Goal: Information Seeking & Learning: Learn about a topic

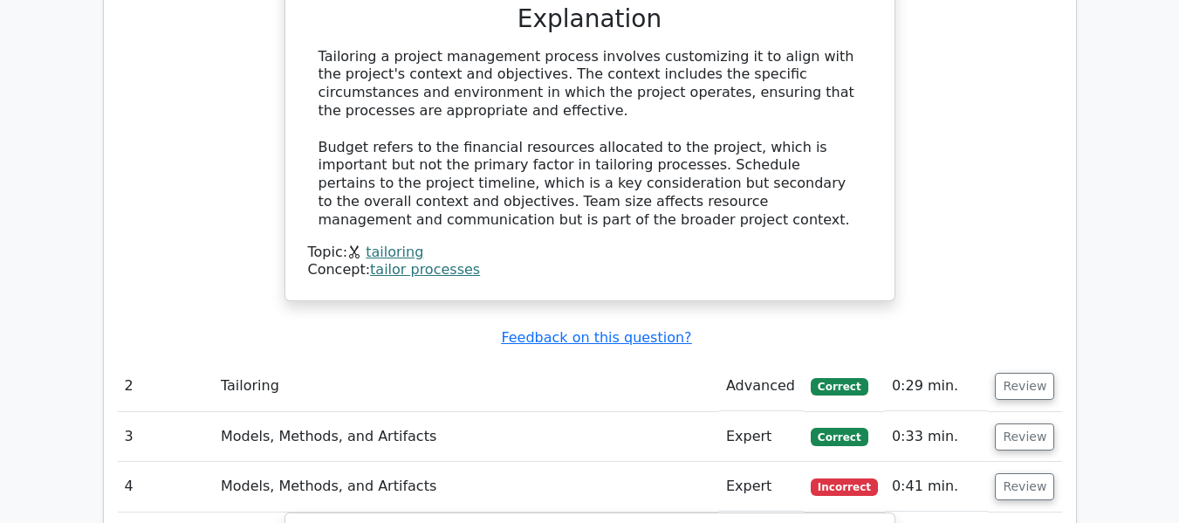
scroll to position [1484, 0]
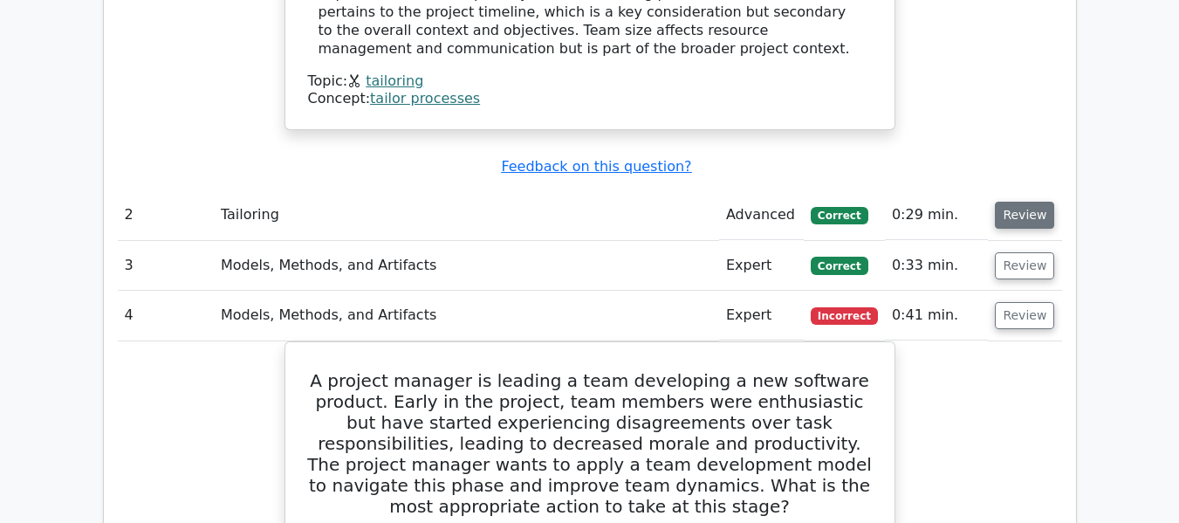
click at [1040, 220] on button "Review" at bounding box center [1024, 215] width 59 height 27
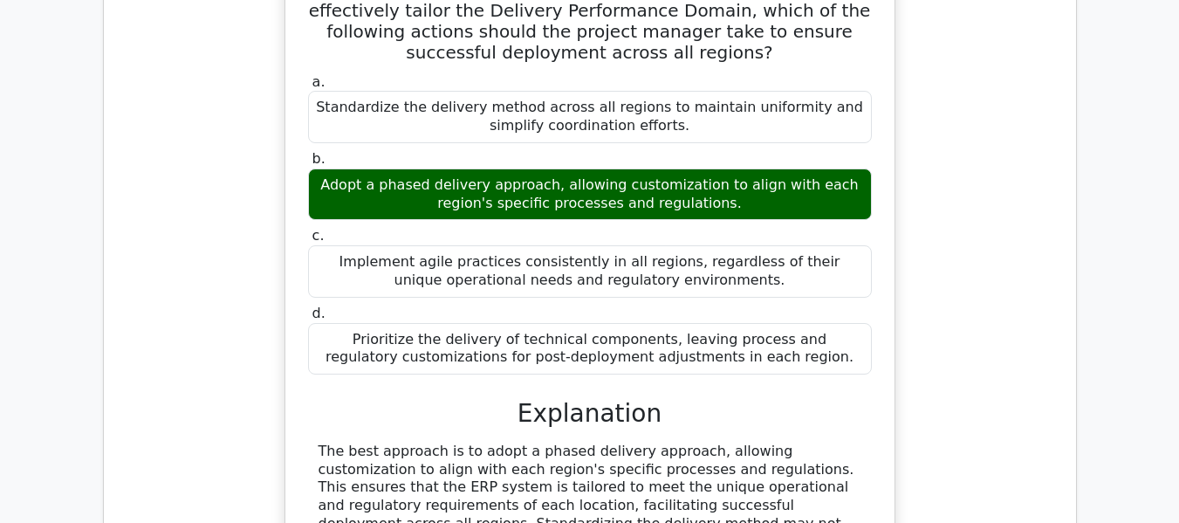
scroll to position [2270, 0]
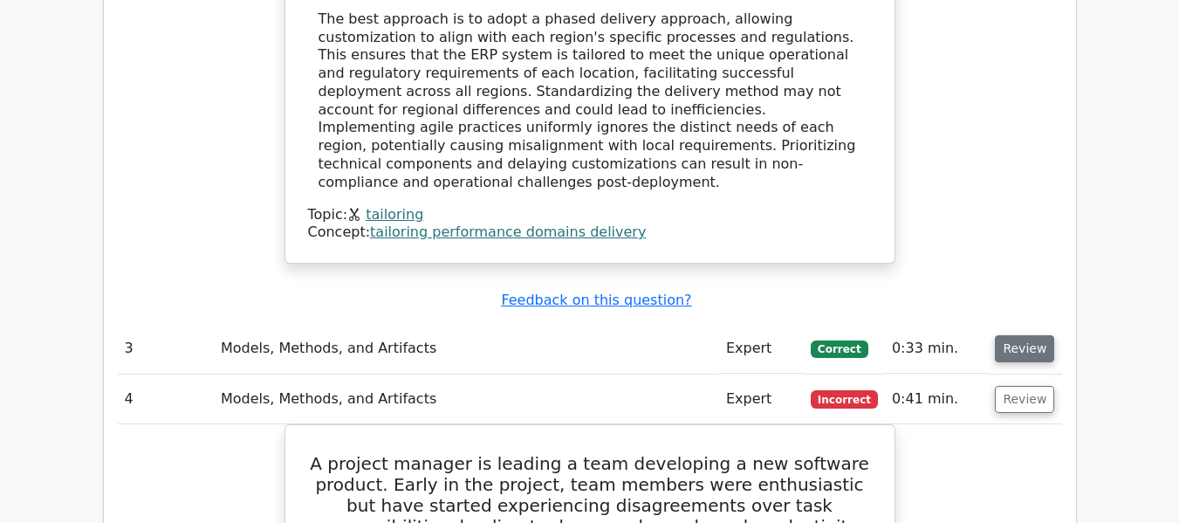
click at [1001, 335] on button "Review" at bounding box center [1024, 348] width 59 height 27
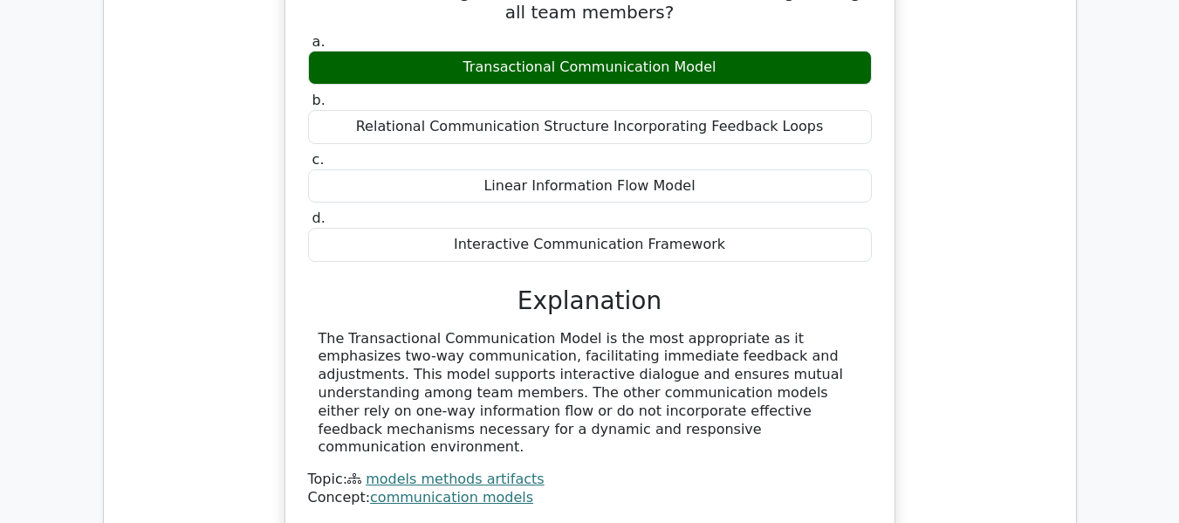
scroll to position [2881, 0]
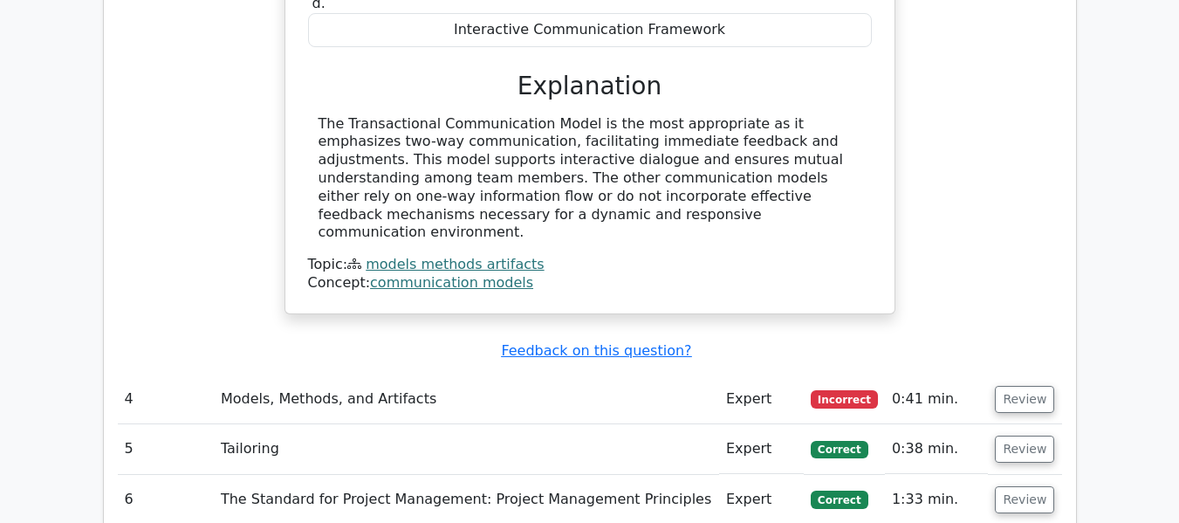
scroll to position [3055, 0]
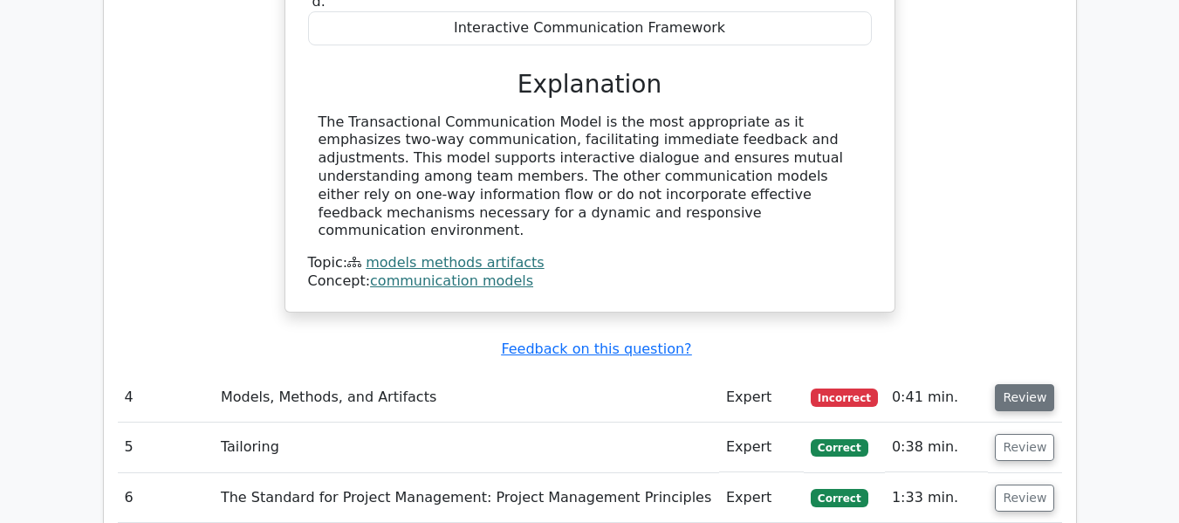
click at [1020, 384] on button "Review" at bounding box center [1024, 397] width 59 height 27
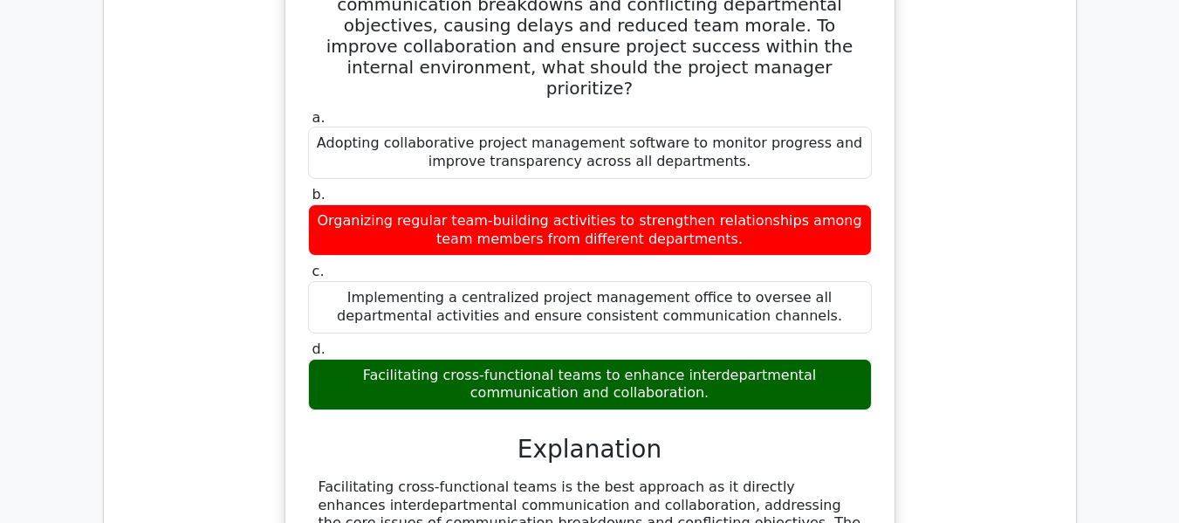
scroll to position [10435, 0]
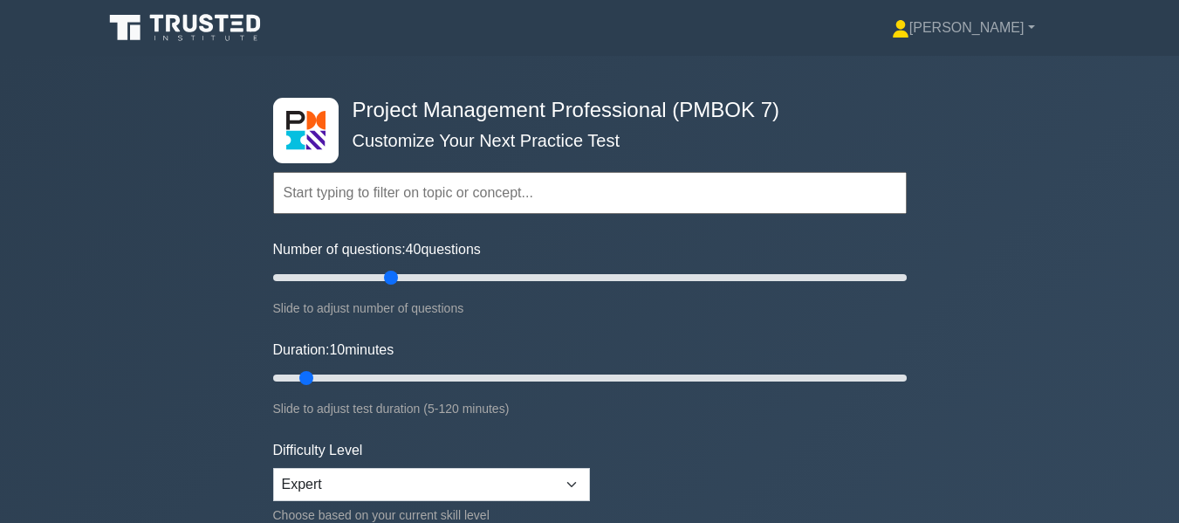
drag, startPoint x: 302, startPoint y: 274, endPoint x: 393, endPoint y: 278, distance: 90.8
type input "40"
click at [393, 278] on input "Number of questions: 40 questions" at bounding box center [590, 277] width 634 height 21
drag, startPoint x: 310, startPoint y: 374, endPoint x: 475, endPoint y: 367, distance: 165.1
type input "40"
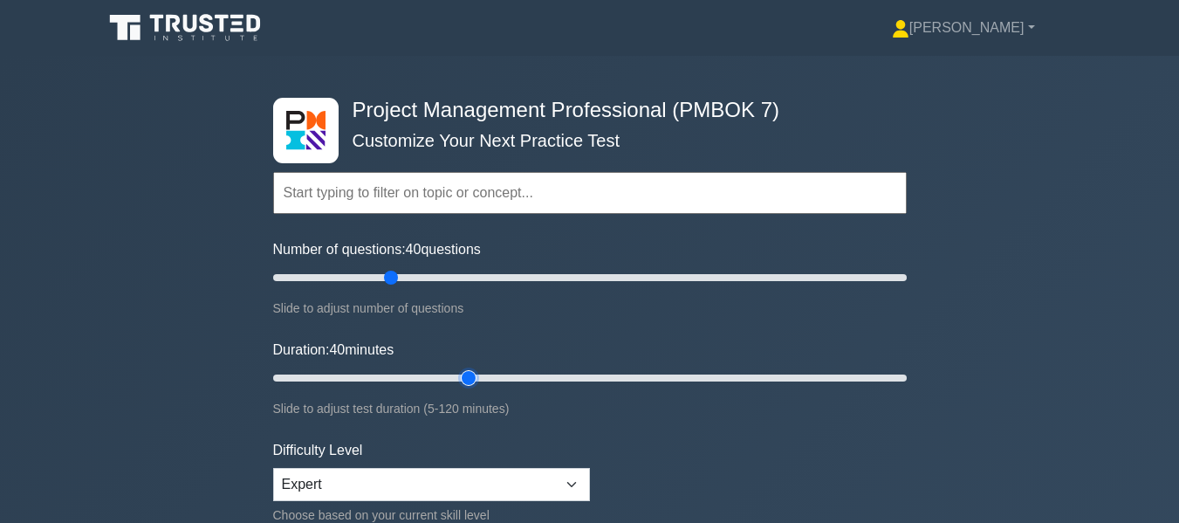
click at [475, 367] on input "Duration: 40 minutes" at bounding box center [590, 377] width 634 height 21
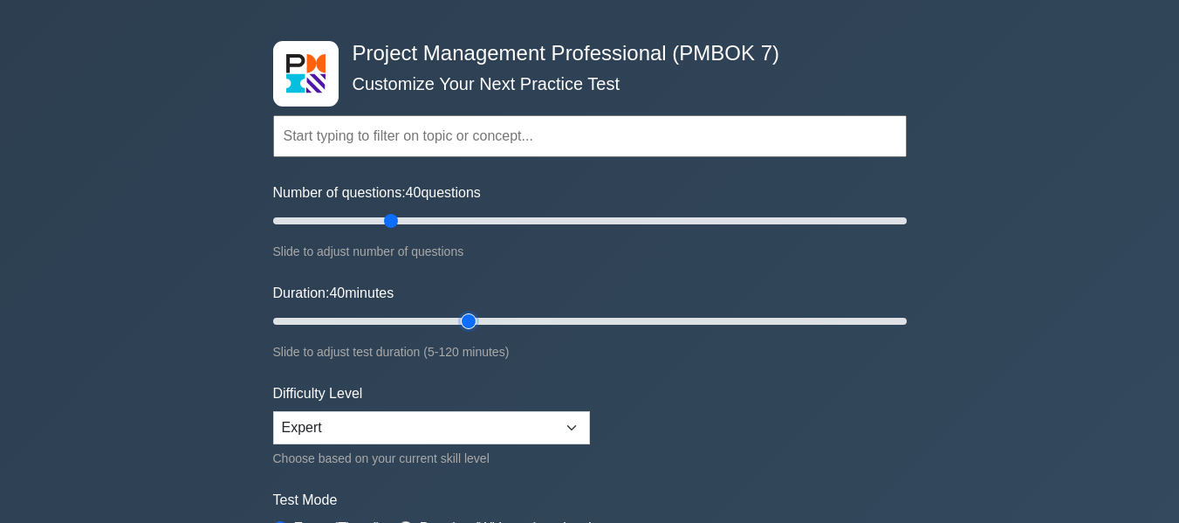
scroll to position [87, 0]
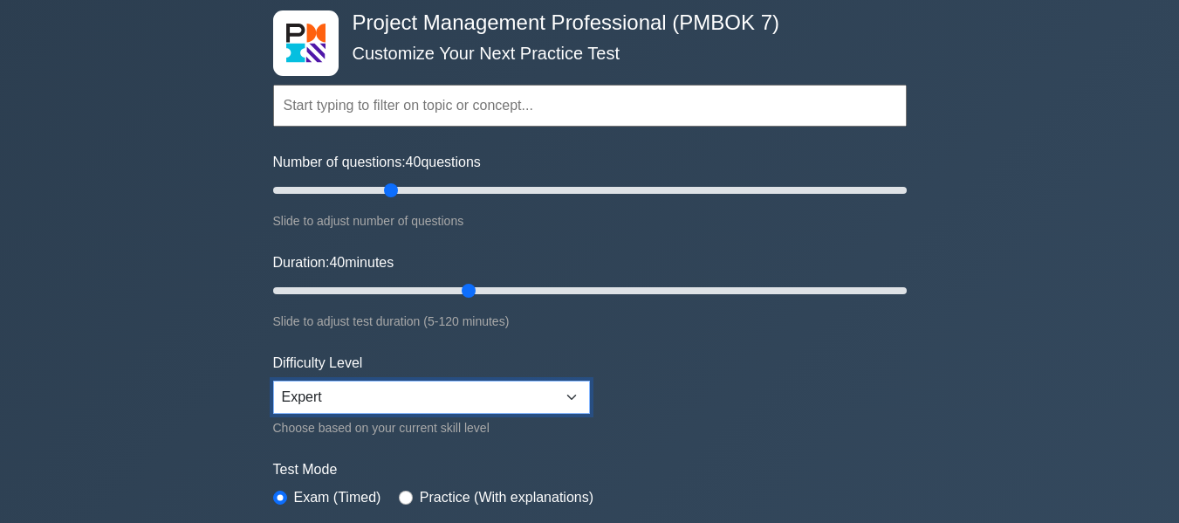
click at [491, 398] on select "Beginner Intermediate Expert" at bounding box center [431, 397] width 317 height 33
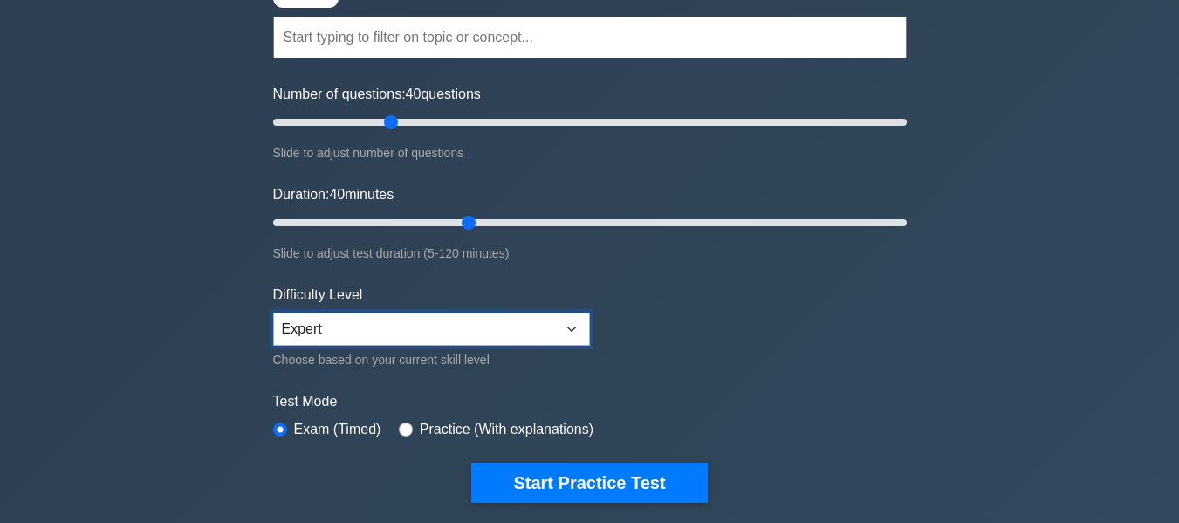
scroll to position [262, 0]
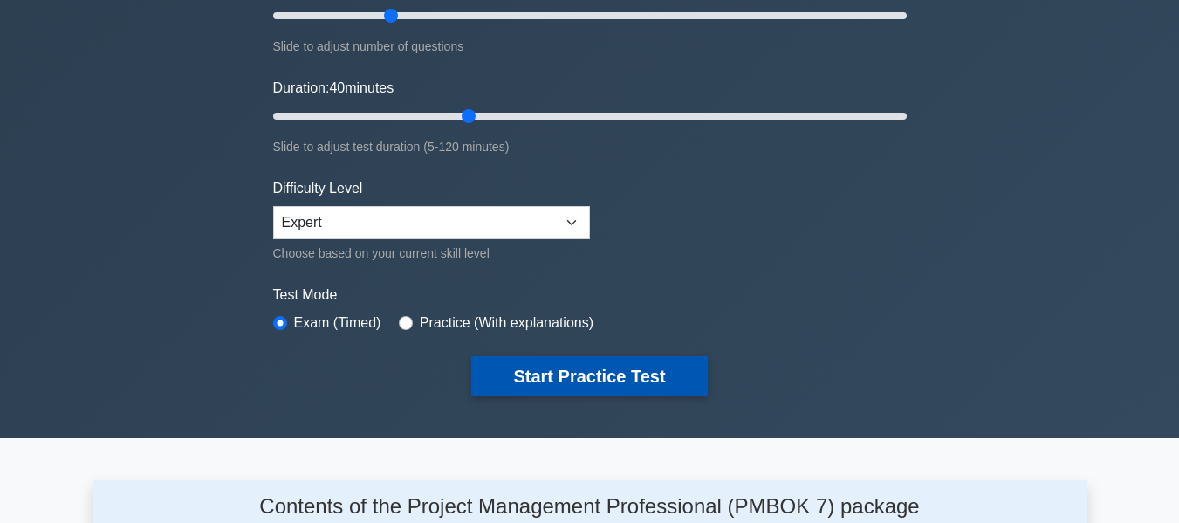
click at [632, 388] on button "Start Practice Test" at bounding box center [589, 376] width 236 height 40
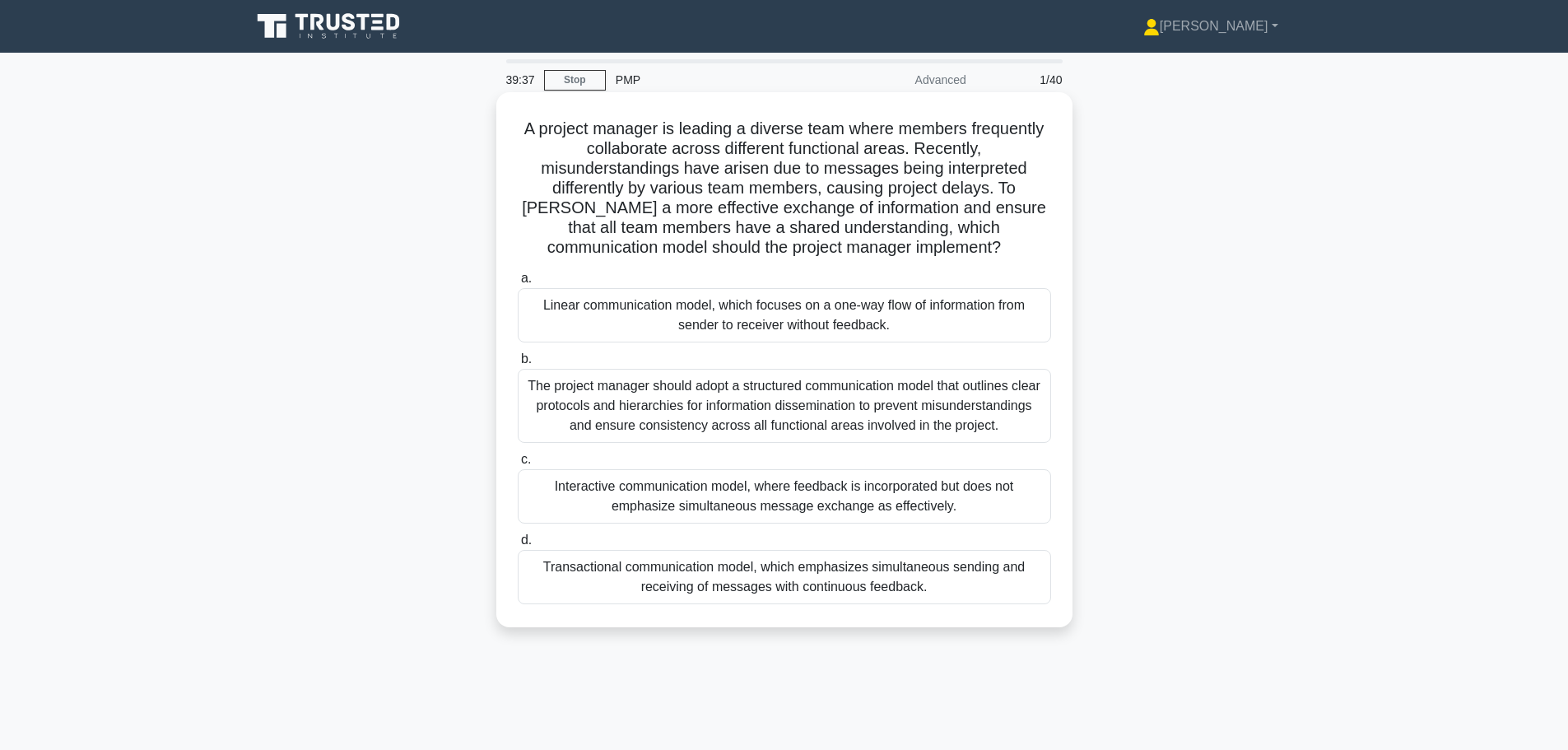
click at [897, 492] on div "Transactional communication model, which emphasizes simultaneous sending and re…" at bounding box center [784, 577] width 534 height 55
click at [518, 492] on input "d. Transactional communication model, which emphasizes simultaneous sending and…" at bounding box center [518, 540] width 0 height 10
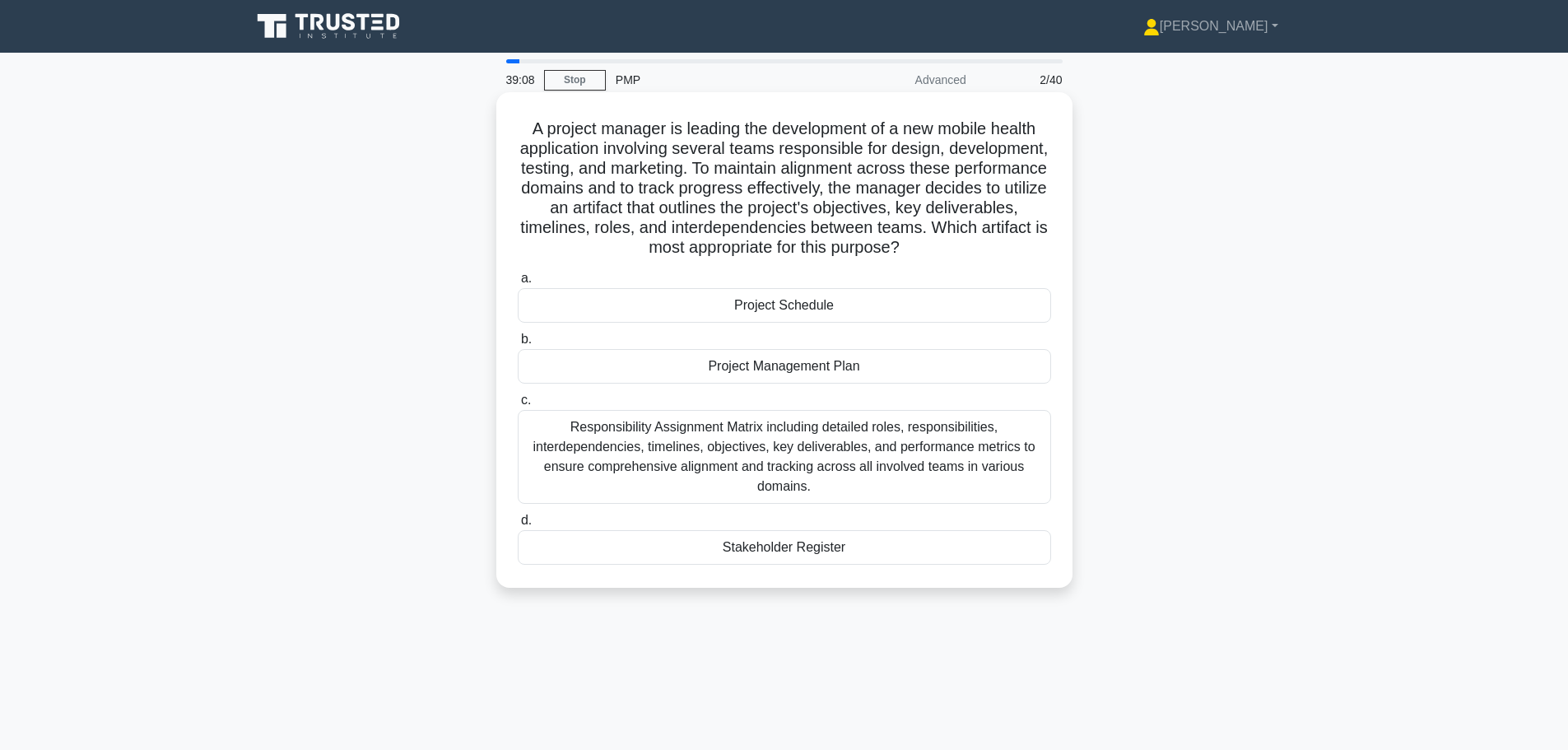
click at [738, 364] on div "Project Management Plan" at bounding box center [784, 366] width 534 height 35
click at [518, 345] on input "b. Project Management Plan" at bounding box center [518, 339] width 0 height 10
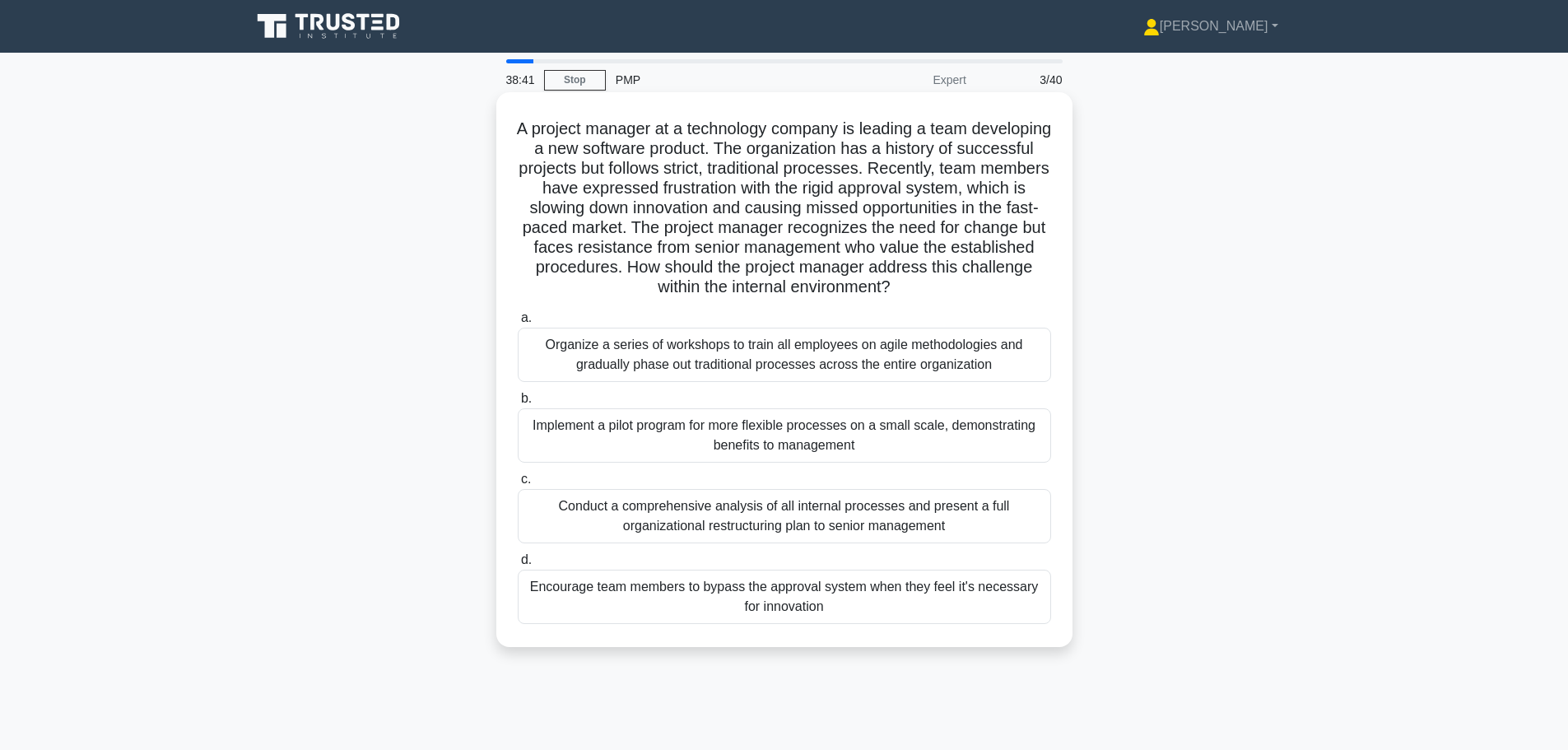
click at [616, 425] on div "Implement a pilot program for more flexible processes on a small scale, demonst…" at bounding box center [784, 436] width 534 height 55
click at [518, 405] on input "b. Implement a pilot program for more flexible processes on a small scale, demo…" at bounding box center [518, 398] width 0 height 10
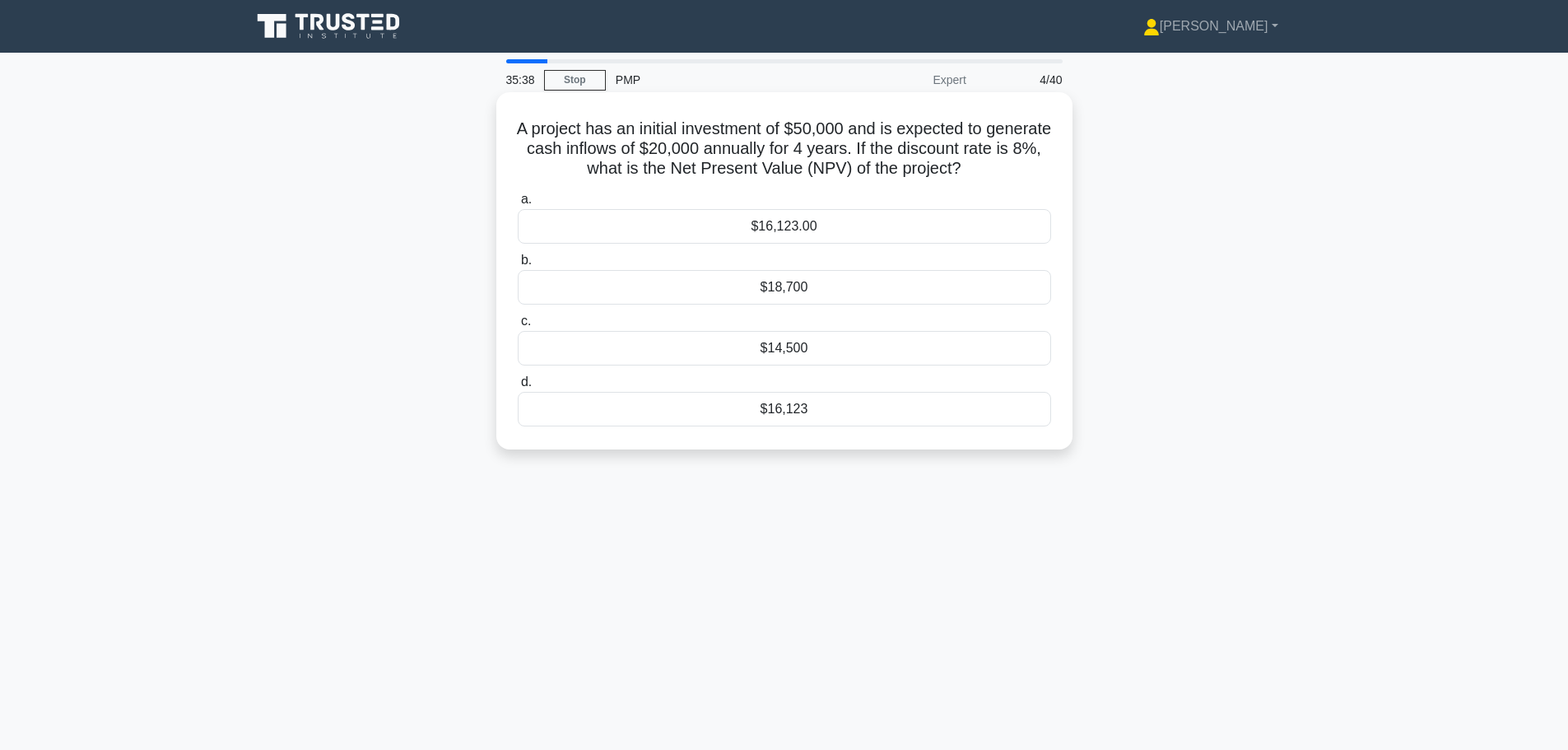
click at [813, 231] on div "$16,123.00" at bounding box center [784, 226] width 534 height 35
click at [518, 205] on input "a. $16,123.00" at bounding box center [518, 199] width 0 height 10
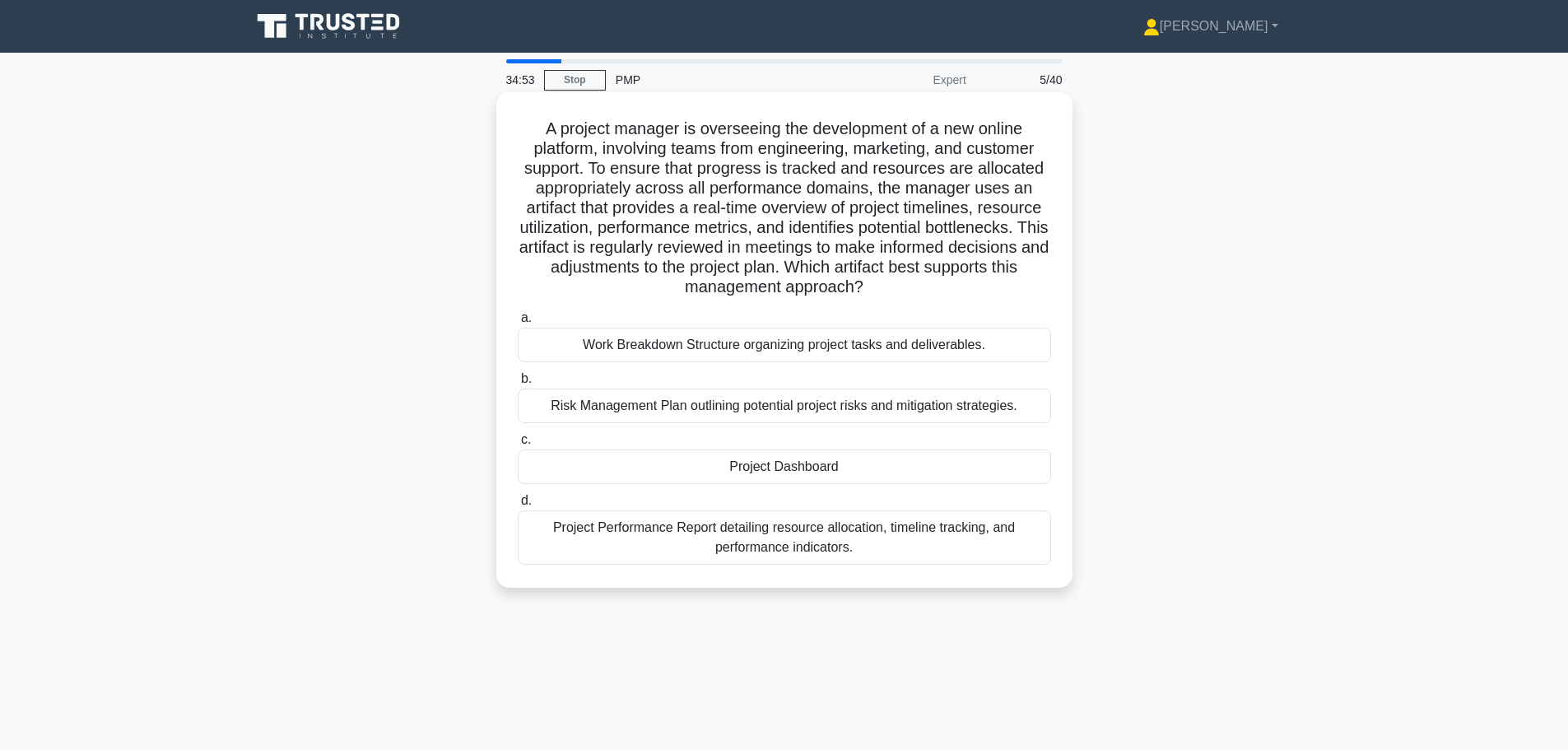
click at [711, 467] on div "Project Dashboard" at bounding box center [784, 467] width 534 height 35
click at [518, 445] on input "c. Project Dashboard" at bounding box center [518, 440] width 0 height 10
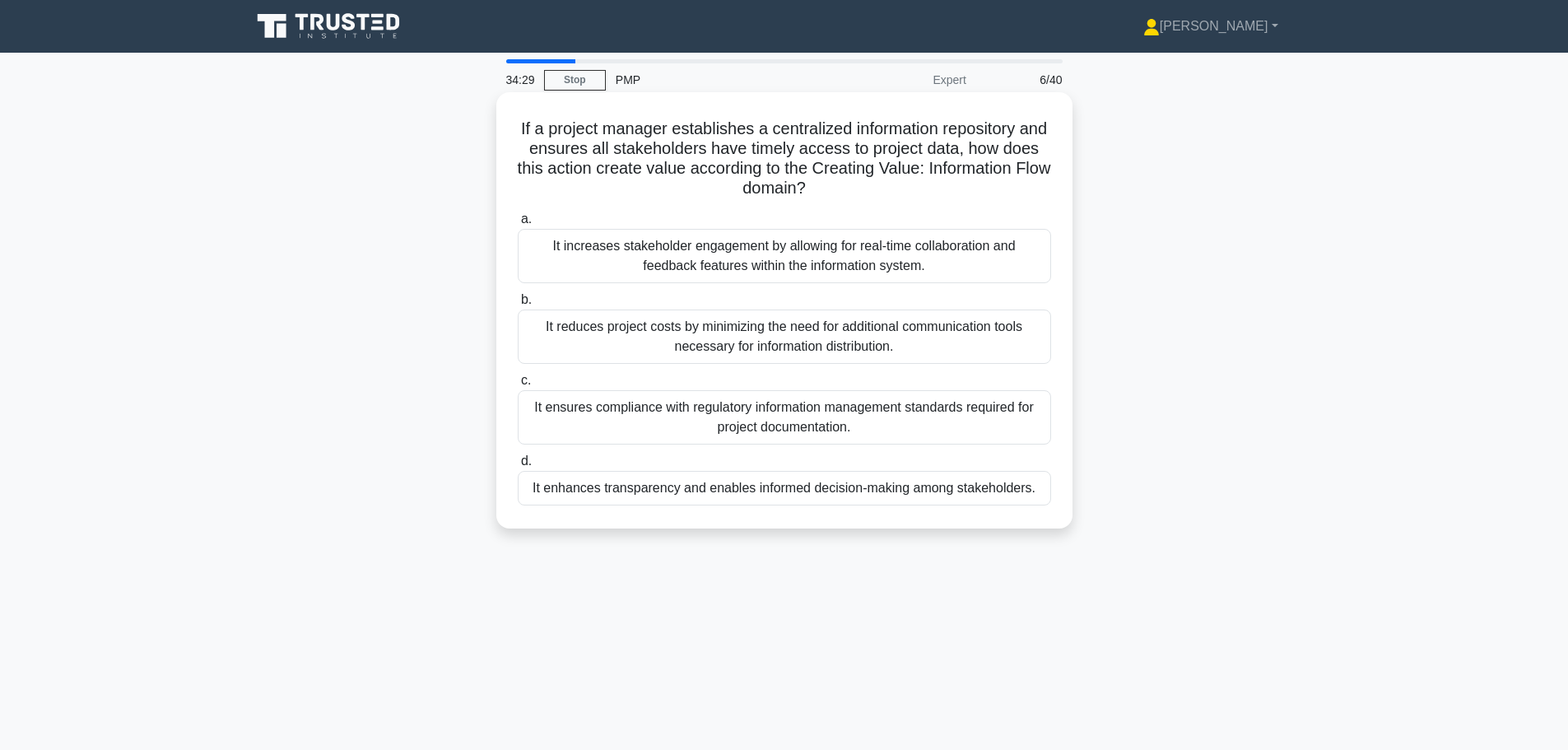
click at [909, 492] on div "It enhances transparency and enables informed decision-making among stakeholder…" at bounding box center [784, 488] width 534 height 35
click at [518, 467] on input "d. It enhances transparency and enables informed decision-making among stakehol…" at bounding box center [518, 461] width 0 height 10
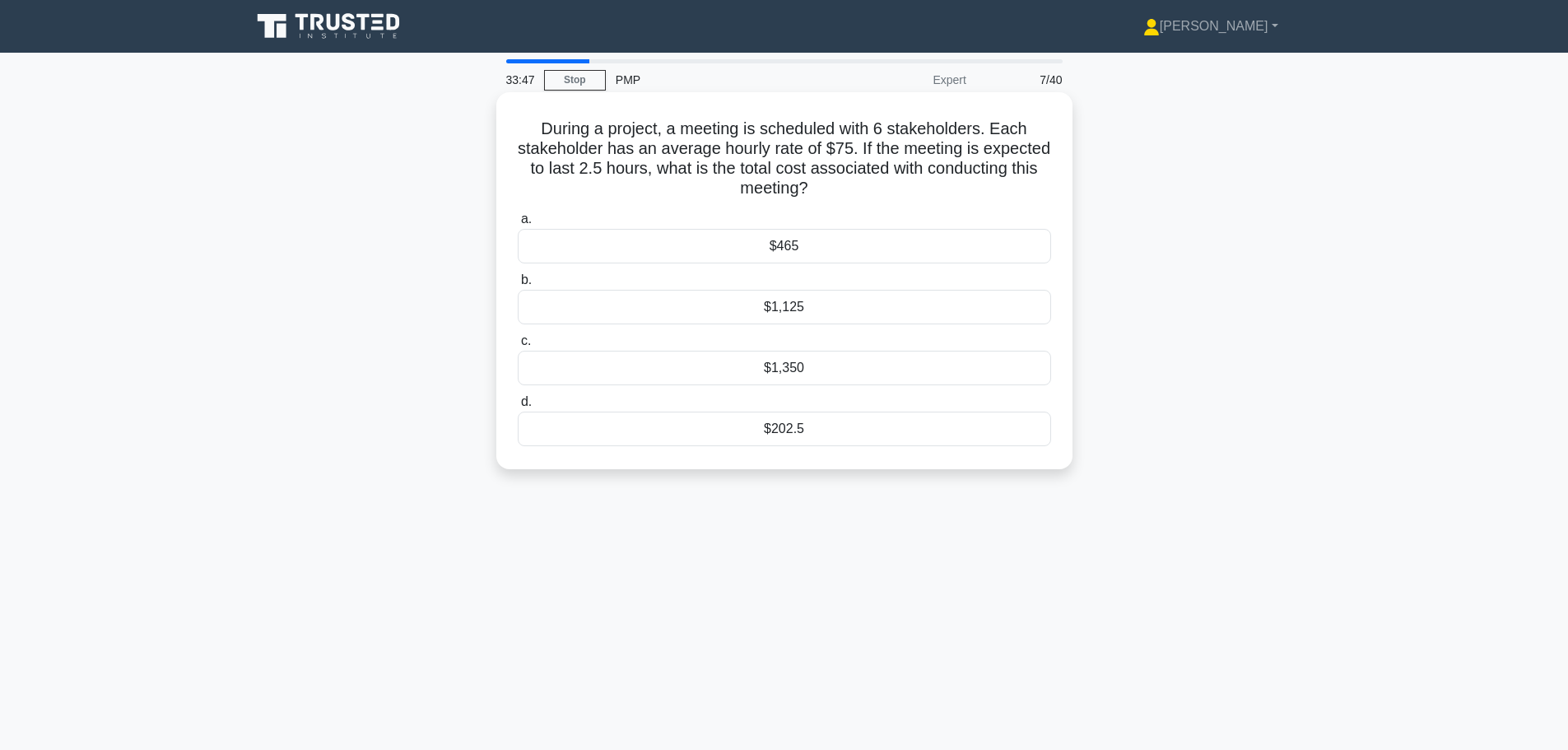
click at [788, 308] on div "$1,125" at bounding box center [784, 307] width 534 height 35
click at [518, 286] on input "b. $1,125" at bounding box center [518, 280] width 0 height 10
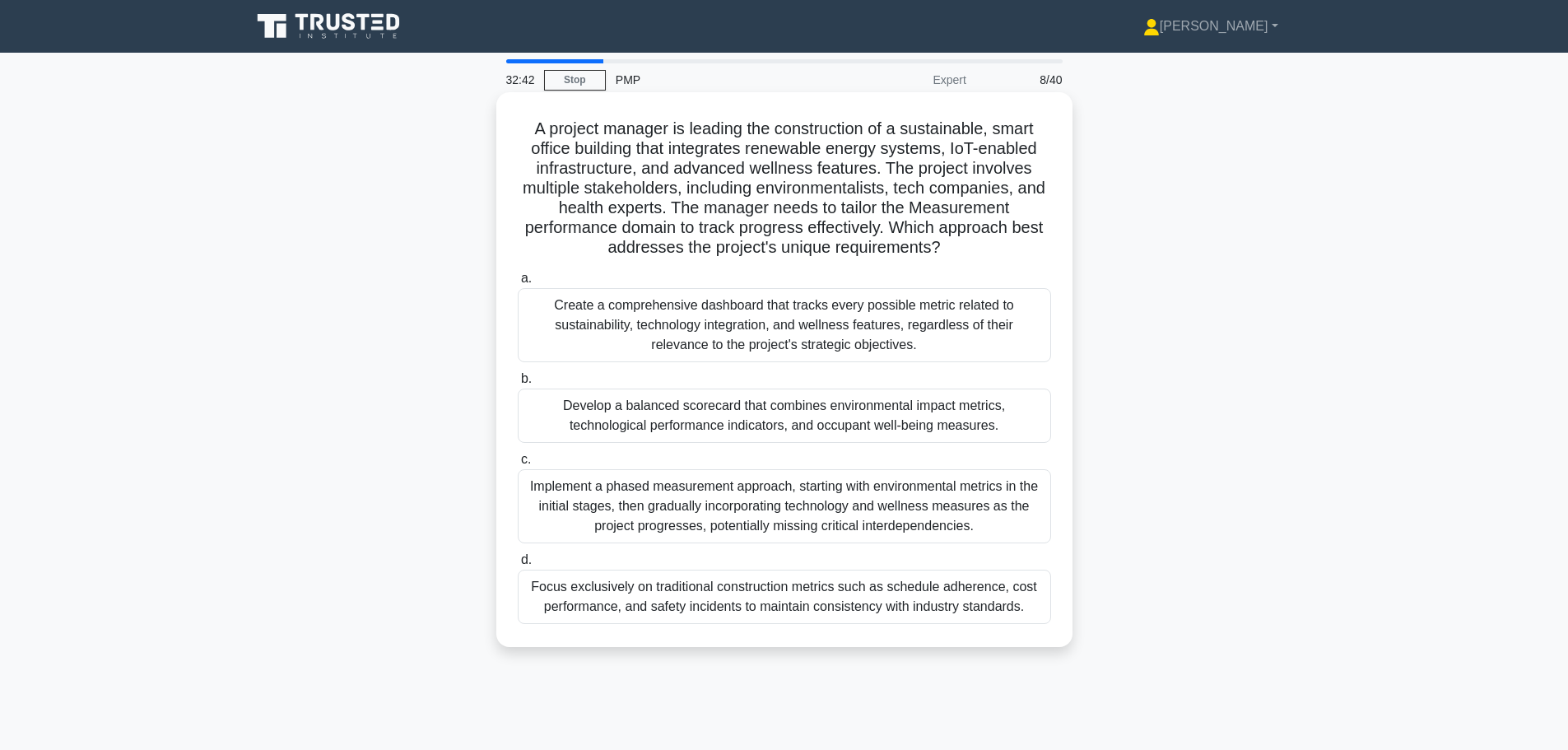
click at [890, 405] on div "Develop a balanced scorecard that combines environmental impact metrics, techno…" at bounding box center [784, 416] width 534 height 55
click at [518, 385] on input "b. Develop a balanced scorecard that combines environmental impact metrics, tec…" at bounding box center [518, 378] width 0 height 10
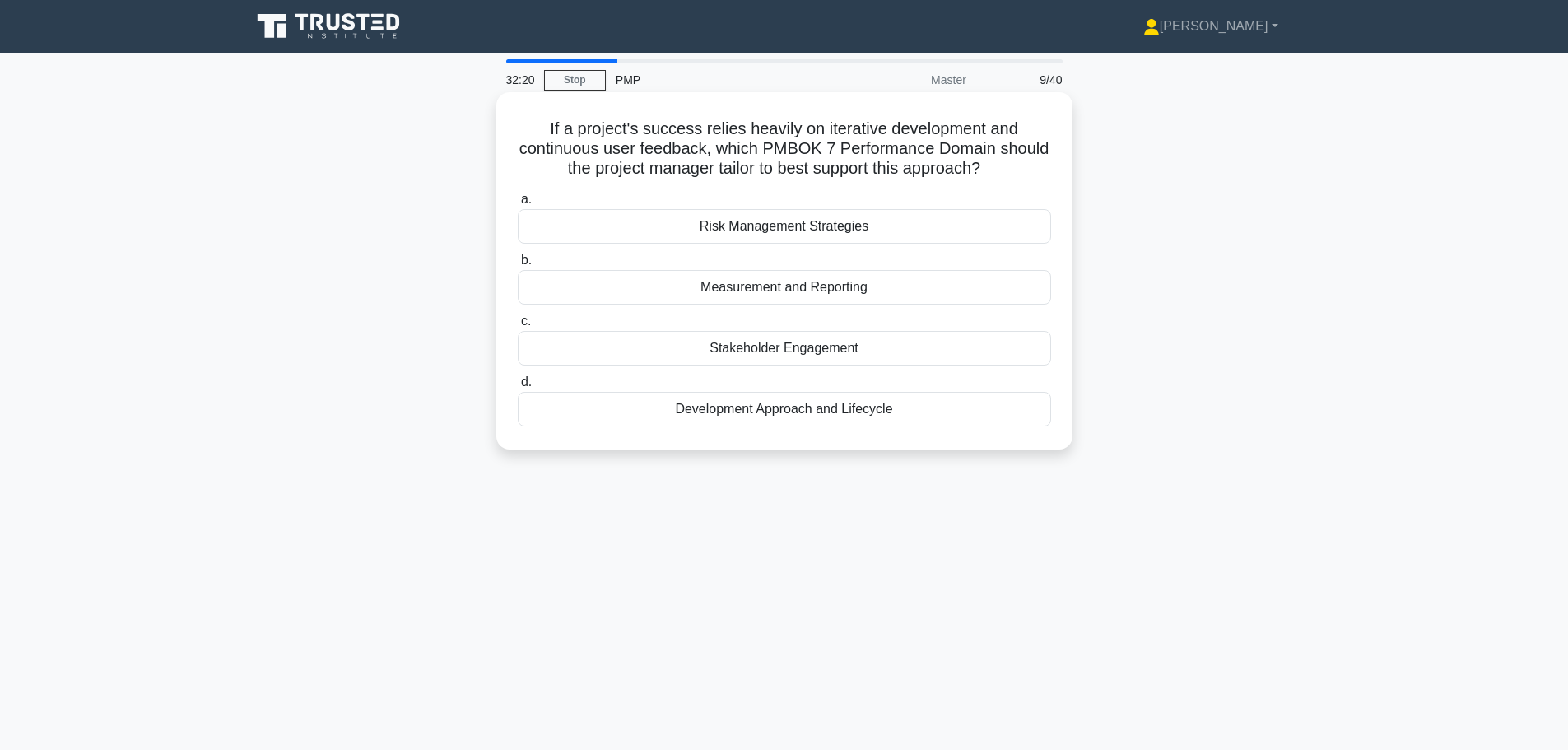
click at [912, 408] on div "Development Approach and Lifecycle" at bounding box center [784, 408] width 534 height 35
click at [518, 388] on input "d. Development Approach and Lifecycle" at bounding box center [518, 382] width 0 height 10
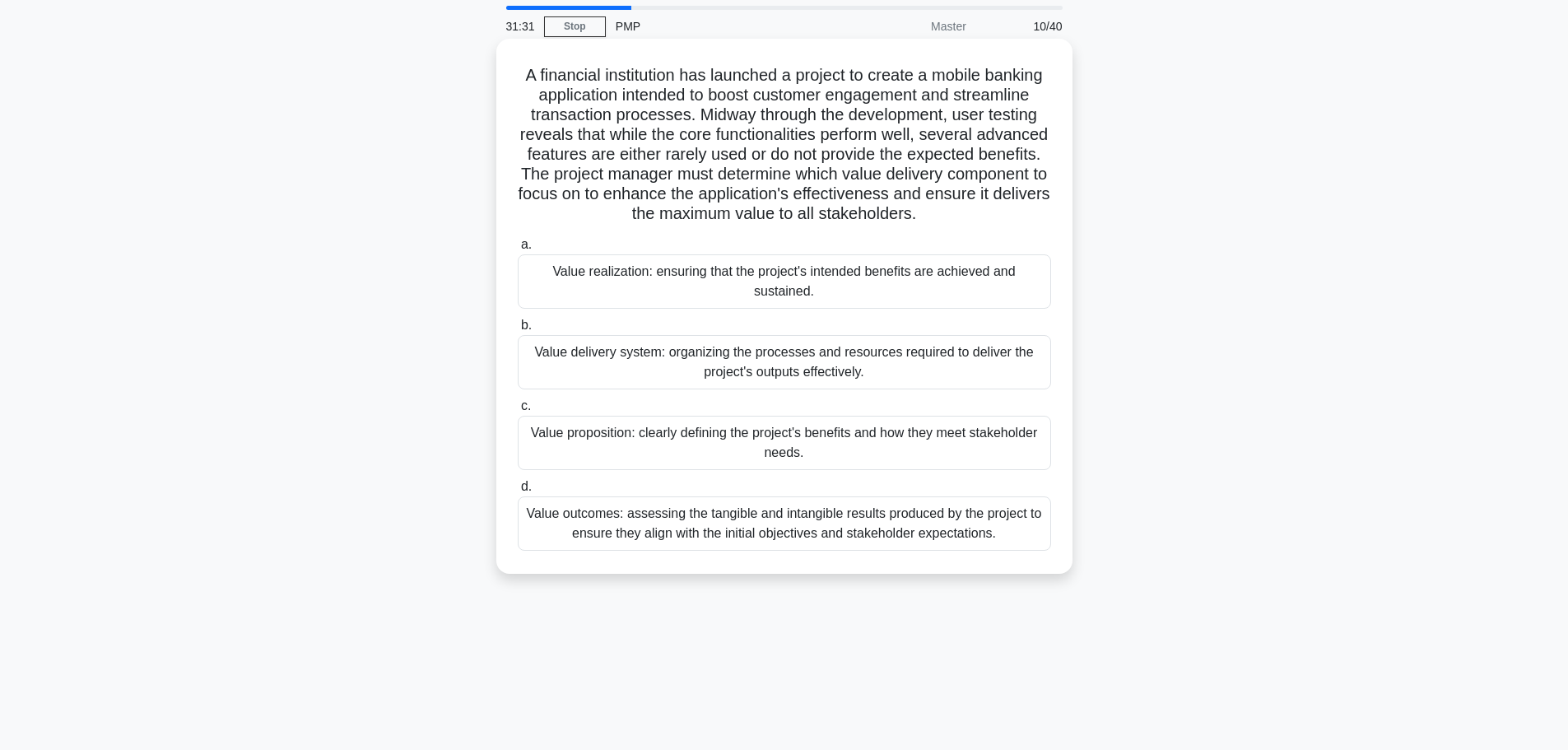
scroll to position [82, 0]
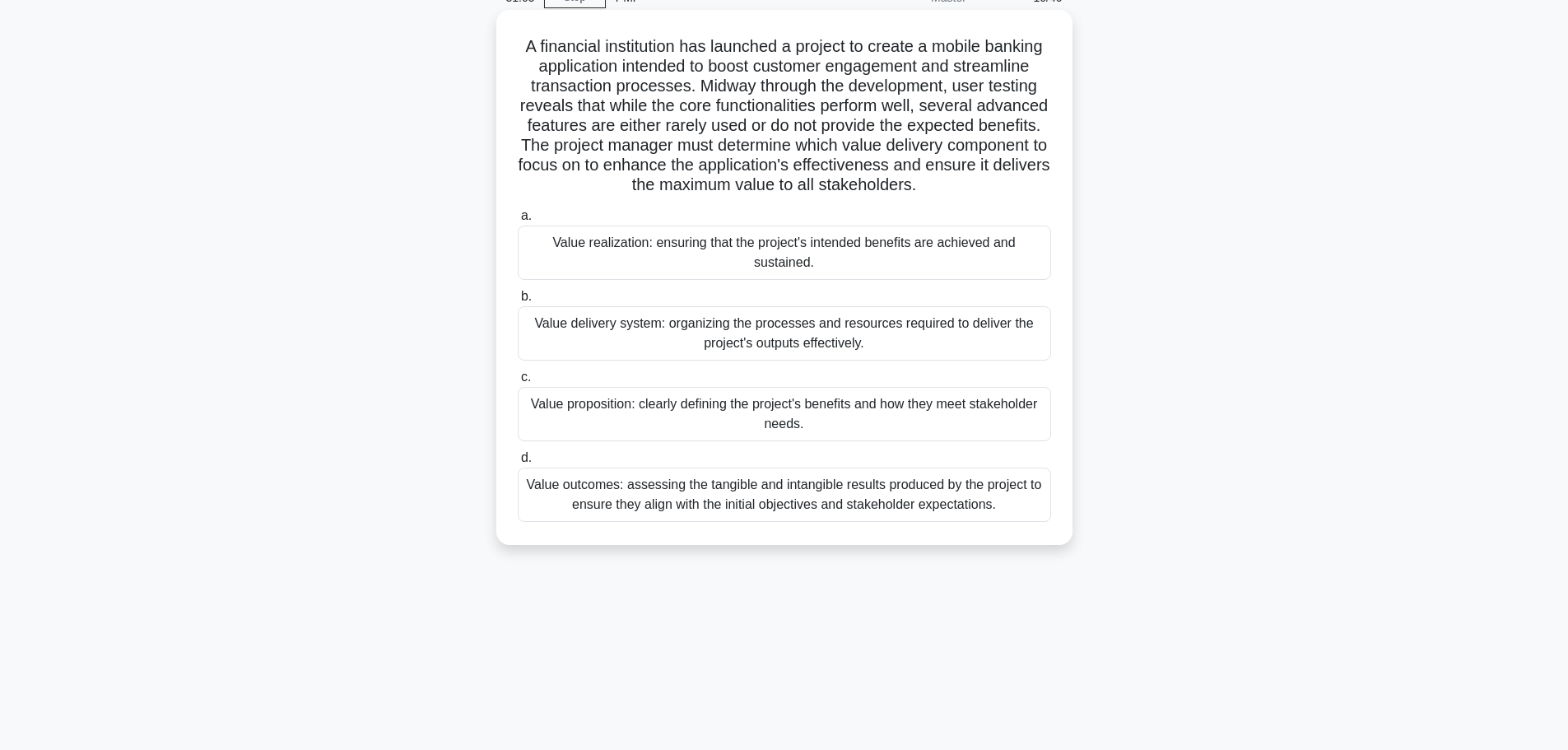
click at [720, 252] on div "Value realization: ensuring that the project's intended benefits are achieved a…" at bounding box center [784, 253] width 534 height 55
click at [518, 222] on input "a. Value realization: ensuring that the project's intended benefits are achieve…" at bounding box center [518, 215] width 0 height 10
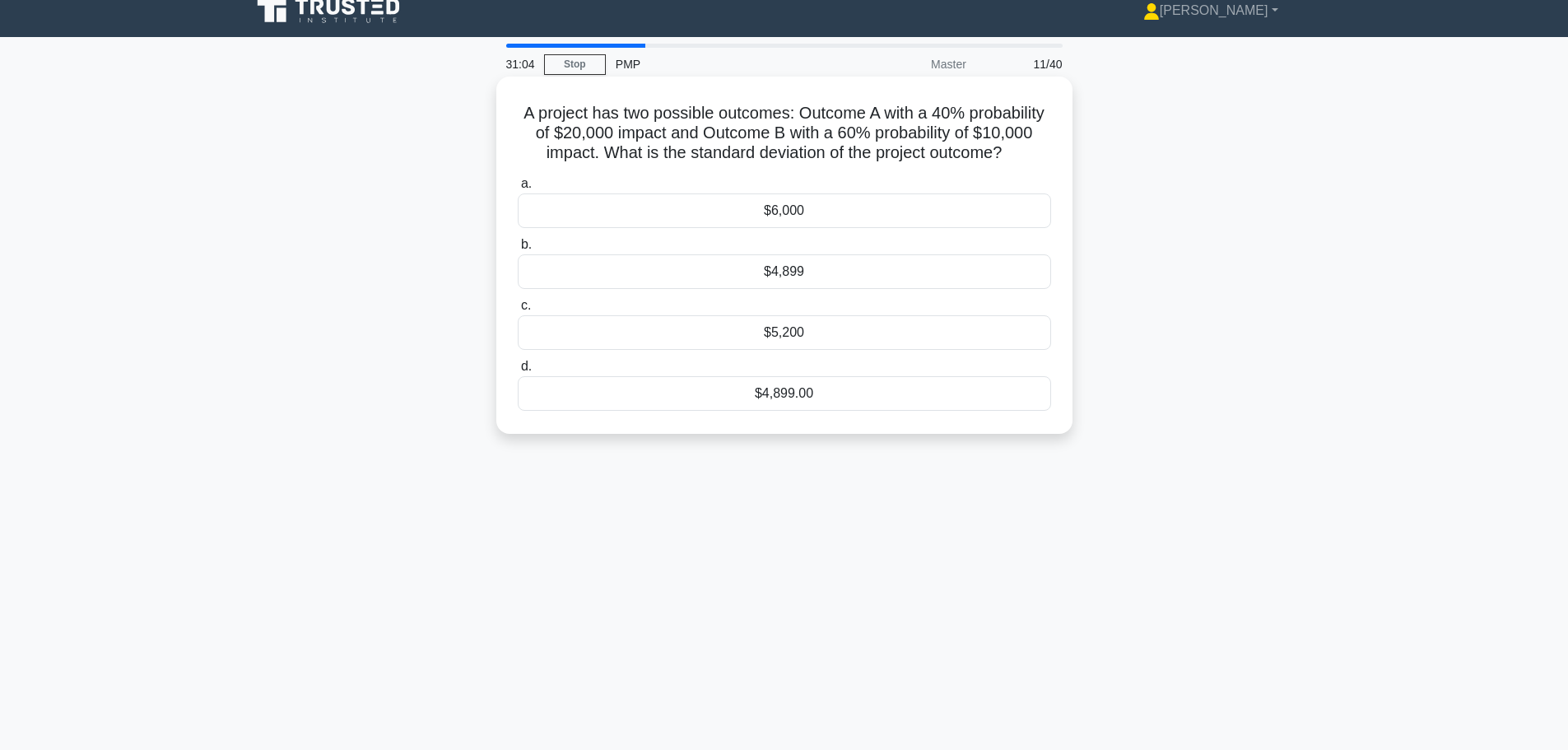
scroll to position [0, 0]
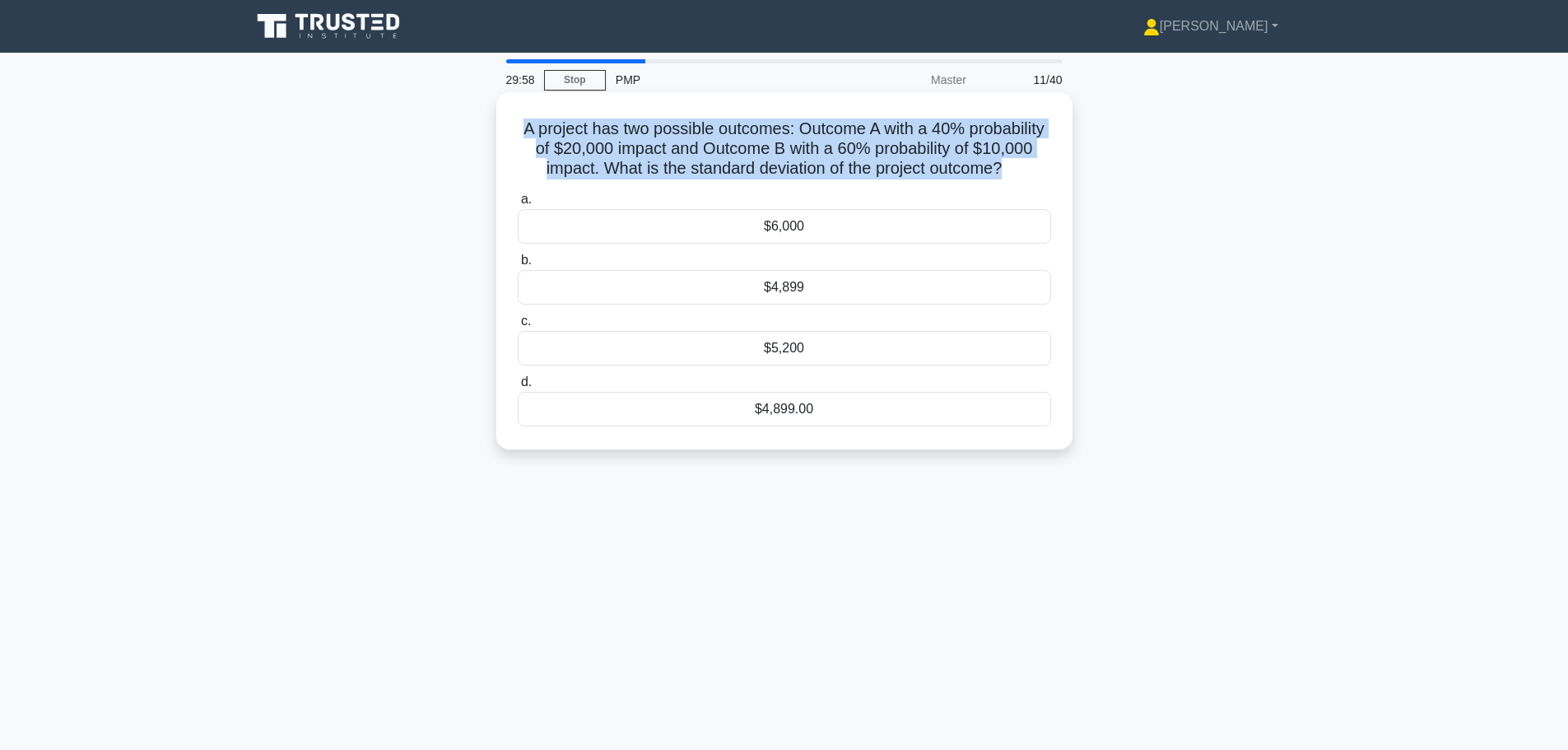
drag, startPoint x: 1065, startPoint y: 168, endPoint x: 560, endPoint y: 130, distance: 506.4
click at [560, 130] on div "A project has two possible outcomes: Outcome A with a 40% probability of $20,00…" at bounding box center [784, 271] width 576 height 358
copy h5 "A project has two possible outcomes: Outcome A with a 40% probability of $20,00…"
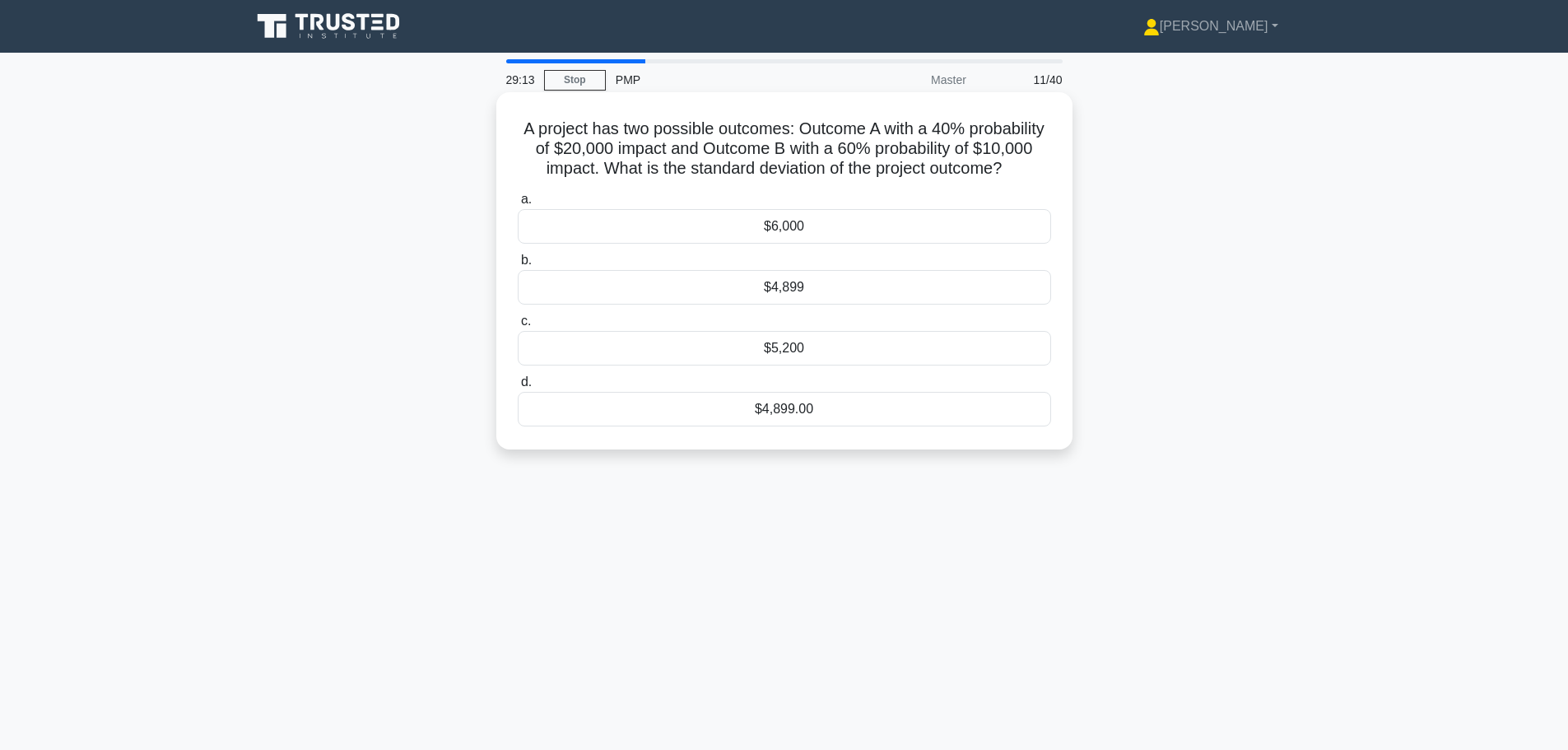
click at [791, 305] on div "$4,899" at bounding box center [784, 287] width 534 height 35
click at [518, 266] on input "b. $4,899" at bounding box center [518, 260] width 0 height 10
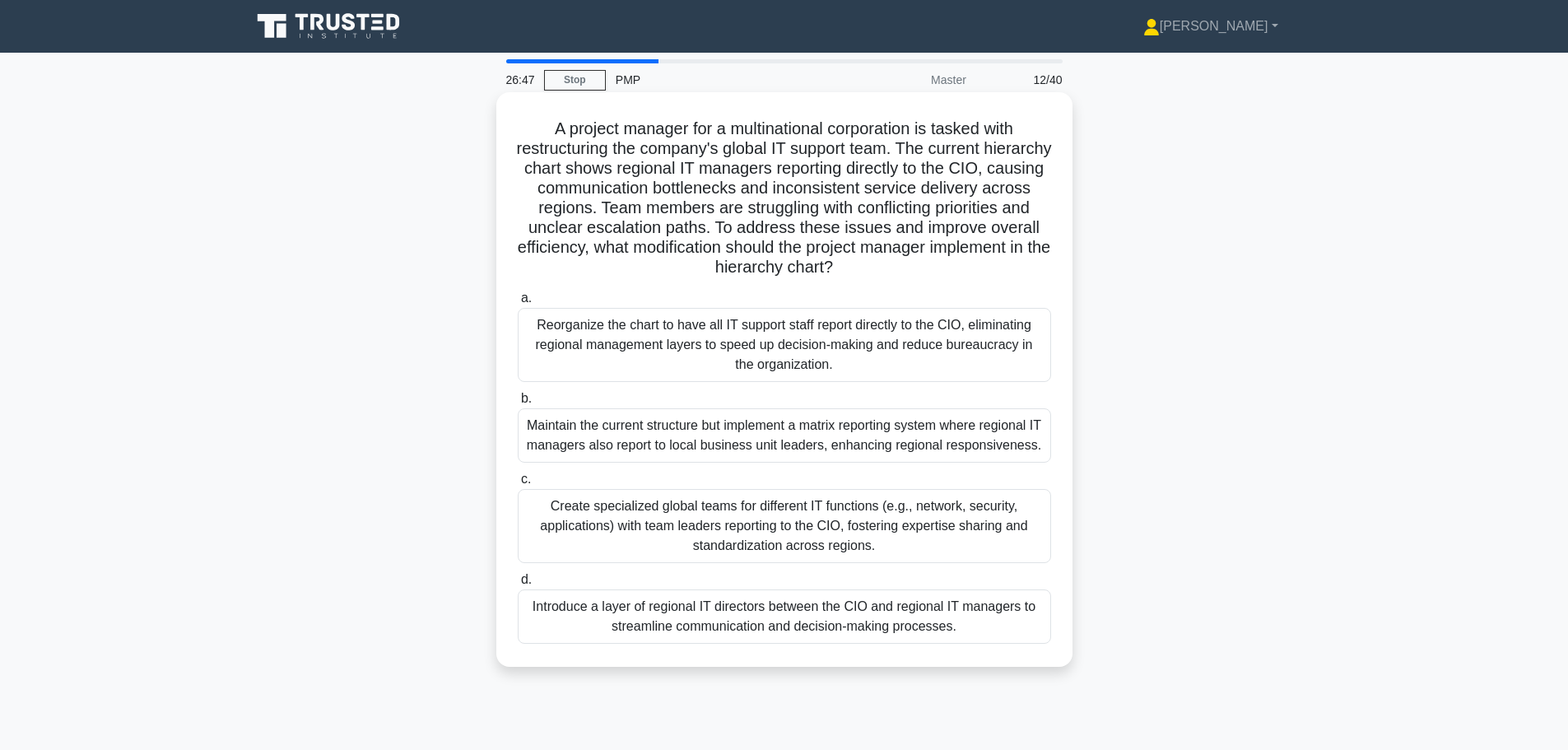
click at [790, 455] on div "Maintain the current structure but implement a matrix reporting system where re…" at bounding box center [784, 436] width 534 height 55
click at [518, 405] on input "b. Maintain the current structure but implement a matrix reporting system where…" at bounding box center [518, 398] width 0 height 10
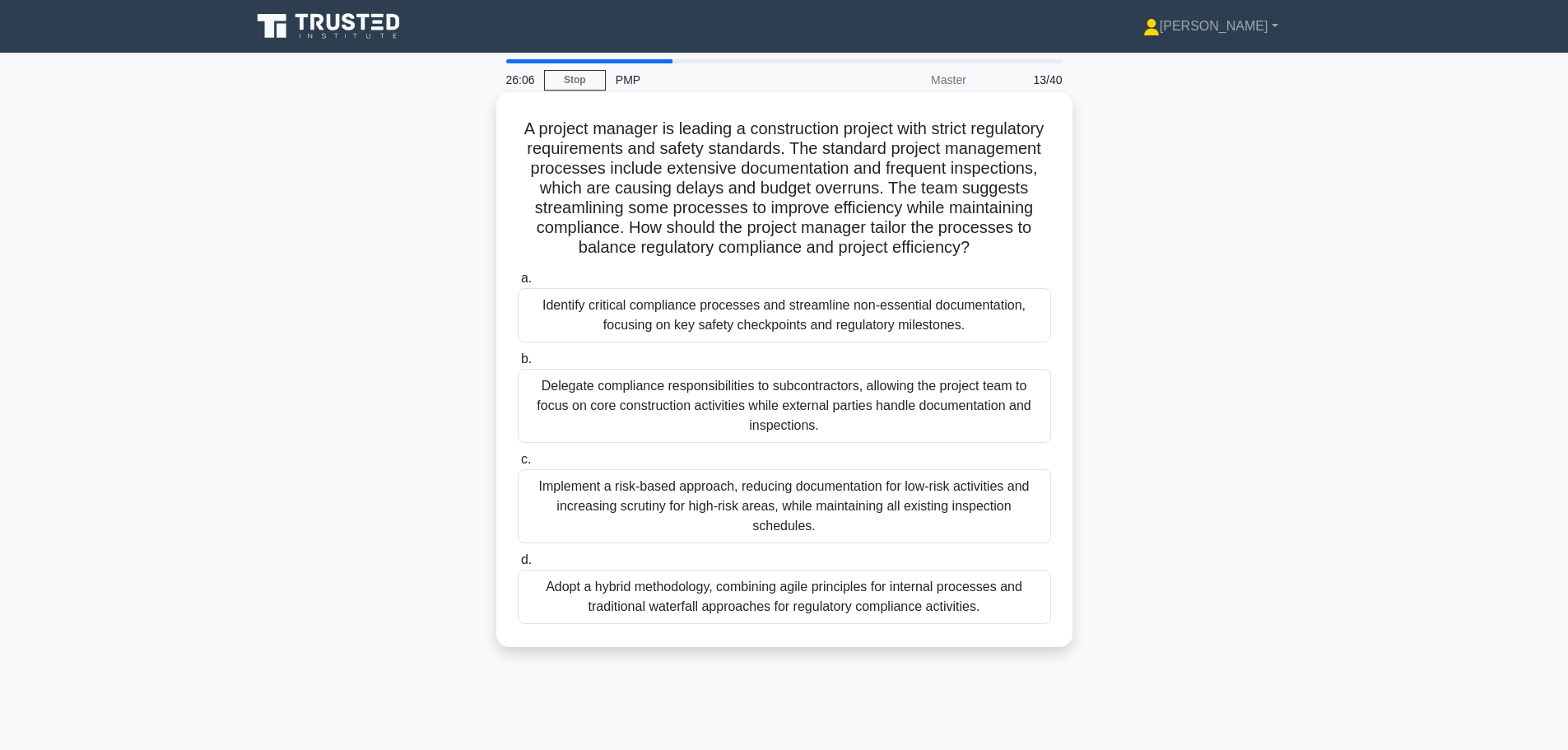
click at [768, 492] on div "Implement a risk-based approach, reducing documentation for low-risk activities…" at bounding box center [784, 507] width 534 height 75
click at [518, 465] on input "c. Implement a risk-based approach, reducing documentation for low-risk activit…" at bounding box center [518, 459] width 0 height 10
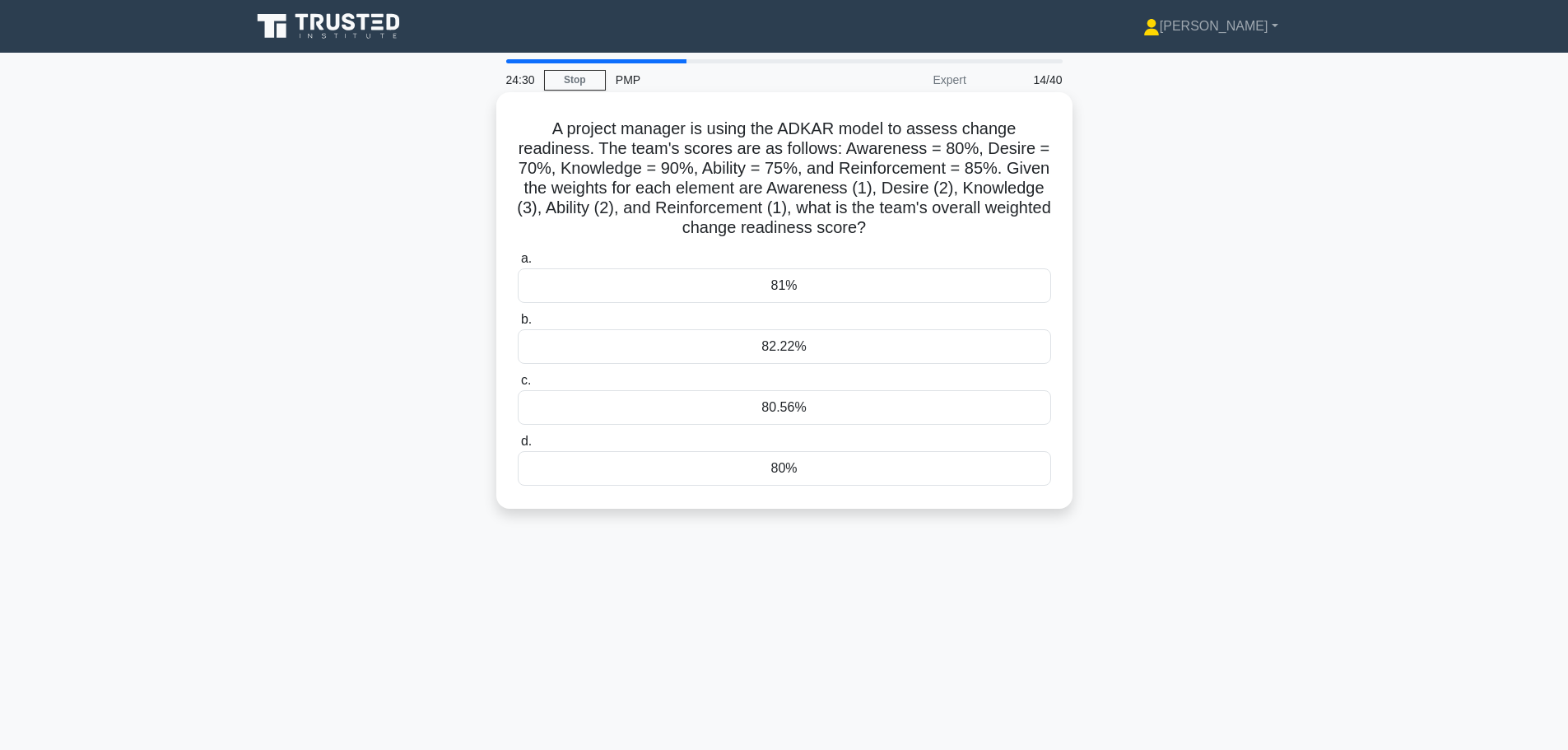
drag, startPoint x: 935, startPoint y: 237, endPoint x: 528, endPoint y: 125, distance: 422.1
click at [528, 125] on h5 "A project manager is using the ADKAR model to assess change readiness. The team…" at bounding box center [784, 178] width 536 height 120
copy h5 "A project manager is using the ADKAR model to assess change readiness. The team…"
click at [799, 470] on div "80%" at bounding box center [784, 468] width 534 height 35
click at [518, 447] on input "d. 80%" at bounding box center [518, 442] width 0 height 10
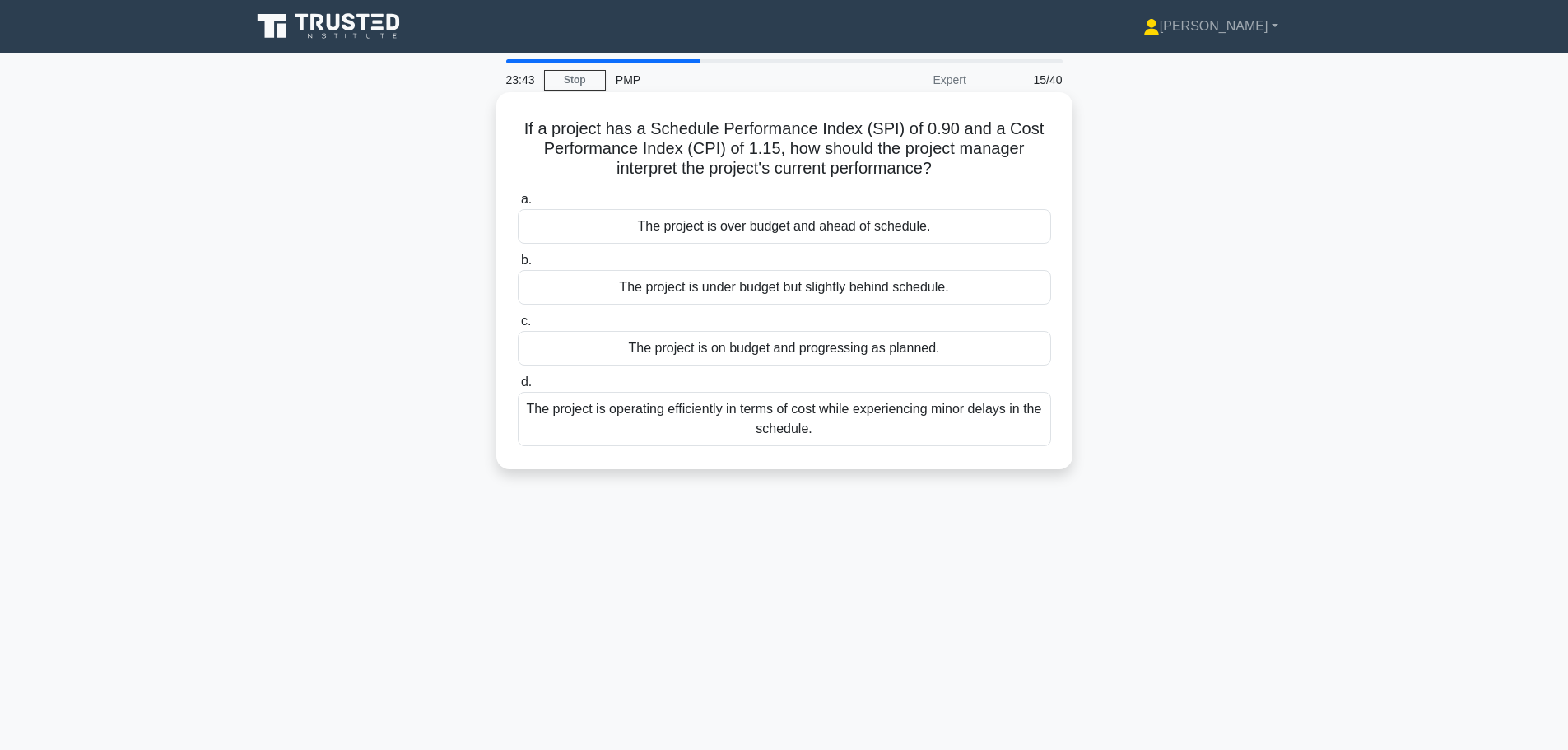
click at [853, 289] on div "The project is under budget but slightly behind schedule." at bounding box center [784, 287] width 534 height 35
click at [518, 266] on input "b. The project is under budget but slightly behind schedule." at bounding box center [518, 260] width 0 height 10
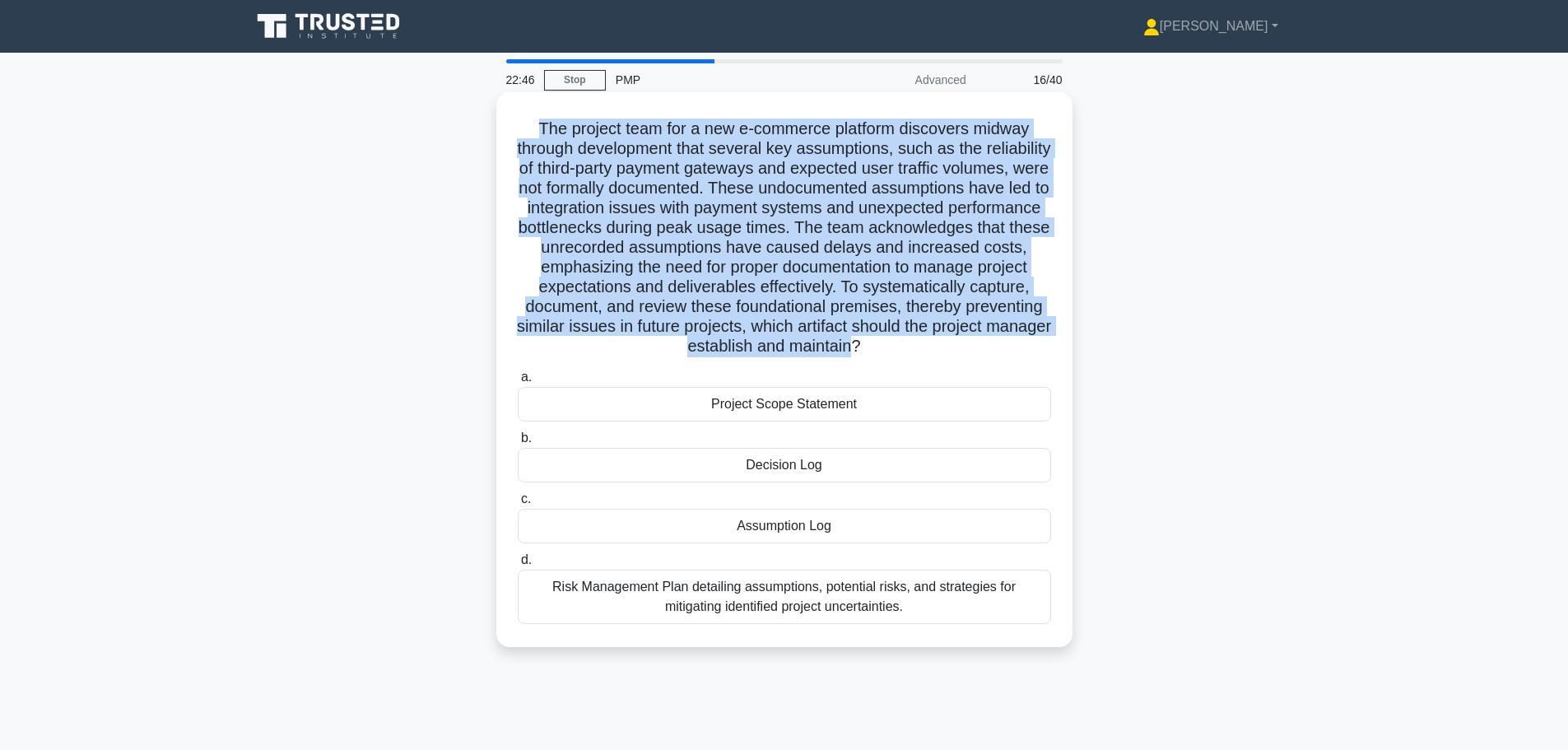
drag, startPoint x: 536, startPoint y: 130, endPoint x: 801, endPoint y: 366, distance: 354.9
click at [801, 358] on h5 "The project team for a new e-commerce platform discovers midway through develop…" at bounding box center [784, 238] width 536 height 239
copy h5 "The project team for a new e-commerce platform discovers midway through develop…"
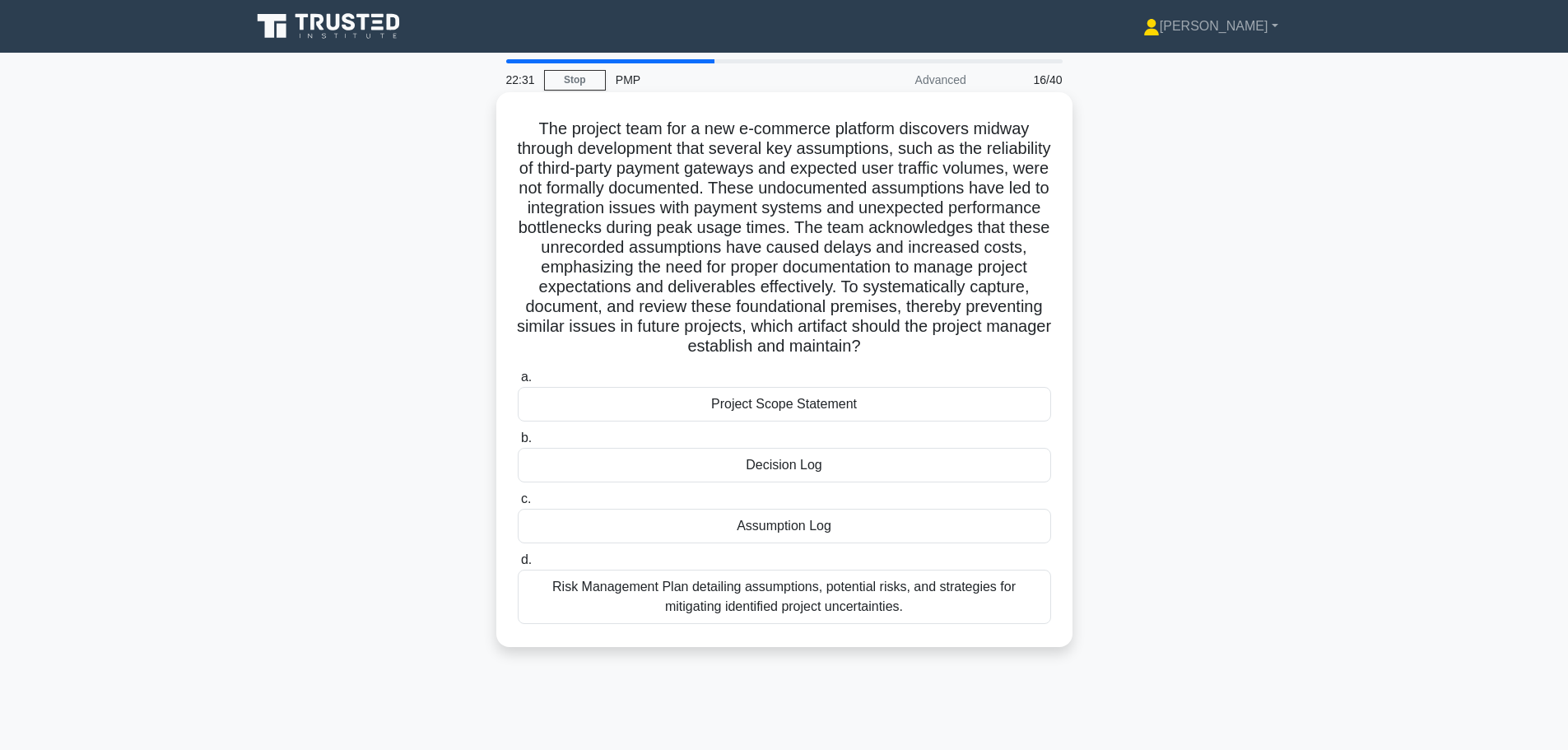
click at [801, 492] on div "Assumption Log" at bounding box center [784, 525] width 534 height 35
click at [518, 492] on input "c. Assumption Log" at bounding box center [518, 499] width 0 height 10
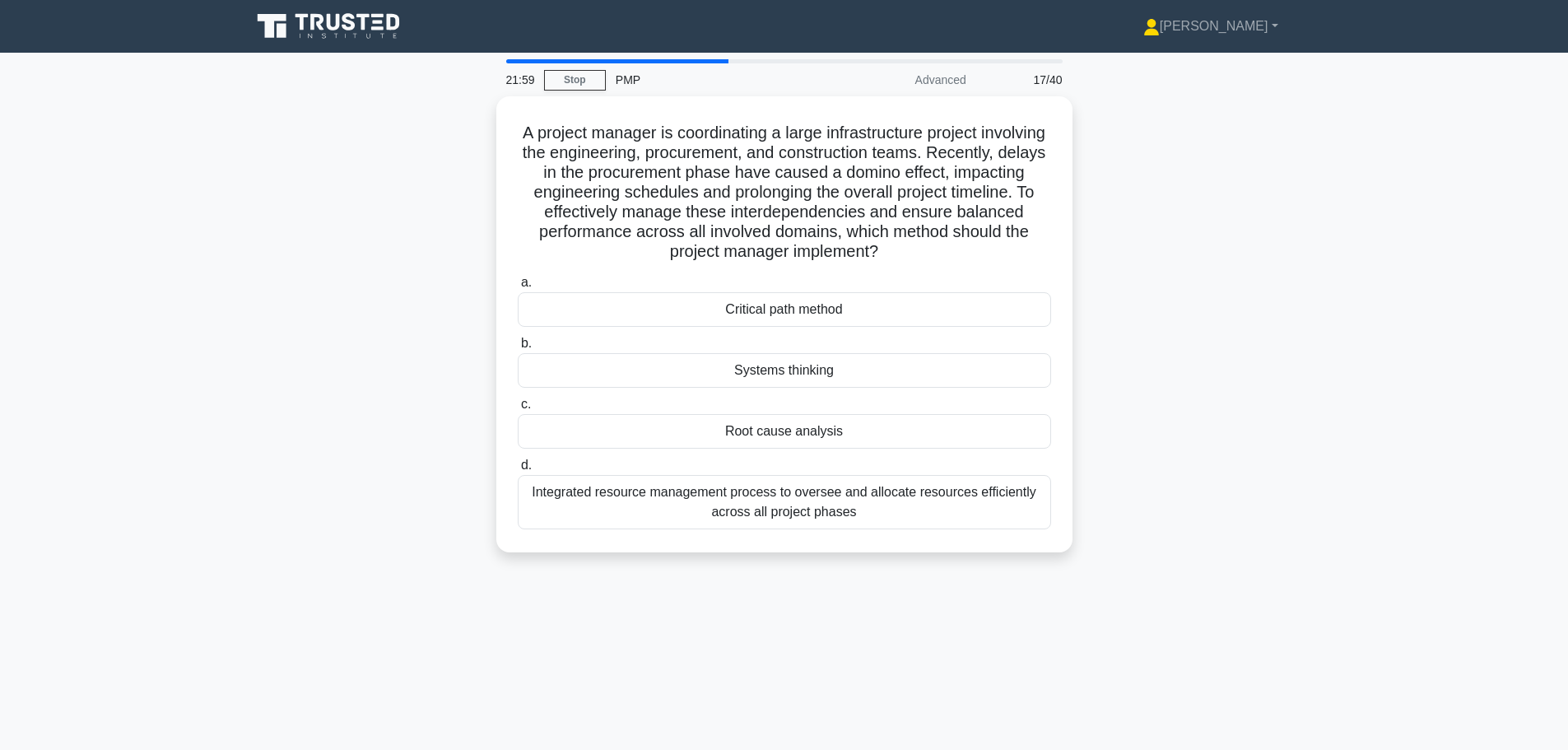
drag, startPoint x: 988, startPoint y: 250, endPoint x: 489, endPoint y: 118, distance: 516.2
click at [488, 118] on div "A project manager is coordinating a large infrastructure project involving the …" at bounding box center [784, 334] width 1086 height 476
copy h5 "A project manager is coordinating a large infrastructure project involving the …"
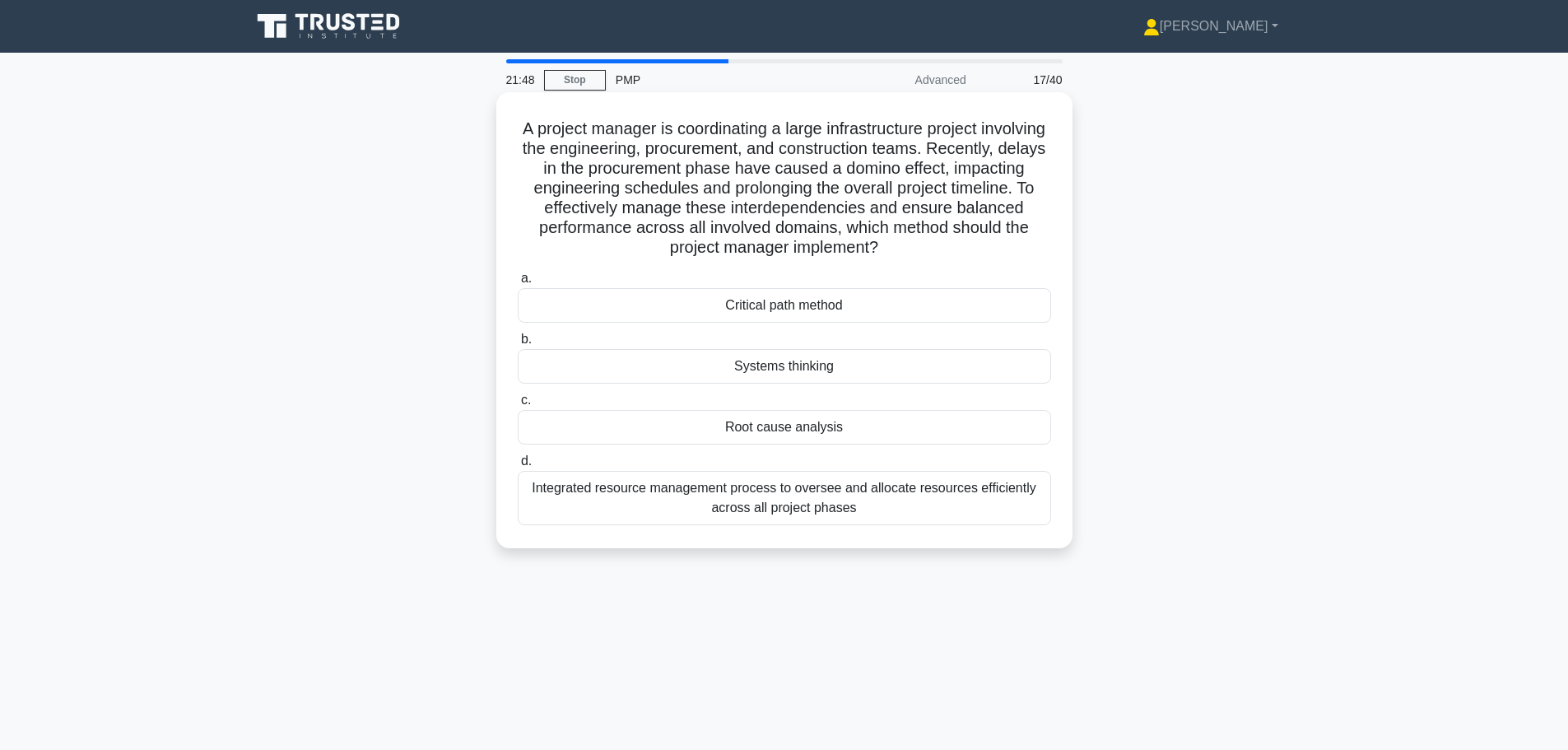
click at [803, 309] on div "Critical path method" at bounding box center [784, 306] width 534 height 35
click at [518, 284] on input "a. Critical path method" at bounding box center [518, 278] width 0 height 10
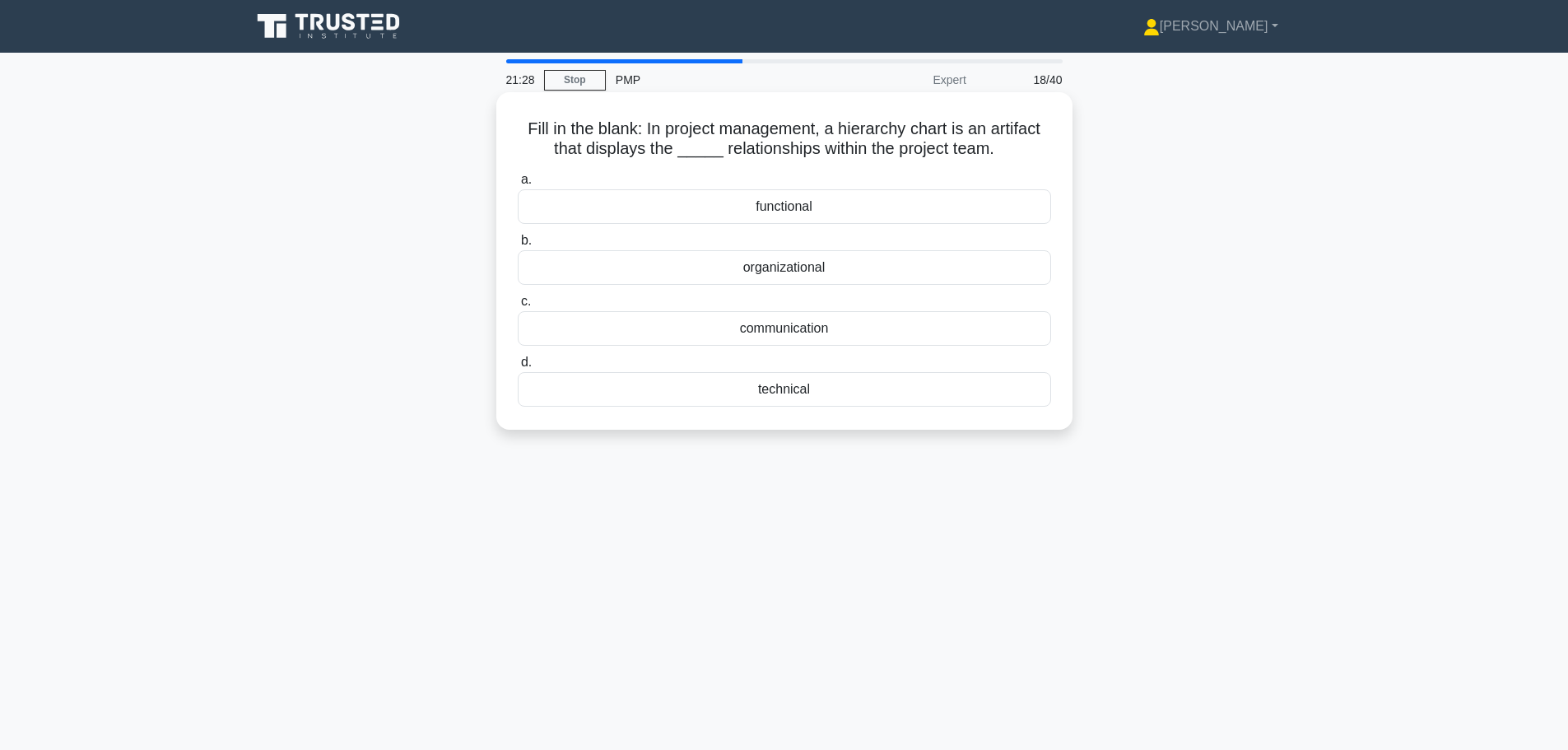
click at [875, 271] on div "organizational" at bounding box center [784, 267] width 534 height 35
click at [518, 246] on input "b. organizational" at bounding box center [518, 241] width 0 height 10
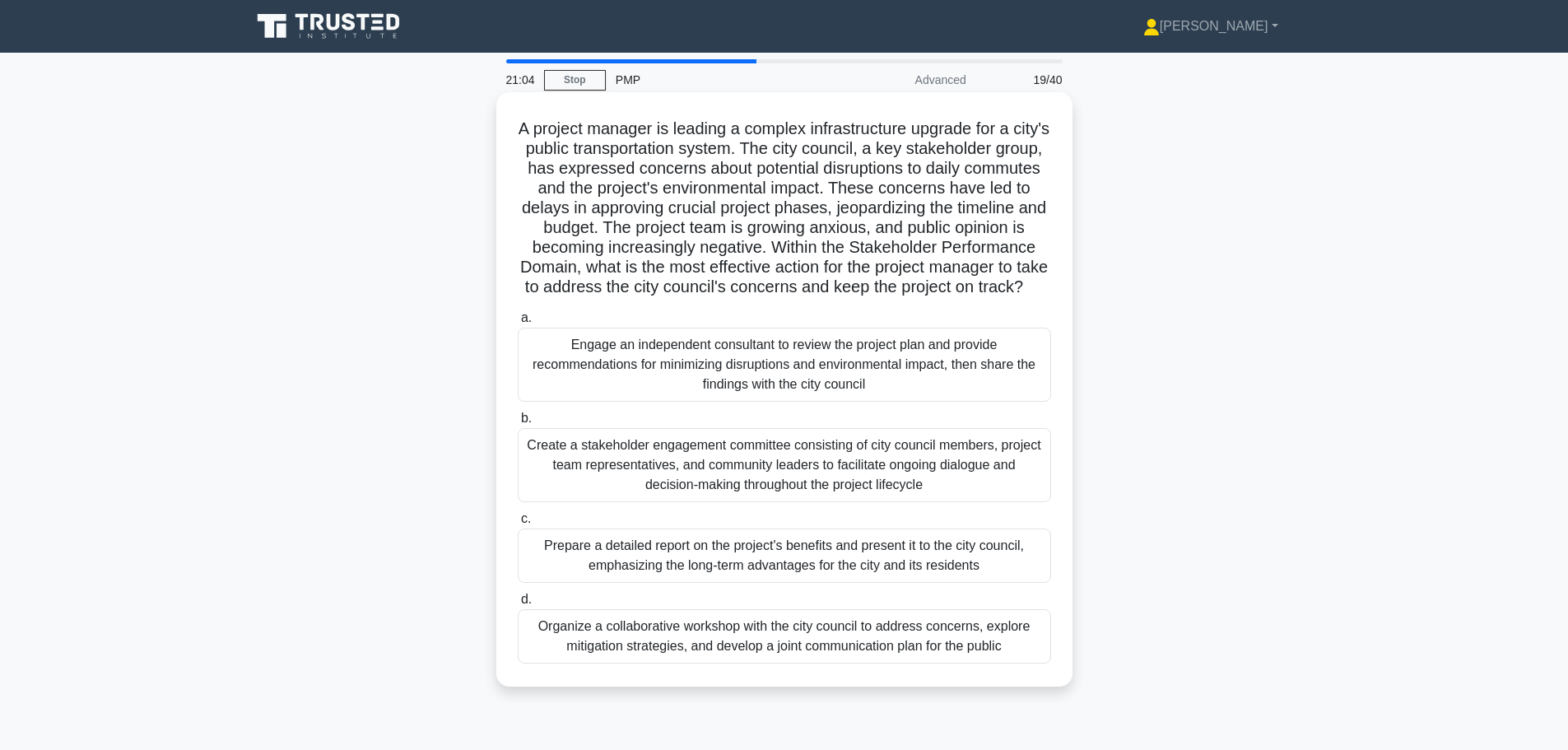
drag, startPoint x: 863, startPoint y: 244, endPoint x: 864, endPoint y: 314, distance: 70.0
click at [864, 298] on h5 "A project manager is leading a complex infrastructure upgrade for a city's publ…" at bounding box center [784, 208] width 536 height 179
click at [739, 492] on div "Organize a collaborative workshop with the city council to address concerns, ex…" at bounding box center [784, 637] width 534 height 55
click at [518, 492] on input "d. Organize a collaborative workshop with the city council to address concerns,…" at bounding box center [518, 599] width 0 height 10
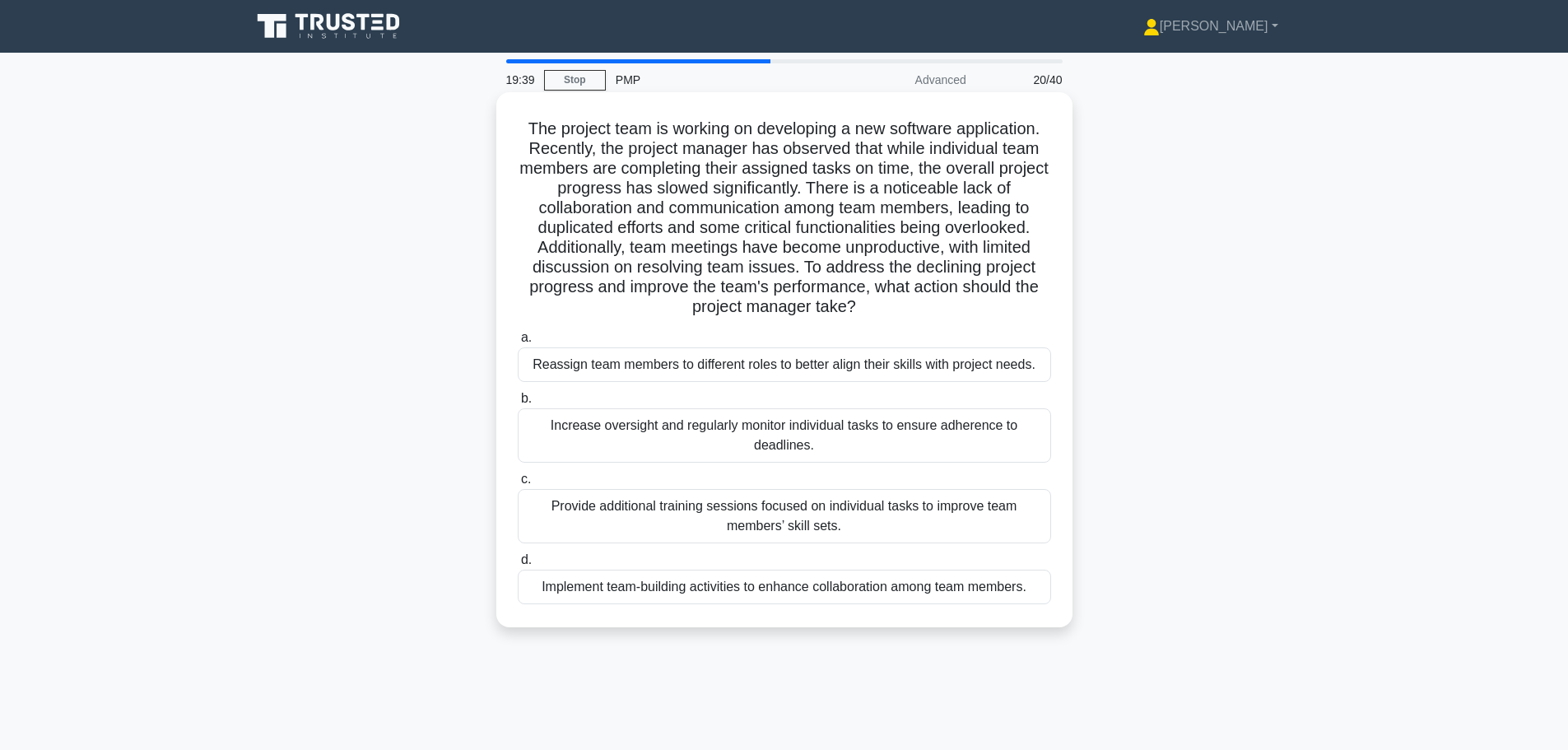
click at [751, 492] on div "Implement team-building activities to enhance collaboration among team members." at bounding box center [784, 587] width 534 height 35
click at [518, 492] on input "d. Implement team-building activities to enhance collaboration among team membe…" at bounding box center [518, 559] width 0 height 10
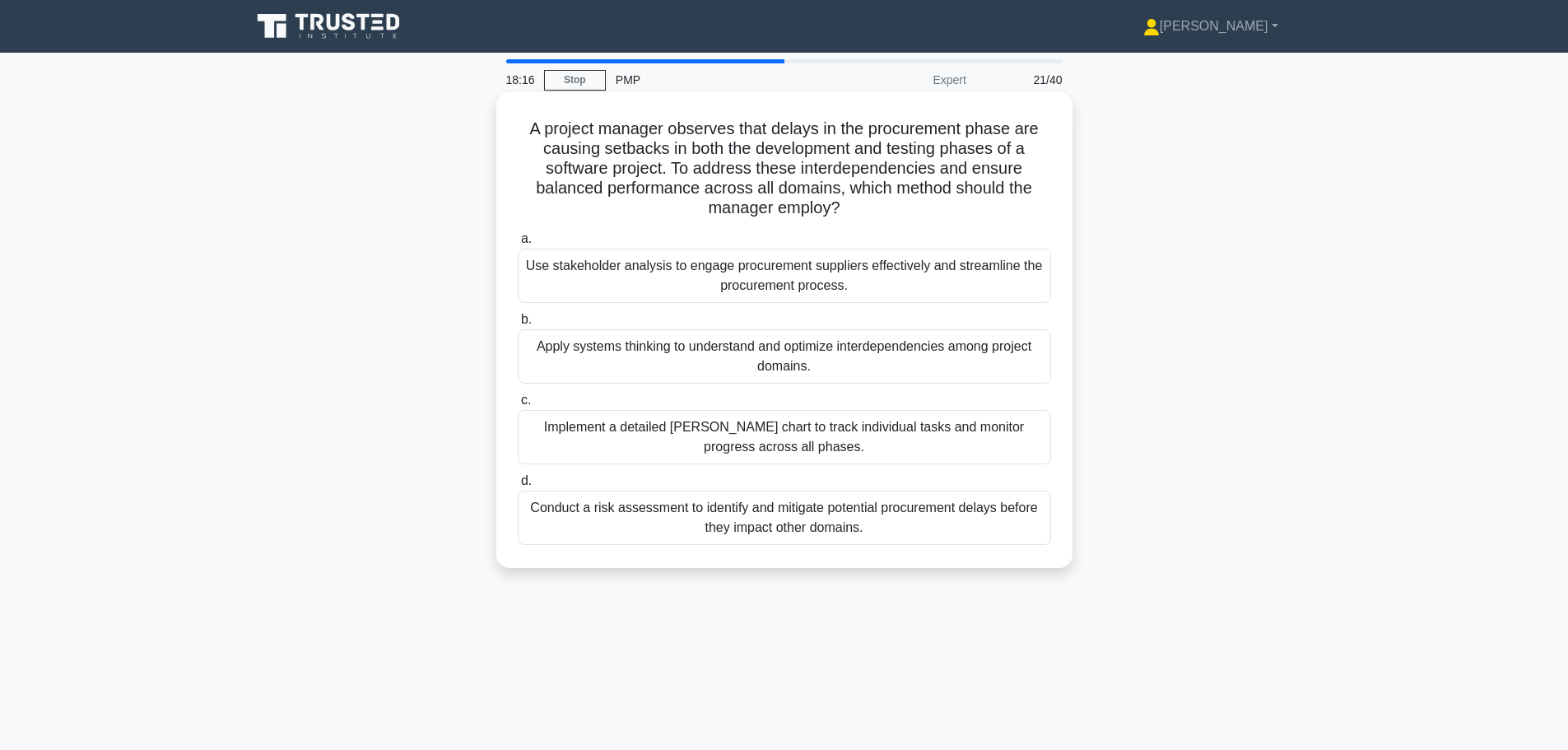
click at [639, 359] on div "Apply systems thinking to understand and optimize interdependencies among proje…" at bounding box center [784, 357] width 534 height 55
click at [518, 325] on input "b. Apply systems thinking to understand and optimize interdependencies among pr…" at bounding box center [518, 319] width 0 height 10
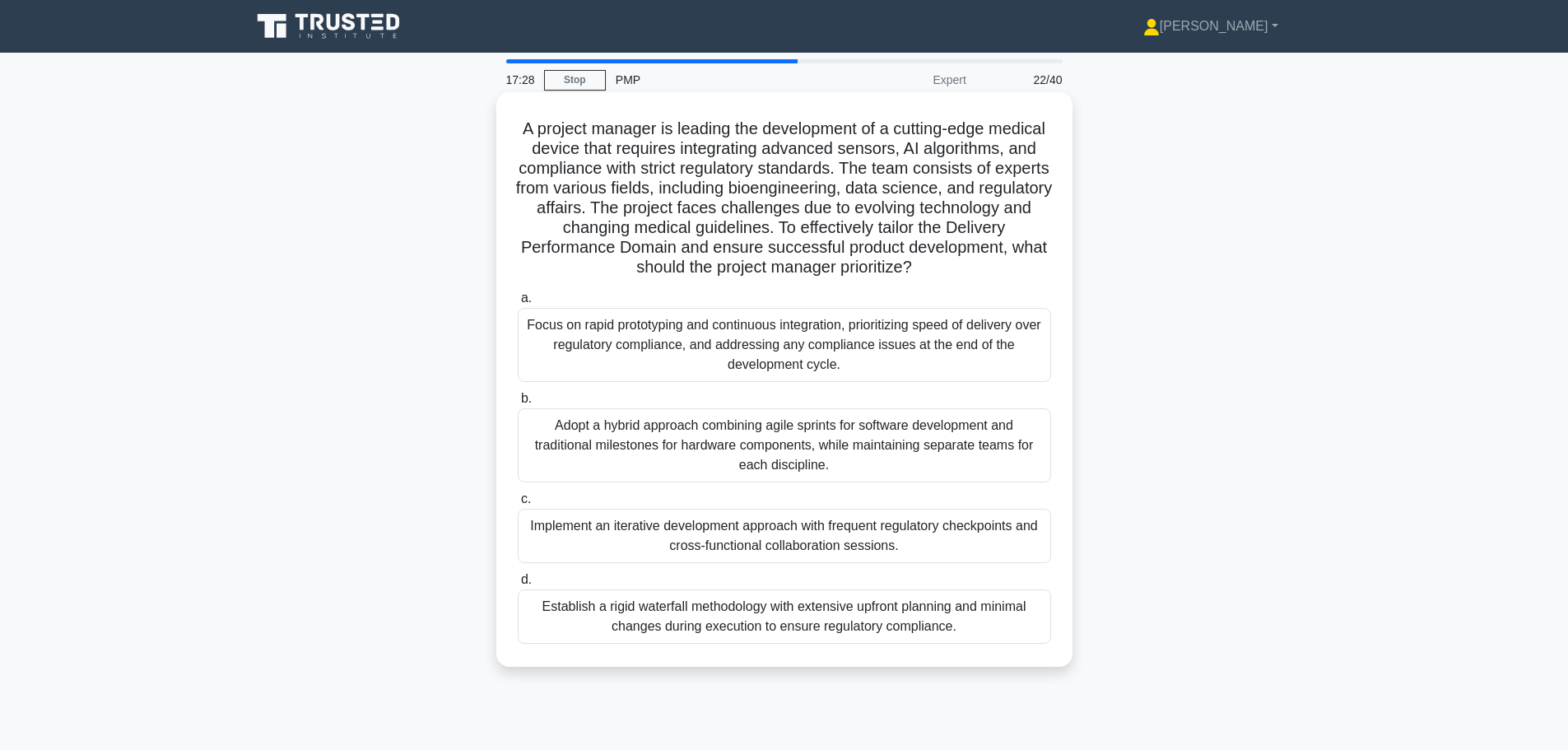
click at [663, 492] on div "Implement an iterative development approach with frequent regulatory checkpoint…" at bounding box center [784, 536] width 534 height 55
click at [518, 492] on input "c. Implement an iterative development approach with frequent regulatory checkpo…" at bounding box center [518, 499] width 0 height 10
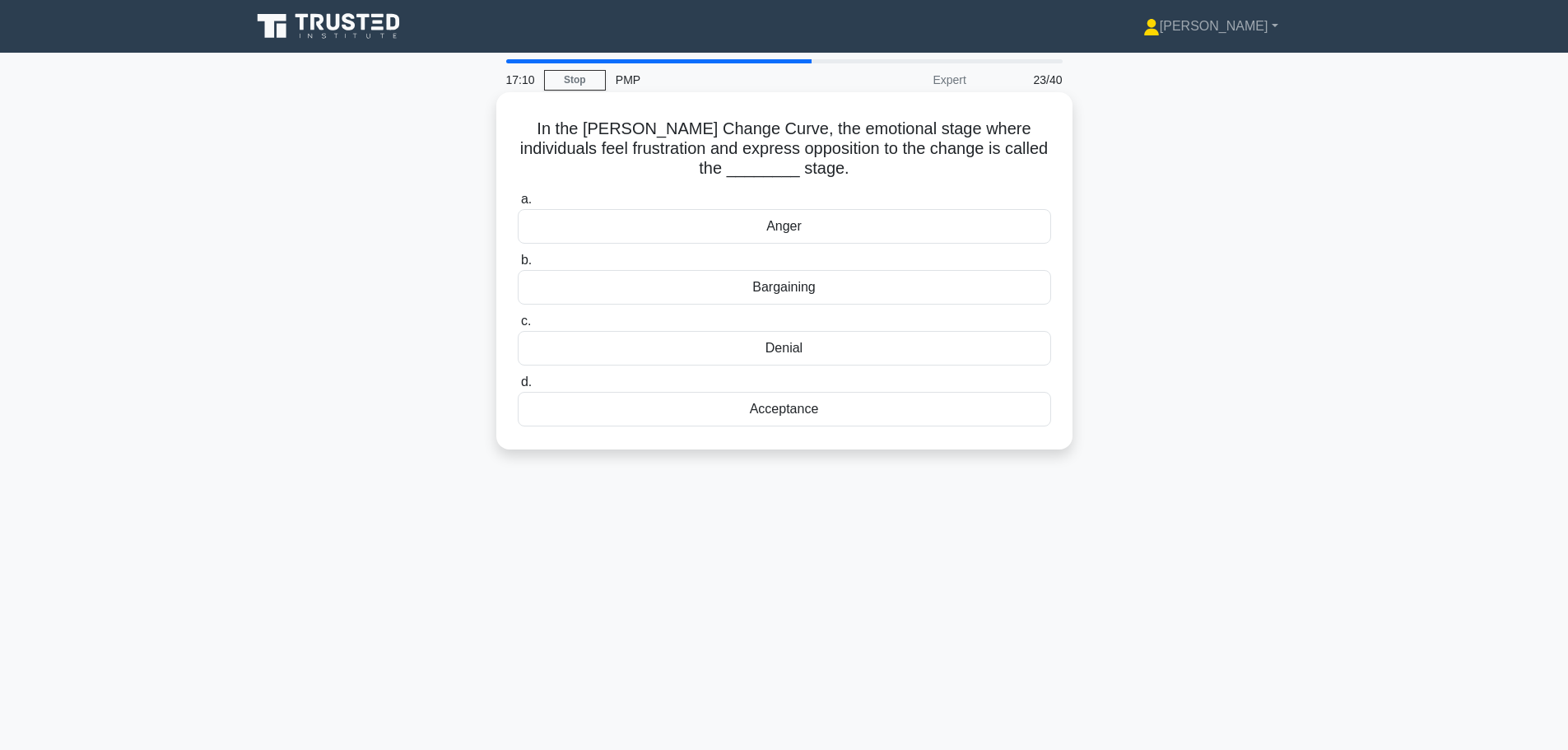
click at [767, 346] on div "Denial" at bounding box center [784, 348] width 534 height 35
click at [518, 327] on input "c. Denial" at bounding box center [518, 321] width 0 height 10
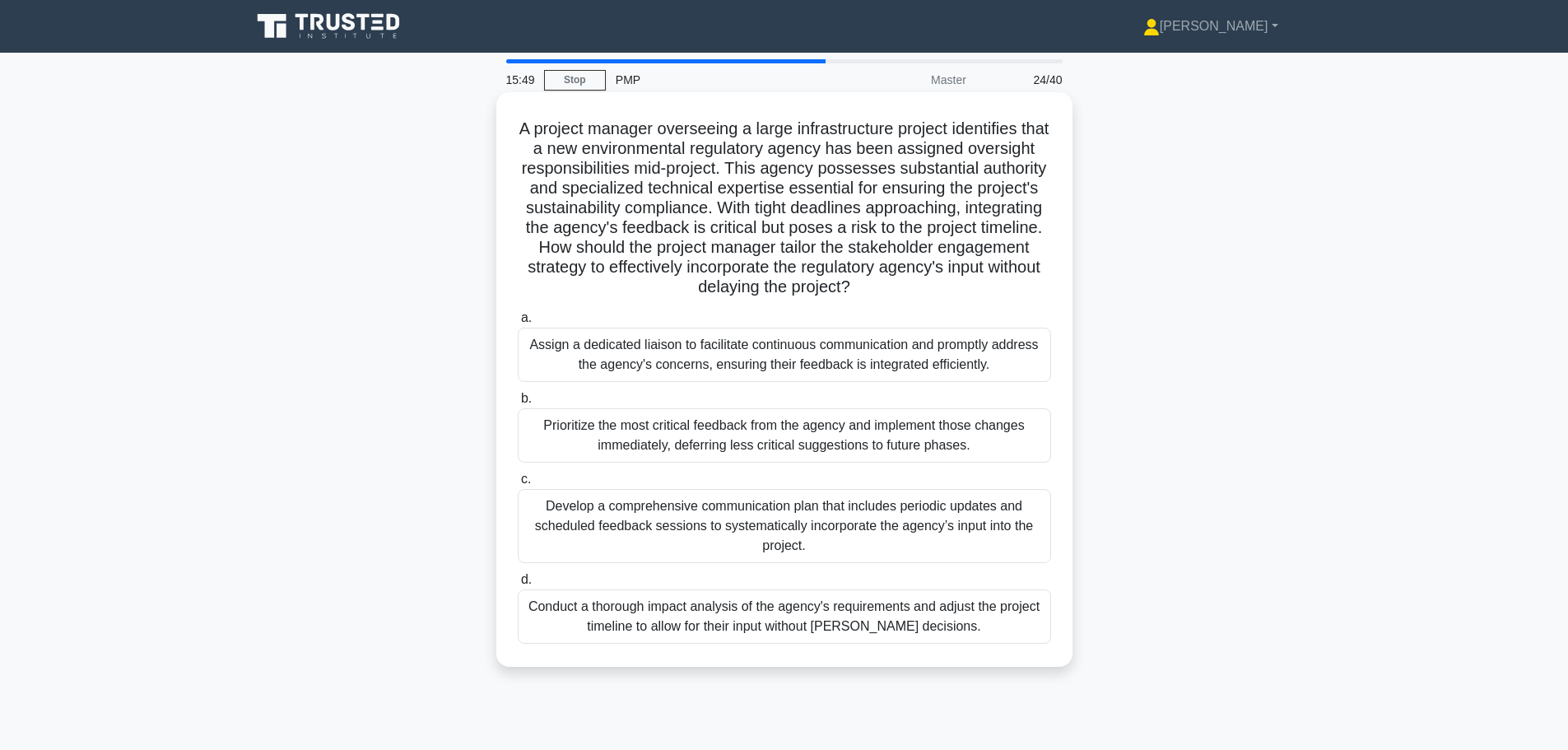
click at [769, 492] on div "Develop a comprehensive communication plan that includes periodic updates and s…" at bounding box center [784, 525] width 534 height 75
click at [518, 485] on input "c. Develop a comprehensive communication plan that includes periodic updates an…" at bounding box center [518, 479] width 0 height 10
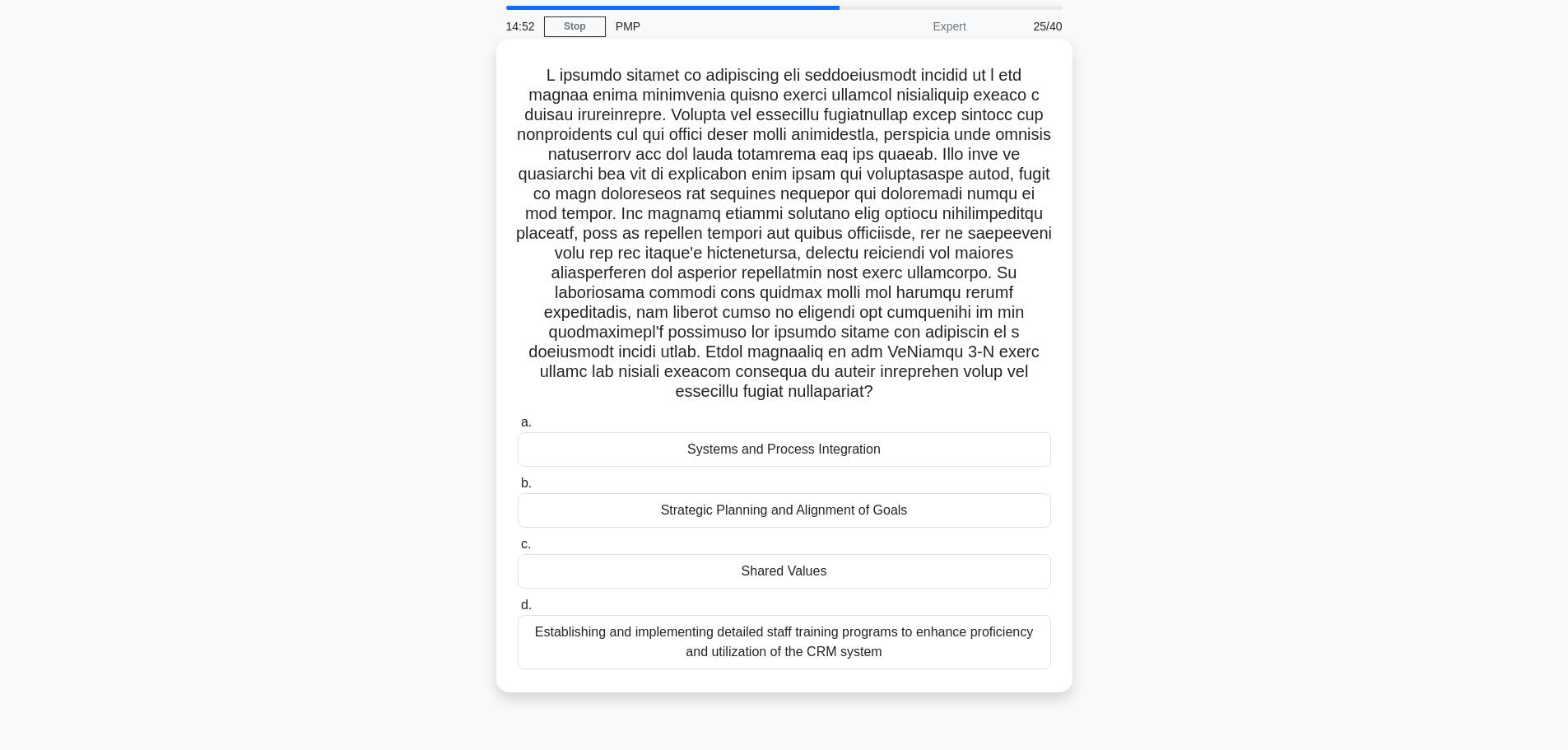
scroll to position [82, 0]
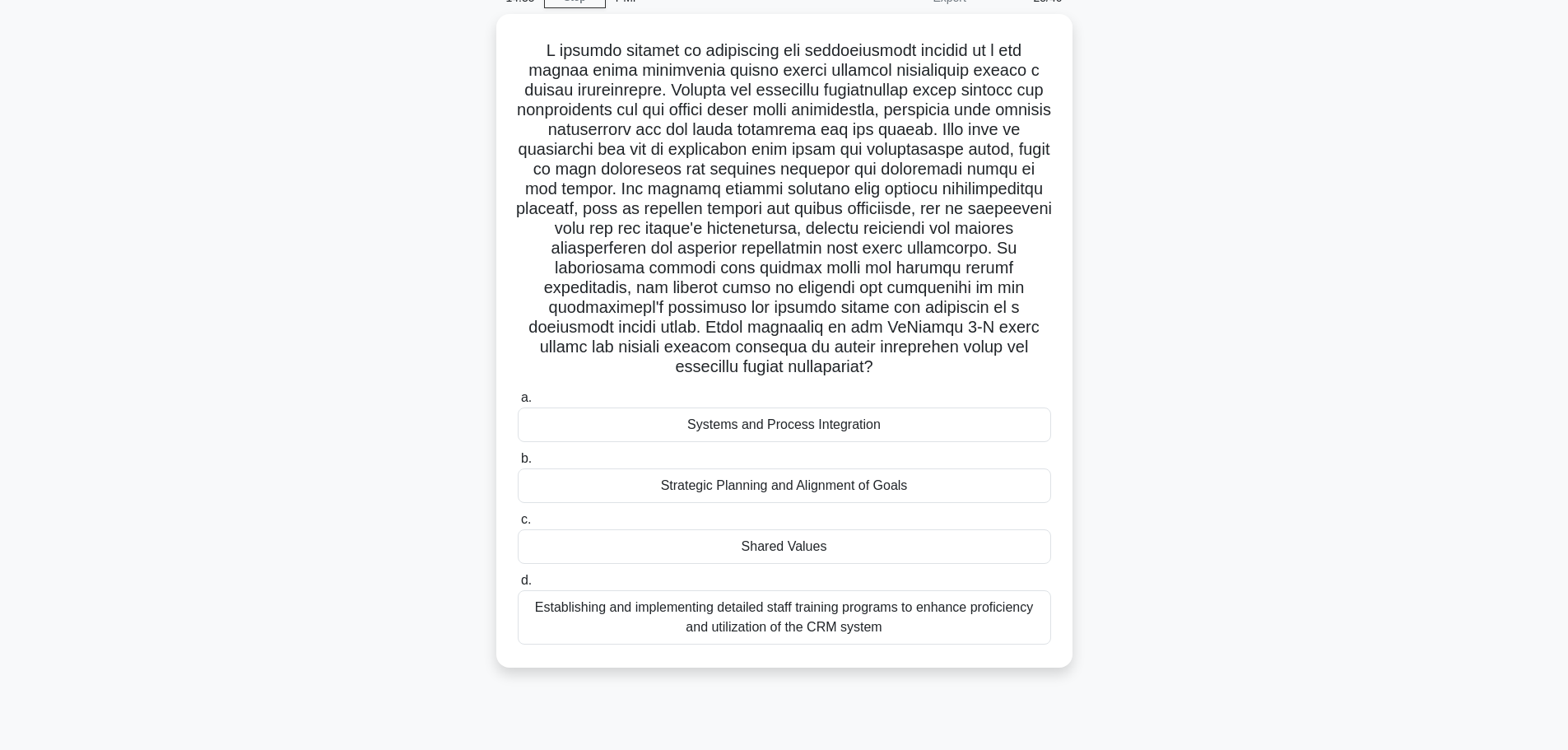
drag, startPoint x: 919, startPoint y: 376, endPoint x: 466, endPoint y: 54, distance: 555.8
click at [466, 54] on div ".spinner_0XTQ{transform-origin:center;animation:spinner_y6GP .75s linear infini…" at bounding box center [784, 351] width 1086 height 674
copy h5 "A project manager is overseeing the comprehensive rollout of a new supply chain…"
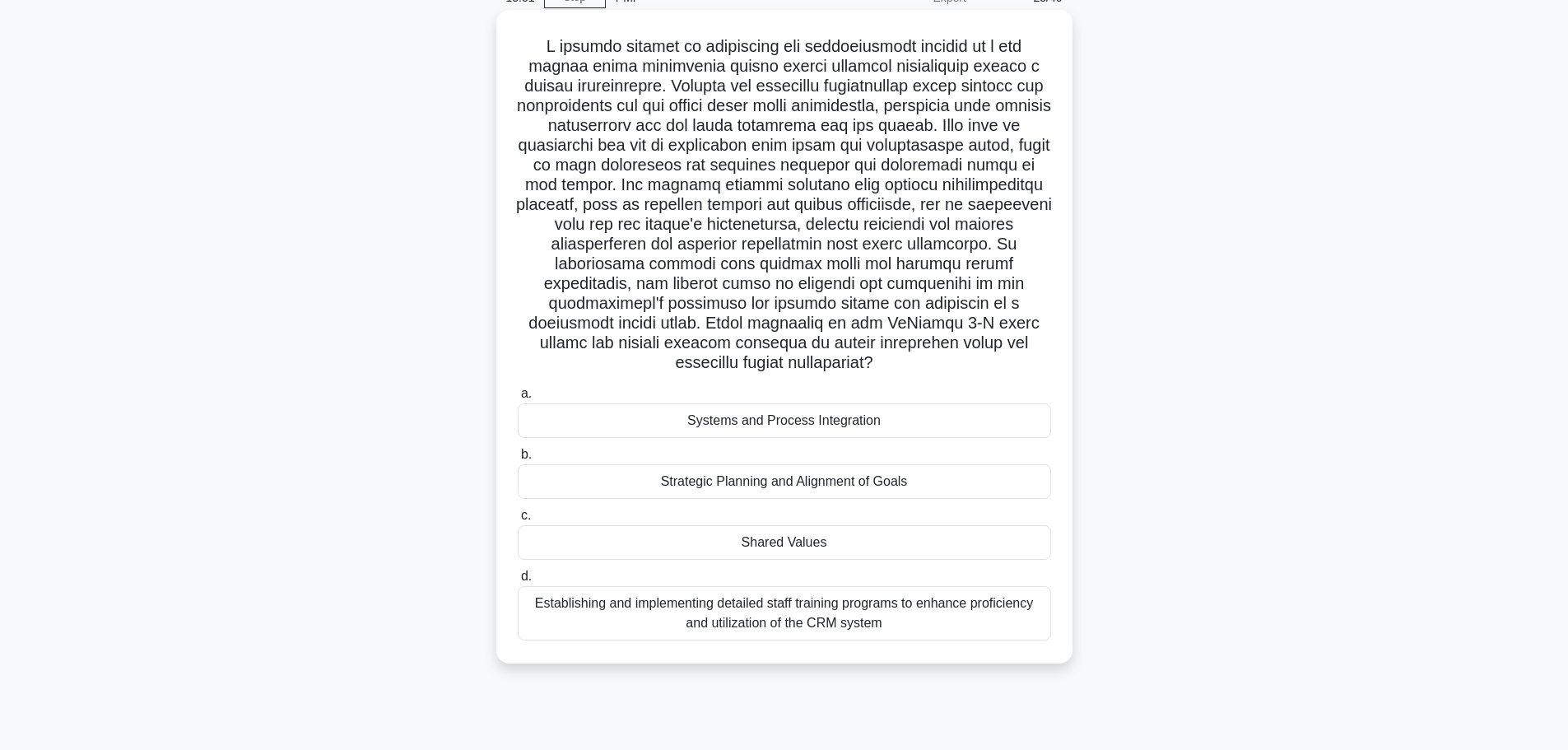
click at [769, 492] on div "Shared Values" at bounding box center [784, 542] width 534 height 35
click at [518, 492] on input "c. Shared Values" at bounding box center [518, 515] width 0 height 10
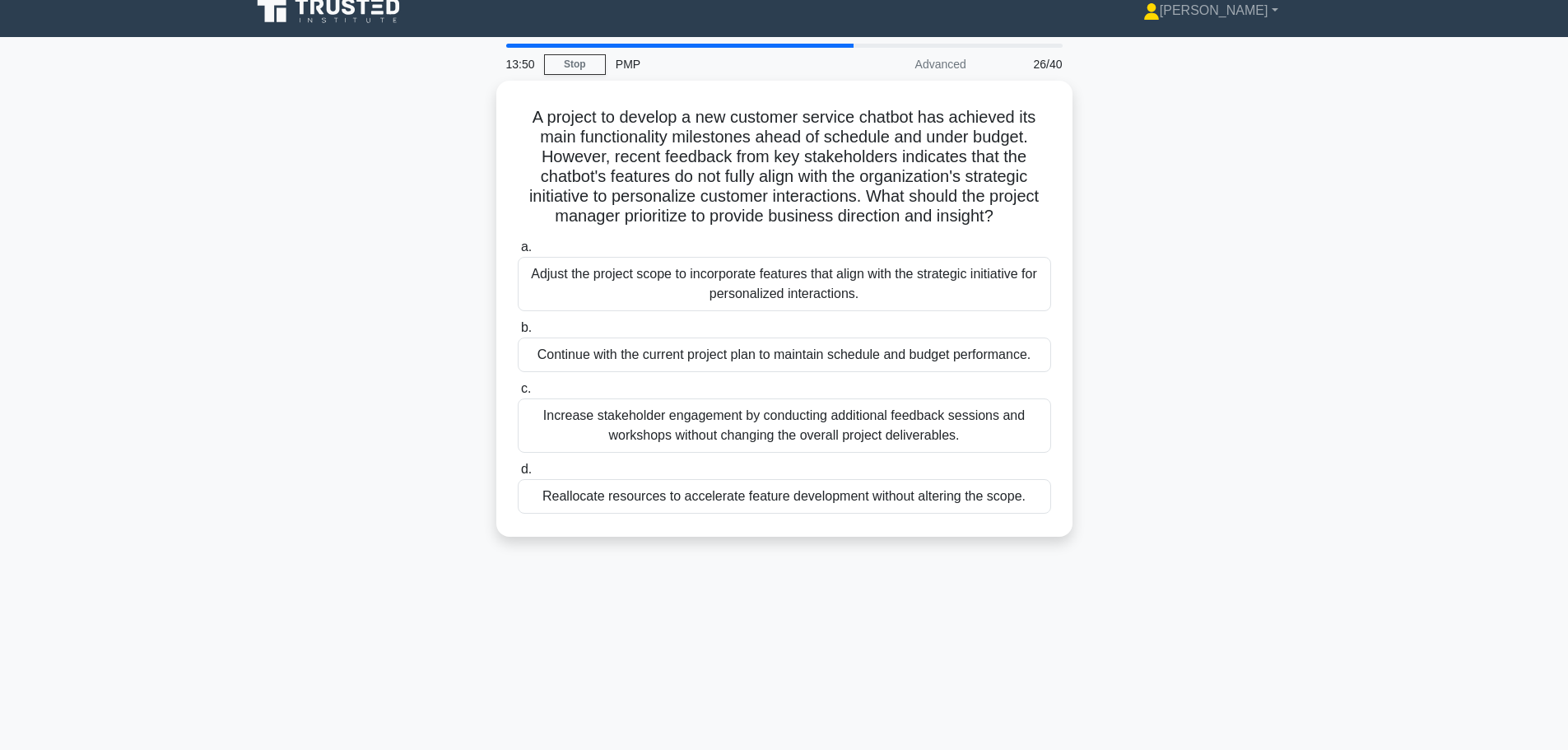
scroll to position [0, 0]
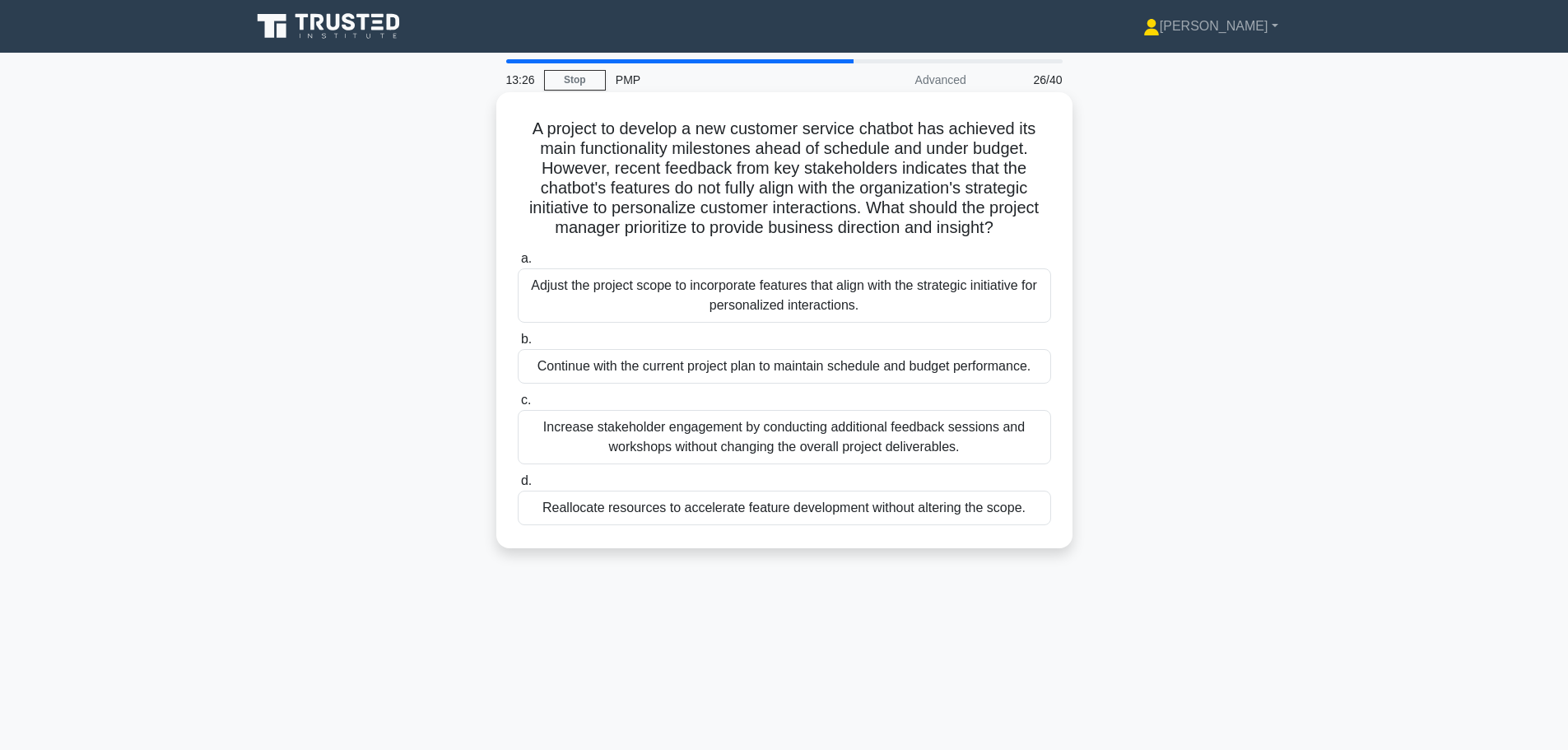
click at [705, 307] on div "Adjust the project scope to incorporate features that align with the strategic …" at bounding box center [784, 296] width 534 height 55
click at [518, 264] on input "a. Adjust the project scope to incorporate features that align with the strateg…" at bounding box center [518, 258] width 0 height 10
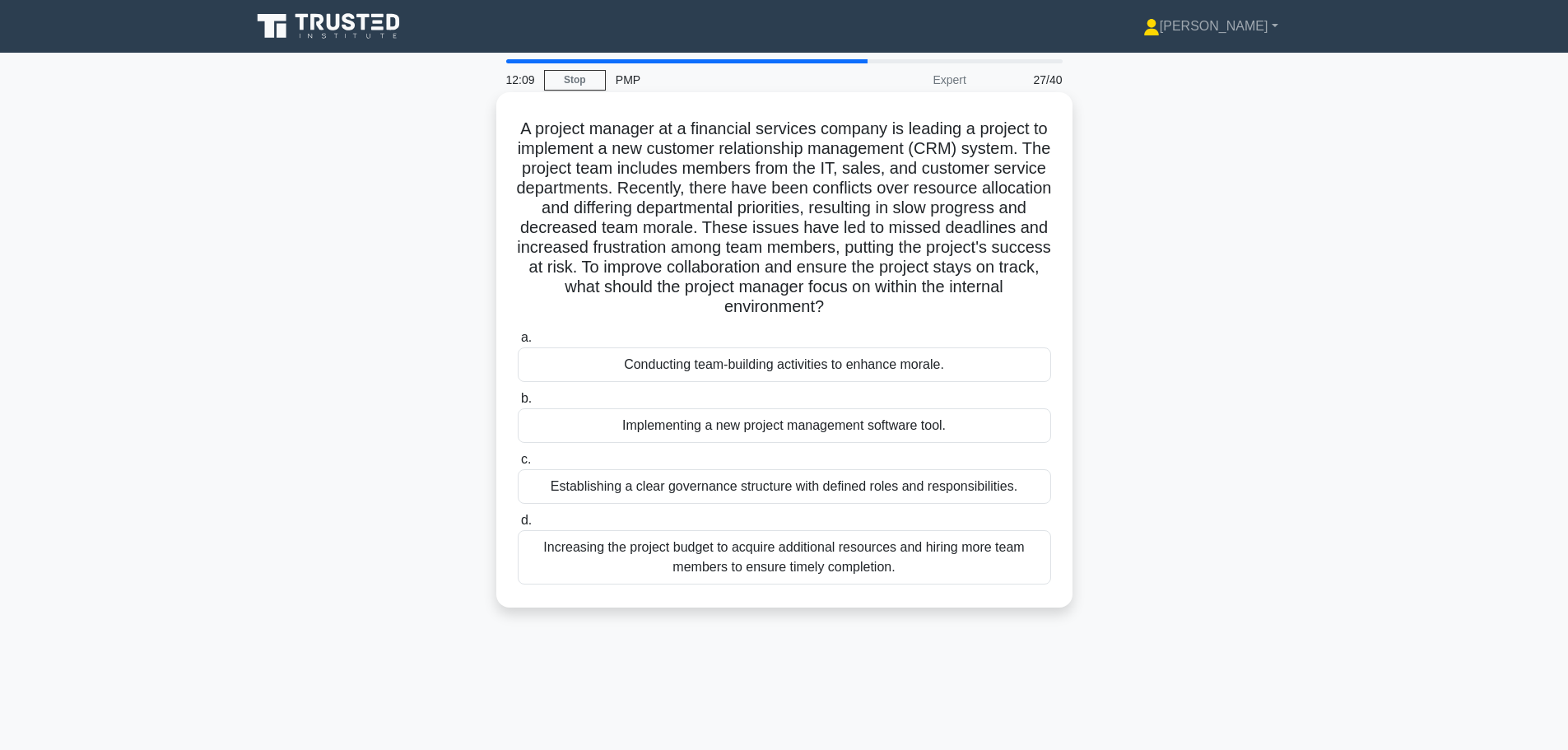
click at [643, 375] on div "Conducting team-building activities to enhance morale." at bounding box center [784, 364] width 534 height 35
click at [518, 343] on input "a. Conducting team-building activities to enhance morale." at bounding box center [518, 338] width 0 height 10
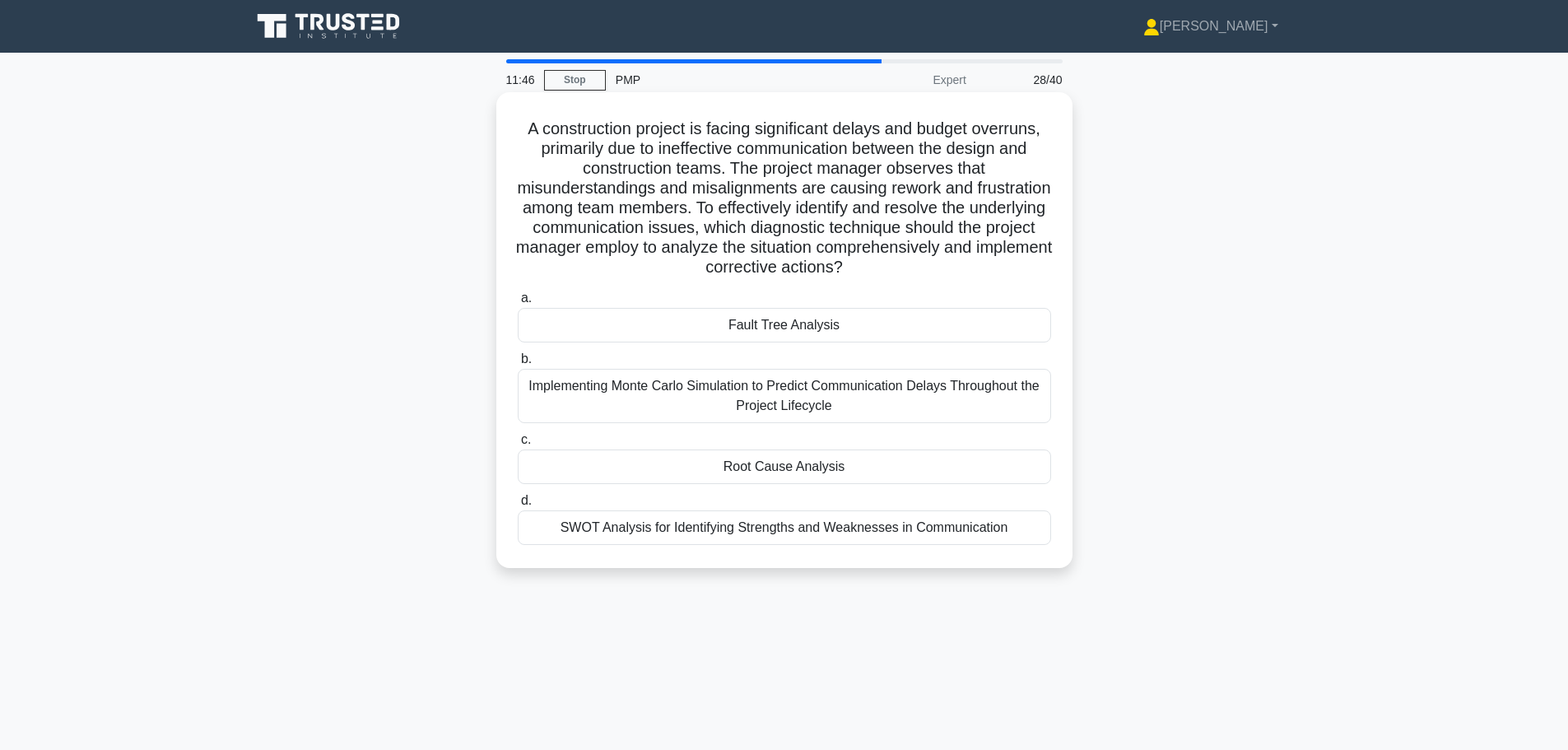
click at [734, 462] on div "Root Cause Analysis" at bounding box center [784, 467] width 534 height 35
click at [518, 445] on input "c. Root Cause Analysis" at bounding box center [518, 440] width 0 height 10
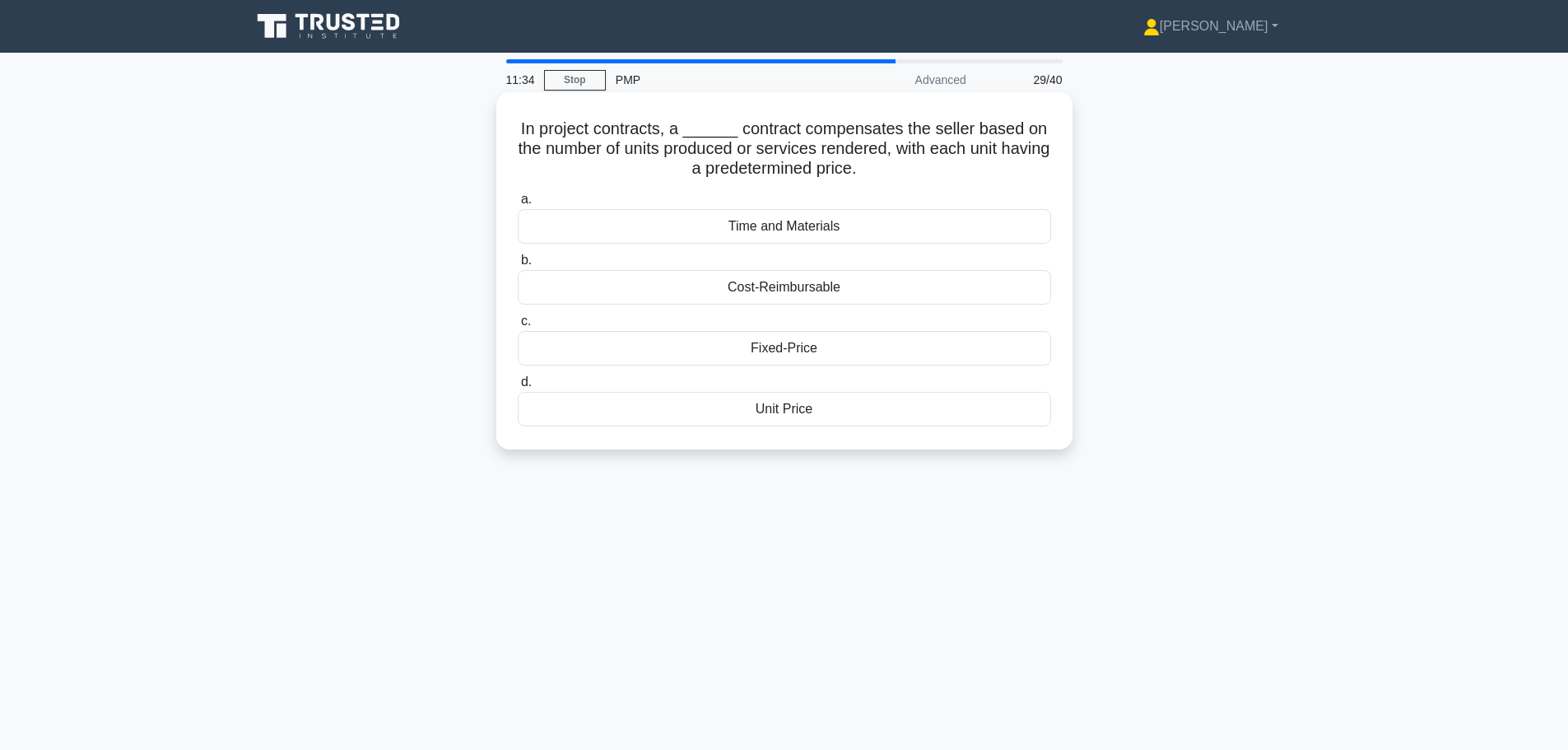
drag, startPoint x: 520, startPoint y: 127, endPoint x: 914, endPoint y: 175, distance: 396.9
click at [914, 175] on h5 "In project contracts, a ______ contract compensates the seller based on the num…" at bounding box center [784, 149] width 536 height 61
copy h5 "In project contracts, a ______ contract compensates the seller based on the num…"
click at [742, 407] on div "Unit Price" at bounding box center [784, 408] width 534 height 35
click at [518, 388] on input "d. Unit Price" at bounding box center [518, 382] width 0 height 10
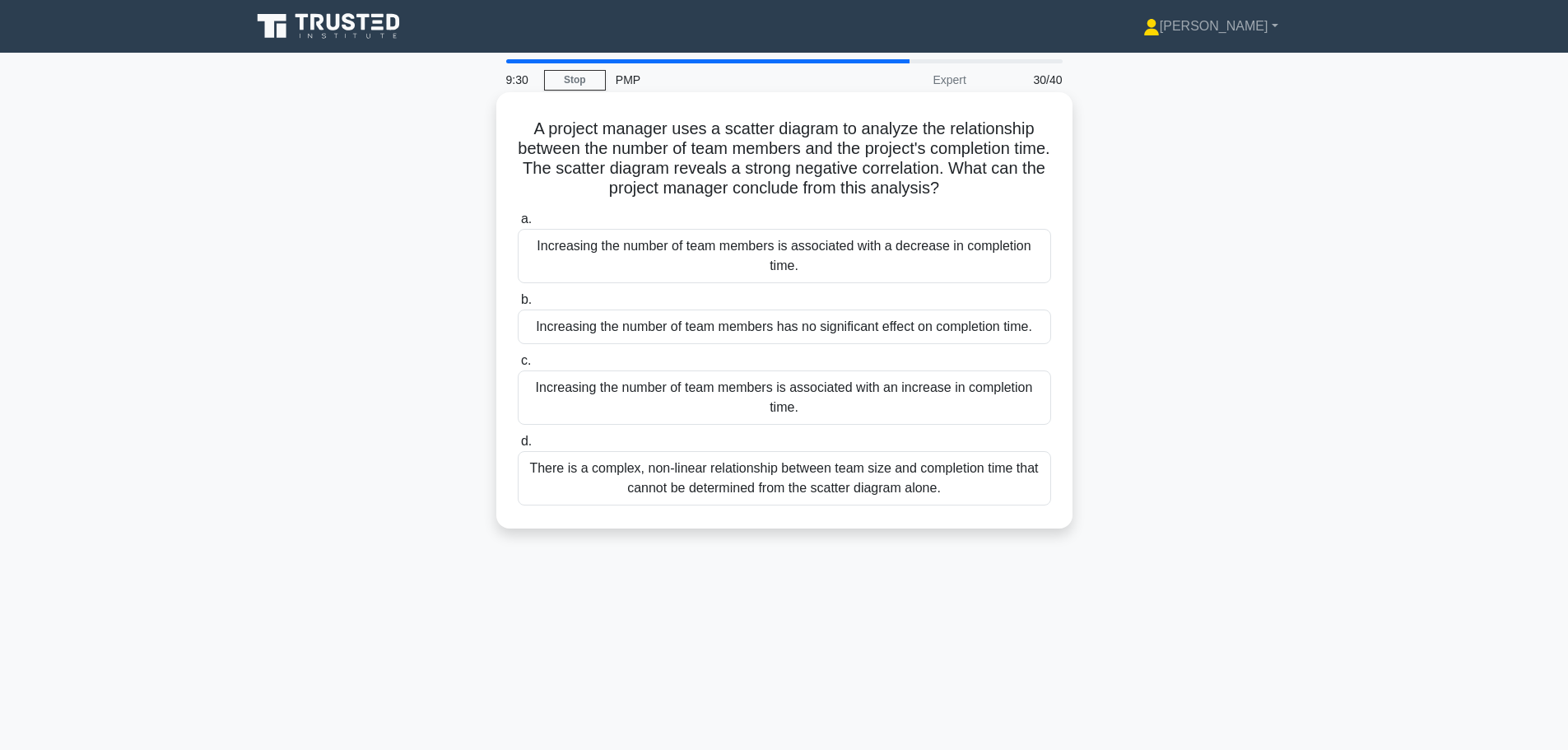
click at [607, 395] on div "Increasing the number of team members is associated with an increase in complet…" at bounding box center [784, 398] width 534 height 55
click at [518, 366] on input "c. Increasing the number of team members is associated with an increase in comp…" at bounding box center [518, 360] width 0 height 10
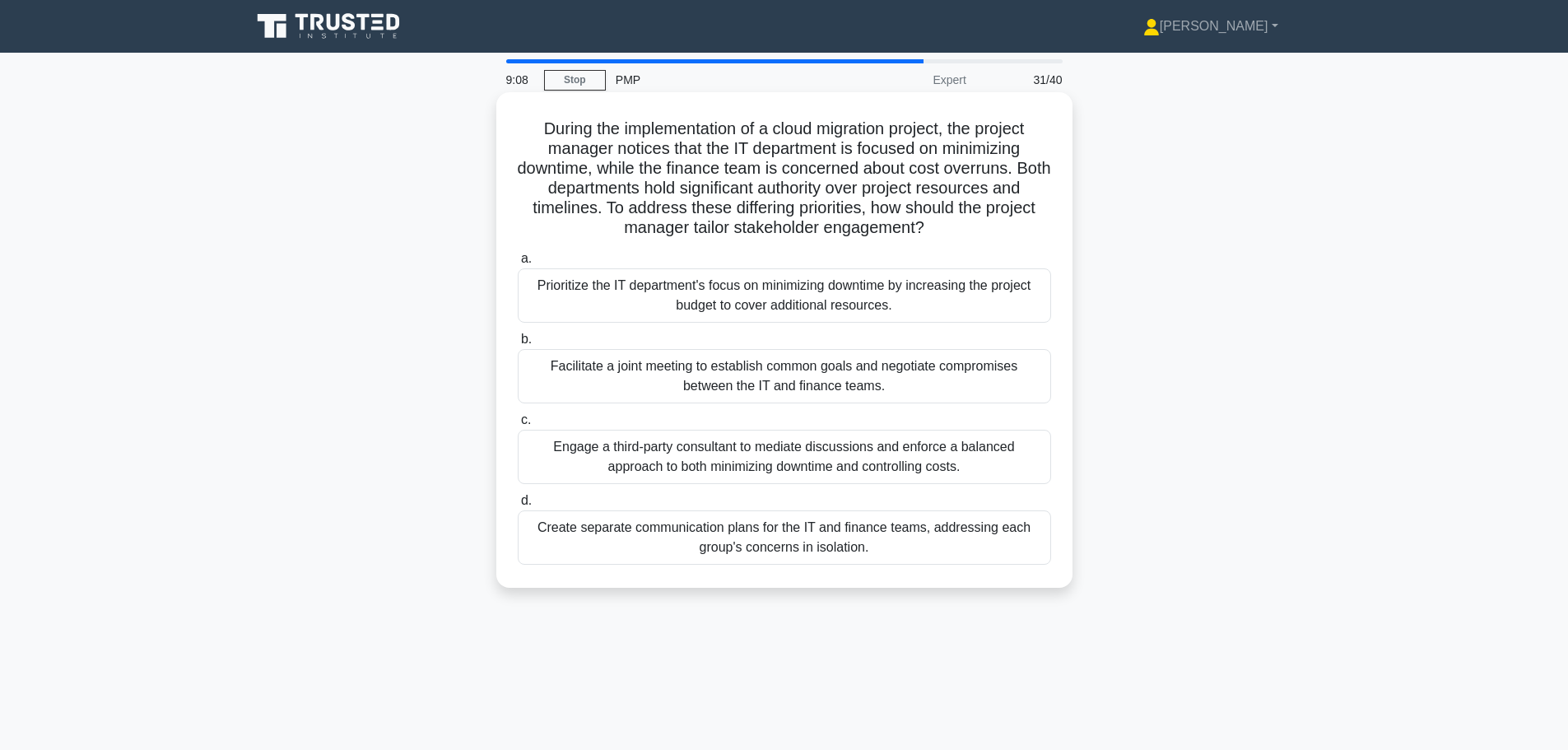
click at [619, 380] on div "Facilitate a joint meeting to establish common goals and negotiate compromises …" at bounding box center [784, 376] width 534 height 55
click at [518, 345] on input "b. Facilitate a joint meeting to establish common goals and negotiate compromis…" at bounding box center [518, 339] width 0 height 10
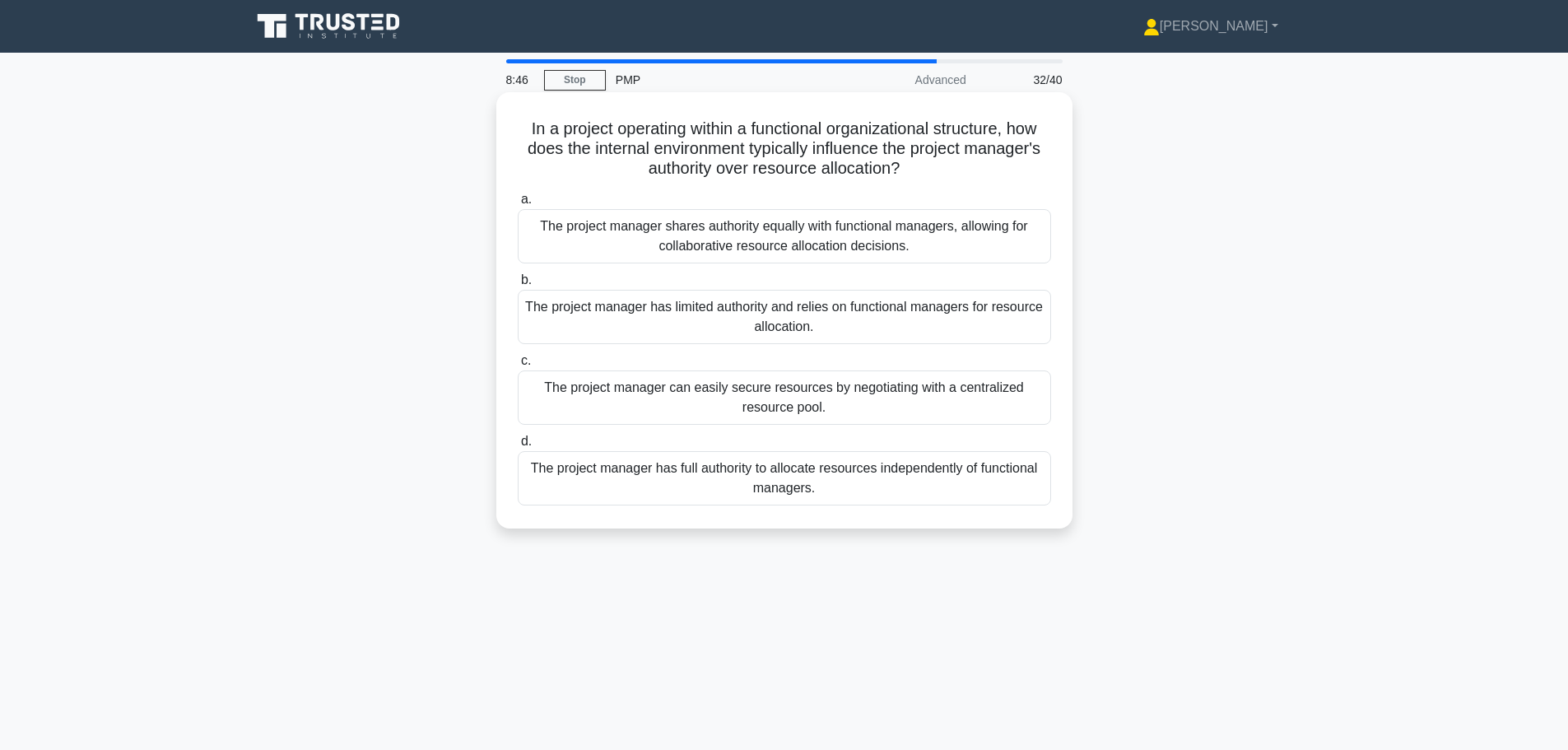
click at [634, 308] on div "The project manager has limited authority and relies on functional managers for…" at bounding box center [784, 317] width 534 height 55
click at [518, 286] on input "b. The project manager has limited authority and relies on functional managers …" at bounding box center [518, 280] width 0 height 10
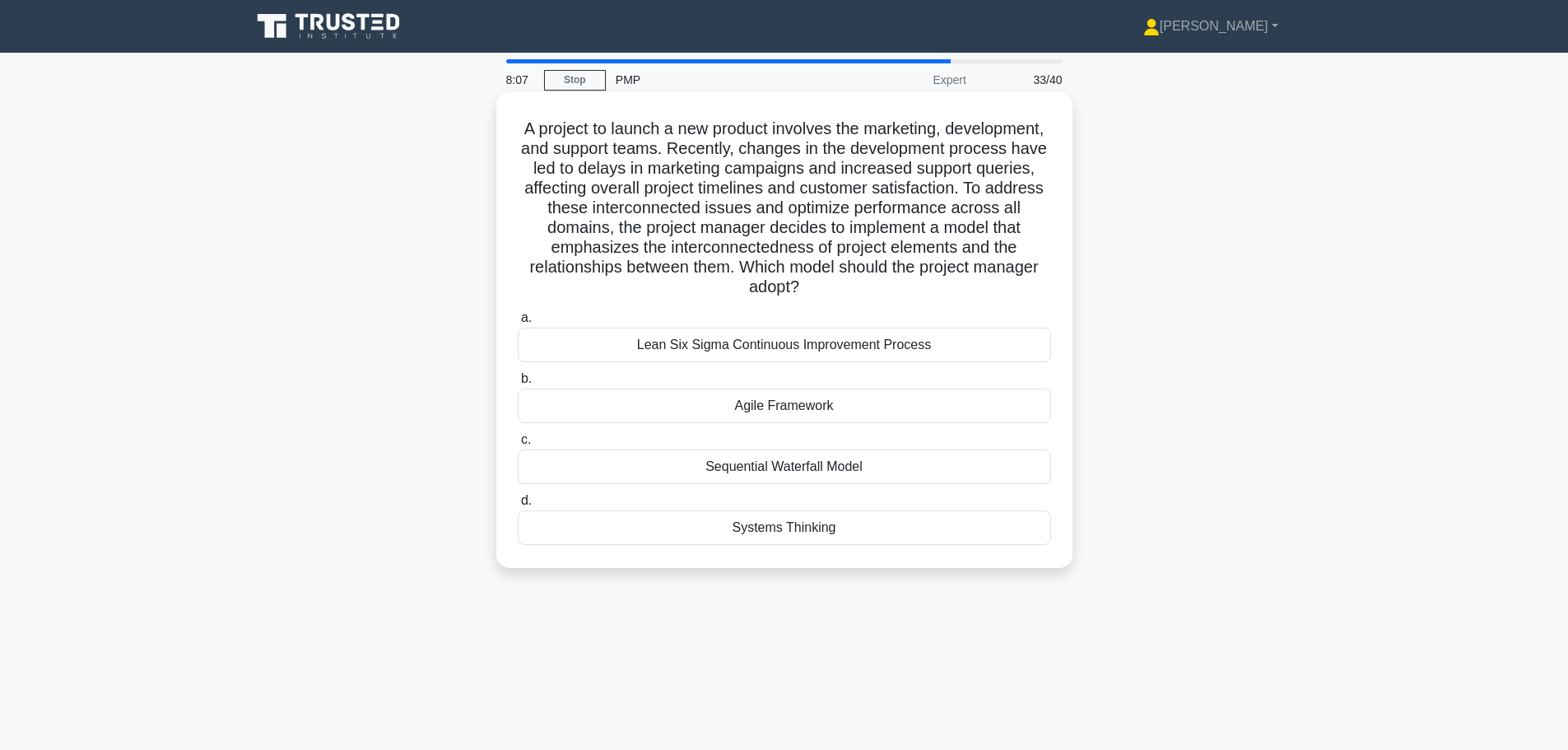
click at [724, 492] on div "Systems Thinking" at bounding box center [784, 527] width 534 height 35
click at [518, 492] on input "d. Systems Thinking" at bounding box center [518, 500] width 0 height 10
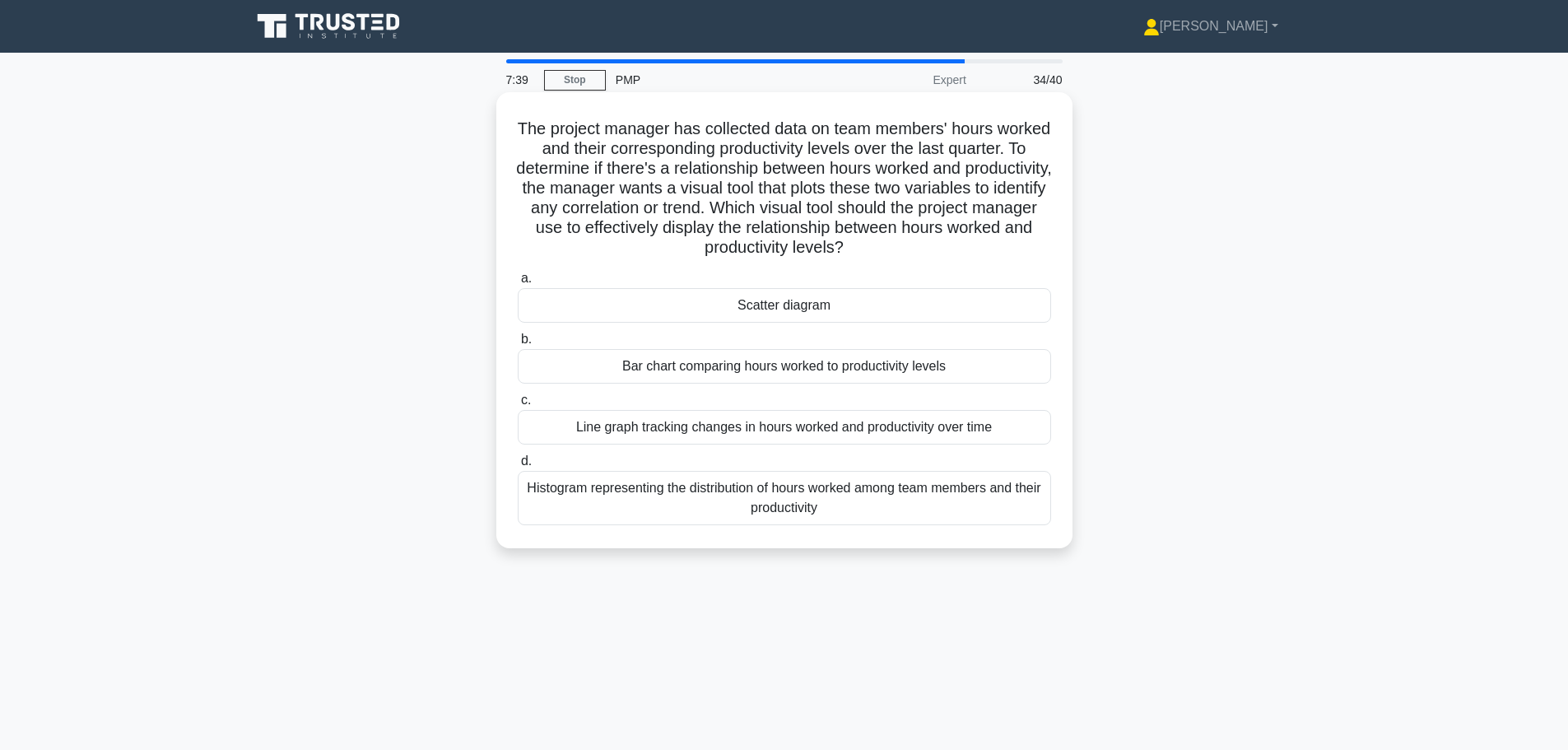
click at [653, 315] on div "Scatter diagram" at bounding box center [784, 306] width 534 height 35
click at [518, 284] on input "a. Scatter diagram" at bounding box center [518, 278] width 0 height 10
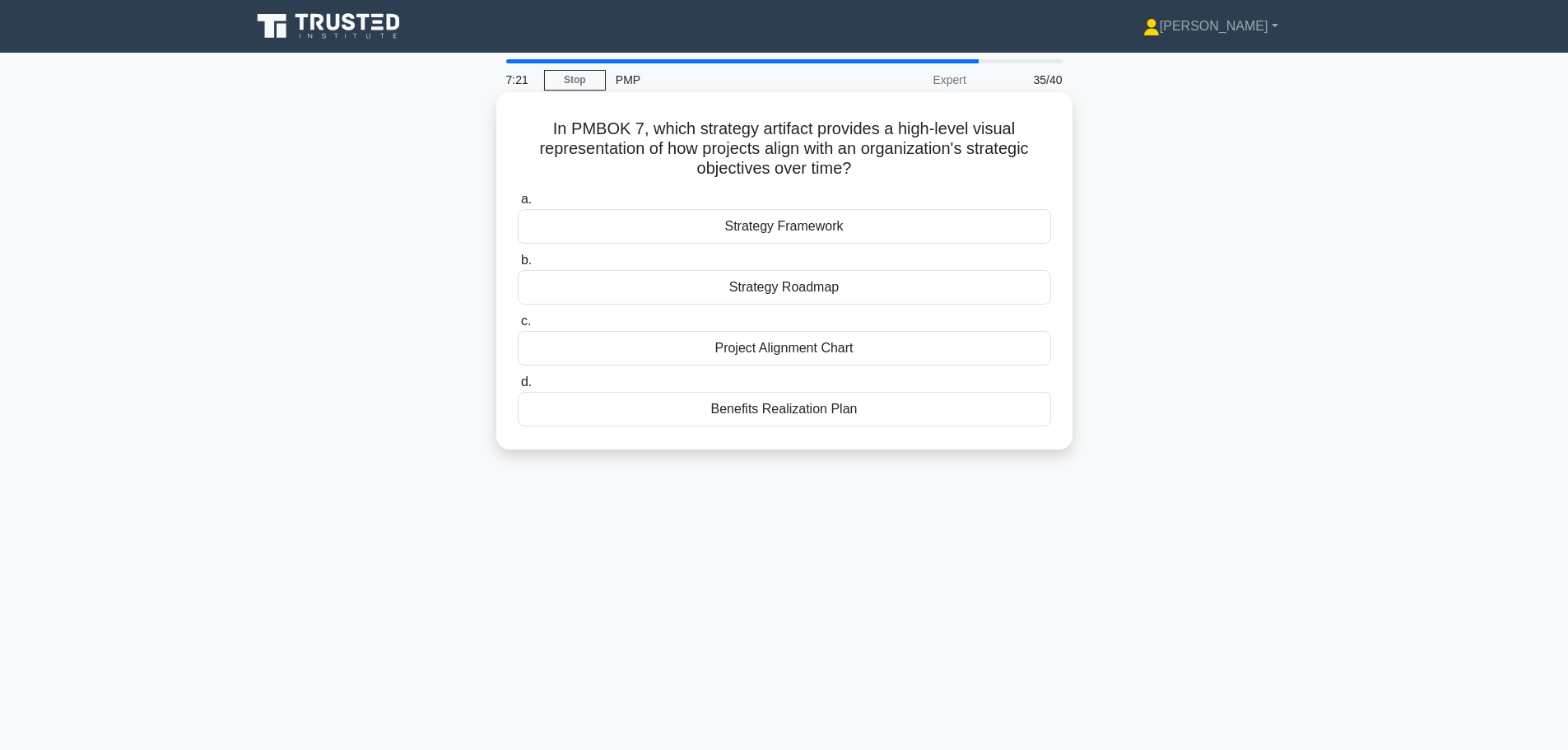
click at [683, 286] on div "Strategy Roadmap" at bounding box center [784, 287] width 534 height 35
click at [518, 266] on input "b. Strategy Roadmap" at bounding box center [518, 260] width 0 height 10
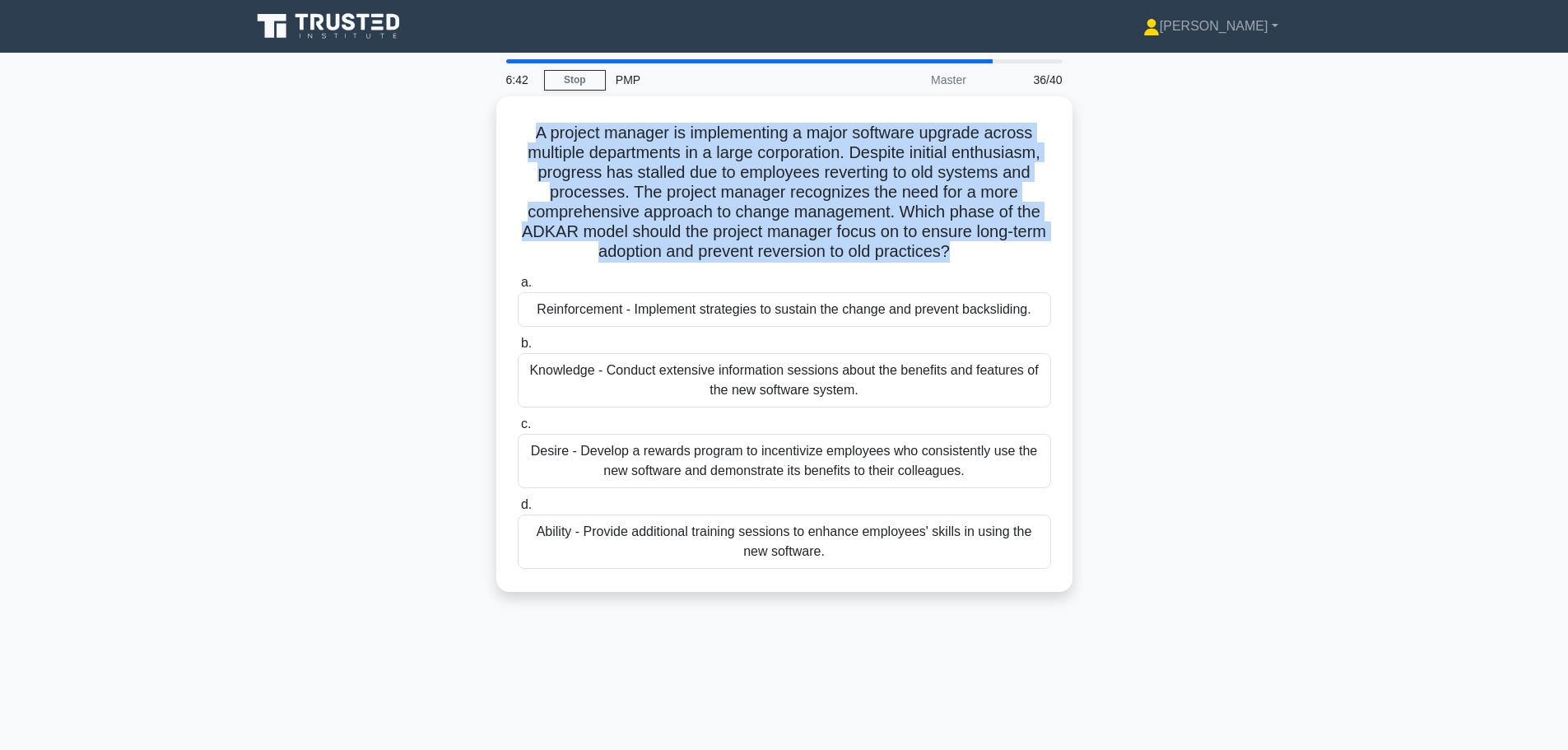
drag, startPoint x: 972, startPoint y: 252, endPoint x: 495, endPoint y: 132, distance: 491.9
click at [495, 132] on div "A project manager is implementing a major software upgrade across multiple depa…" at bounding box center [784, 354] width 1086 height 515
copy h5 "A project manager is implementing a major software upgrade across multiple depa…"
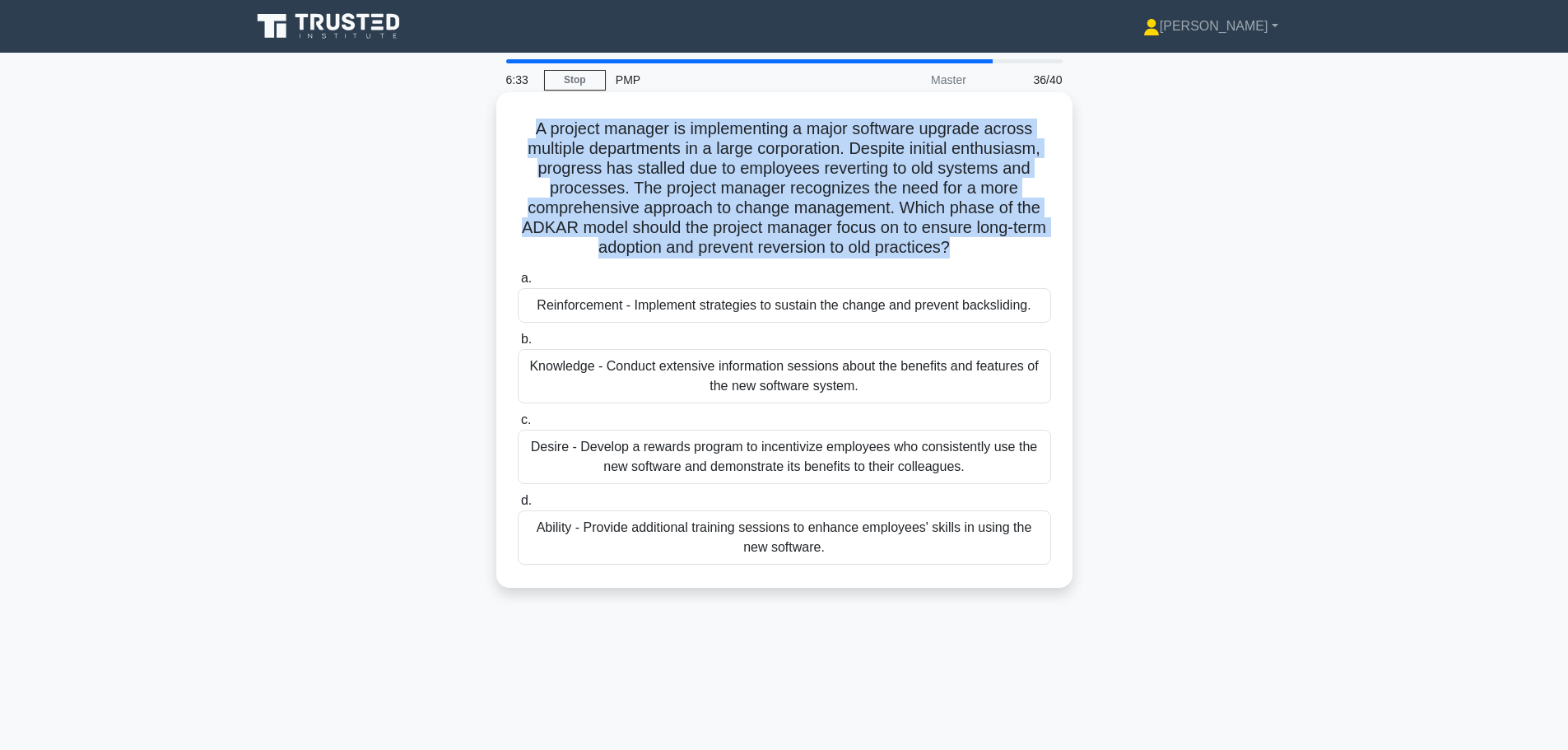
copy h5 "A project manager is implementing a major software upgrade across multiple depa…"
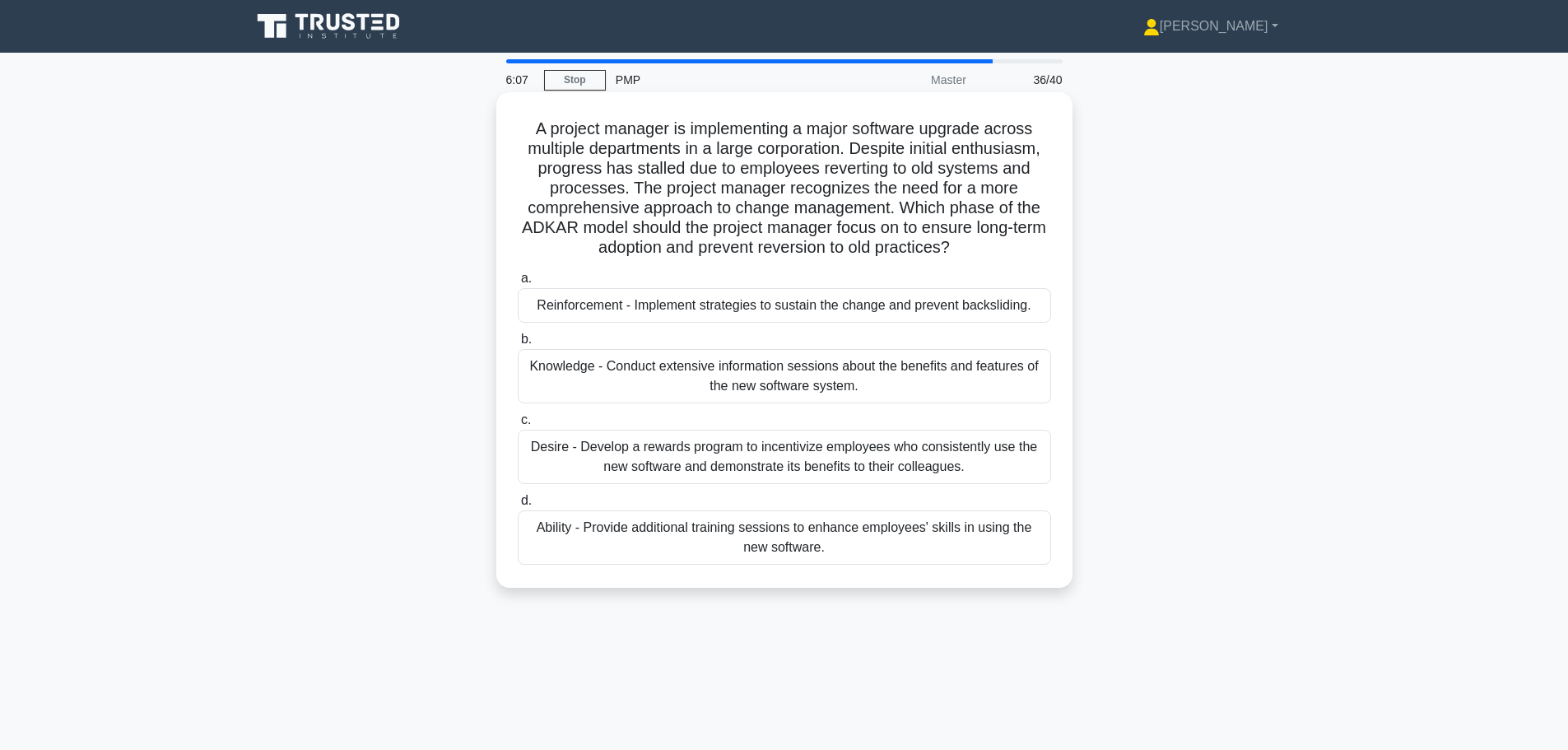
click at [652, 313] on div "Reinforcement - Implement strategies to sustain the change and prevent backslid…" at bounding box center [784, 306] width 534 height 35
click at [518, 284] on input "a. Reinforcement - Implement strategies to sustain the change and prevent backs…" at bounding box center [518, 278] width 0 height 10
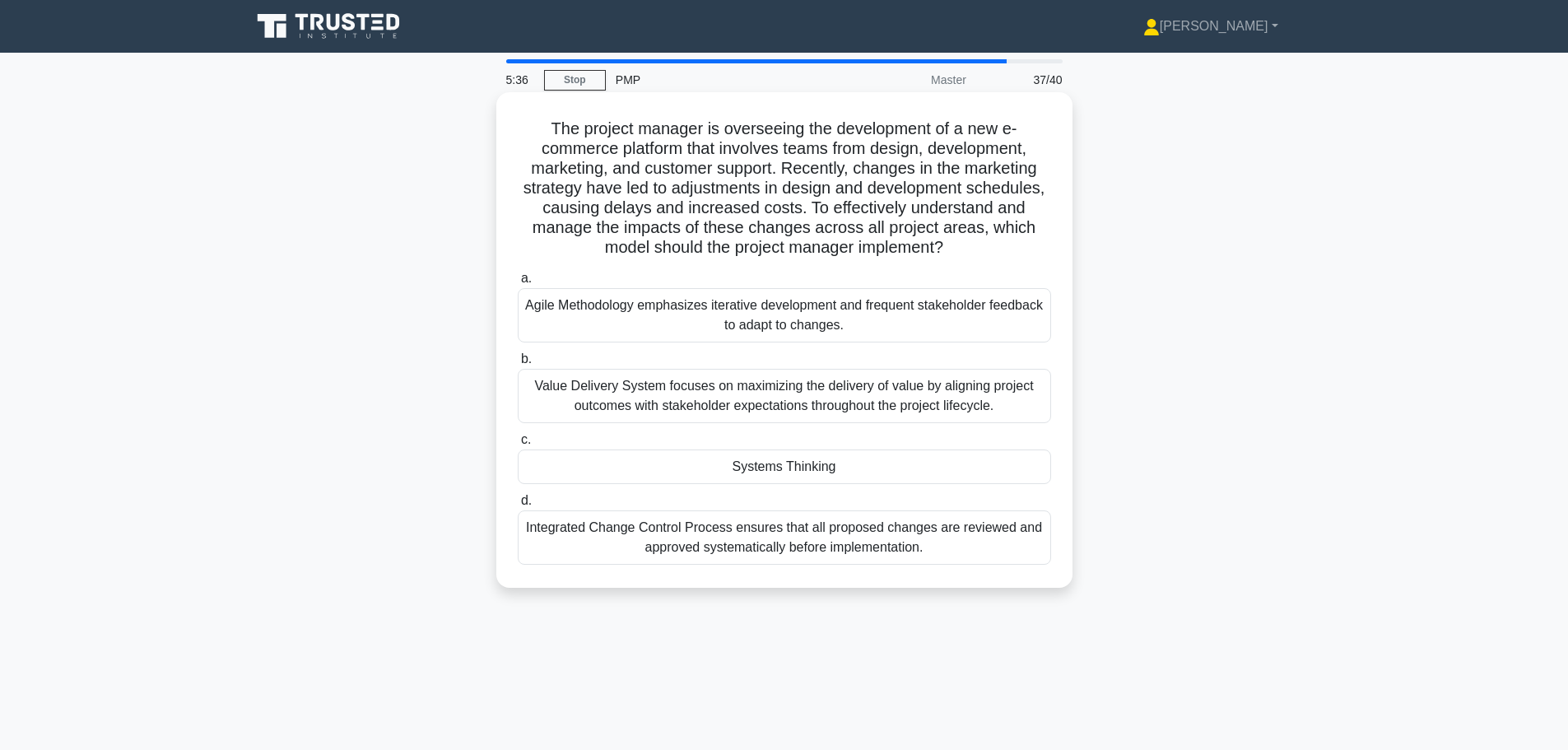
click at [653, 468] on div "Systems Thinking" at bounding box center [784, 467] width 534 height 35
click at [518, 445] on input "c. Systems Thinking" at bounding box center [518, 440] width 0 height 10
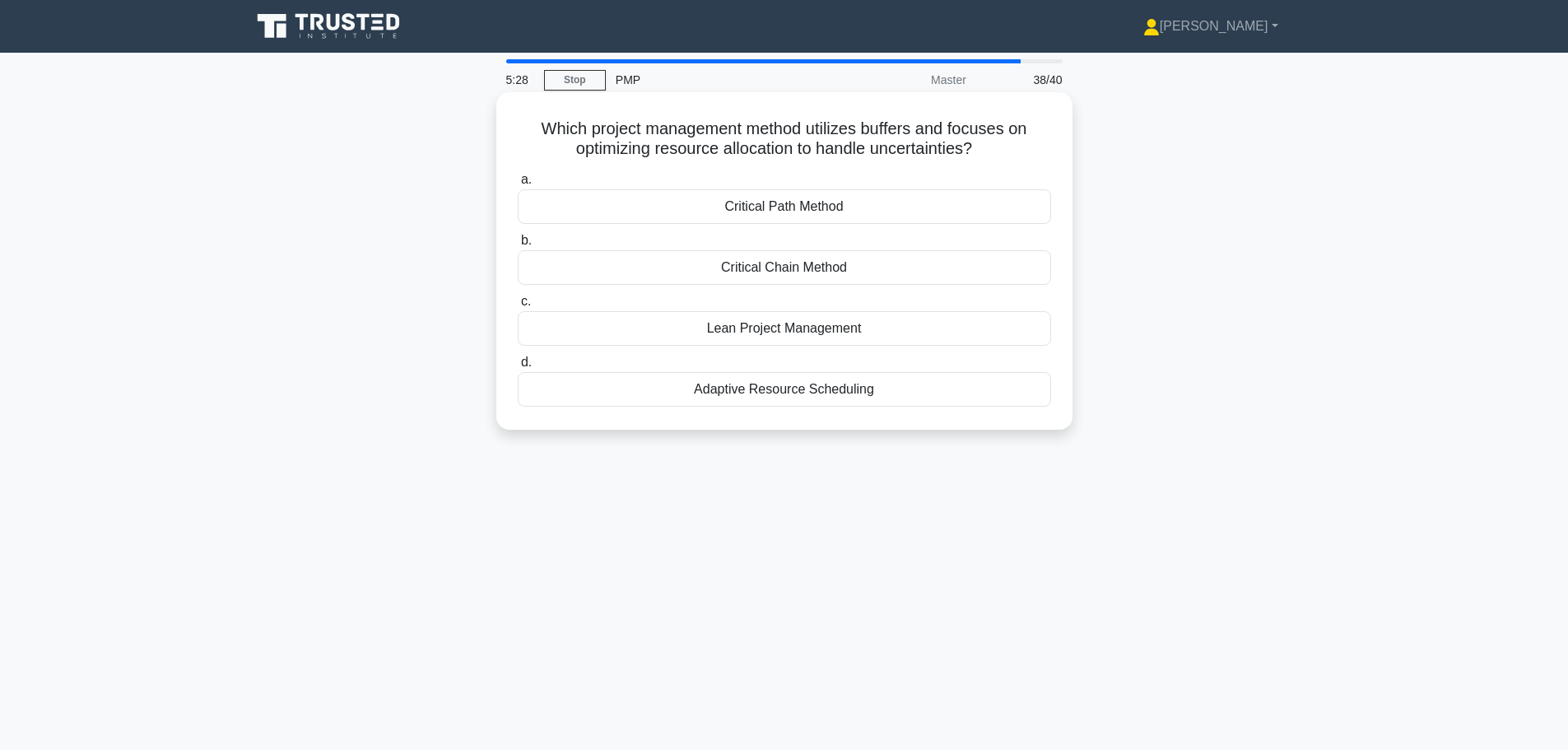
click at [741, 269] on div "Critical Chain Method" at bounding box center [784, 267] width 534 height 35
click at [518, 246] on input "b. Critical Chain Method" at bounding box center [518, 241] width 0 height 10
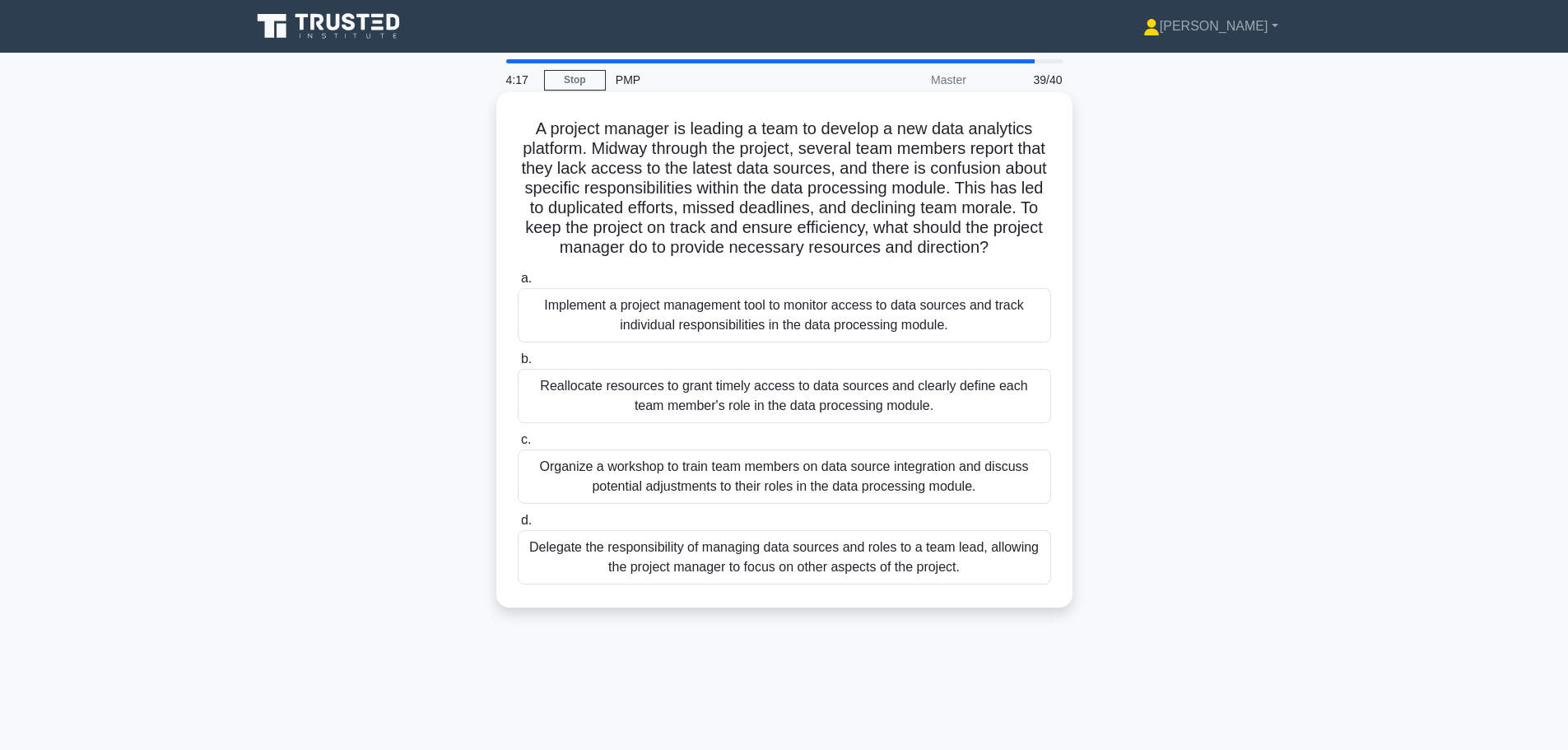
click at [751, 412] on div "Reallocate resources to grant timely access to data sources and clearly define …" at bounding box center [784, 396] width 534 height 55
click at [518, 365] on input "b. Reallocate resources to grant timely access to data sources and clearly defi…" at bounding box center [518, 358] width 0 height 10
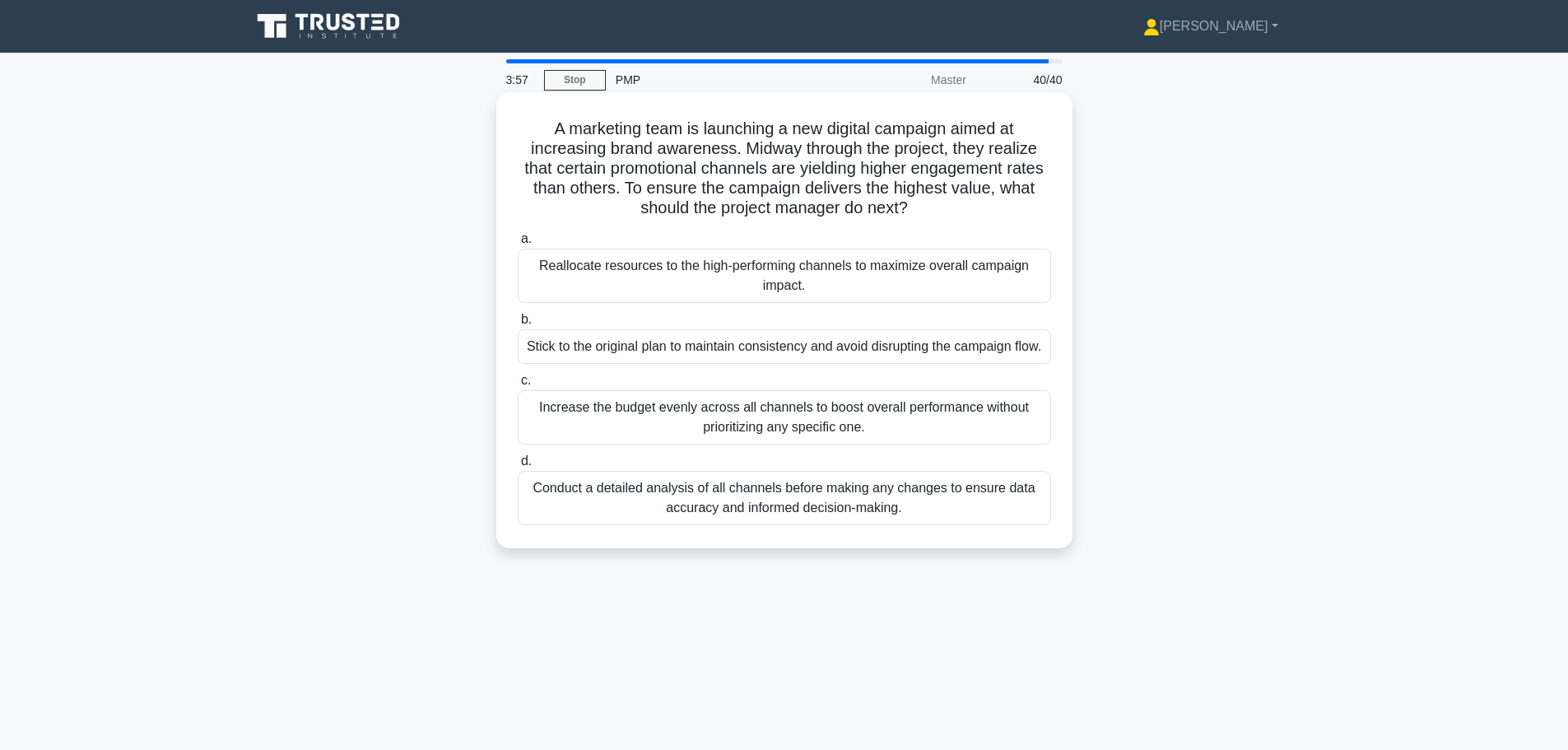
click at [718, 492] on div "Conduct a detailed analysis of all channels before making any changes to ensure…" at bounding box center [784, 498] width 534 height 55
click at [518, 467] on input "d. Conduct a detailed analysis of all channels before making any changes to ens…" at bounding box center [518, 461] width 0 height 10
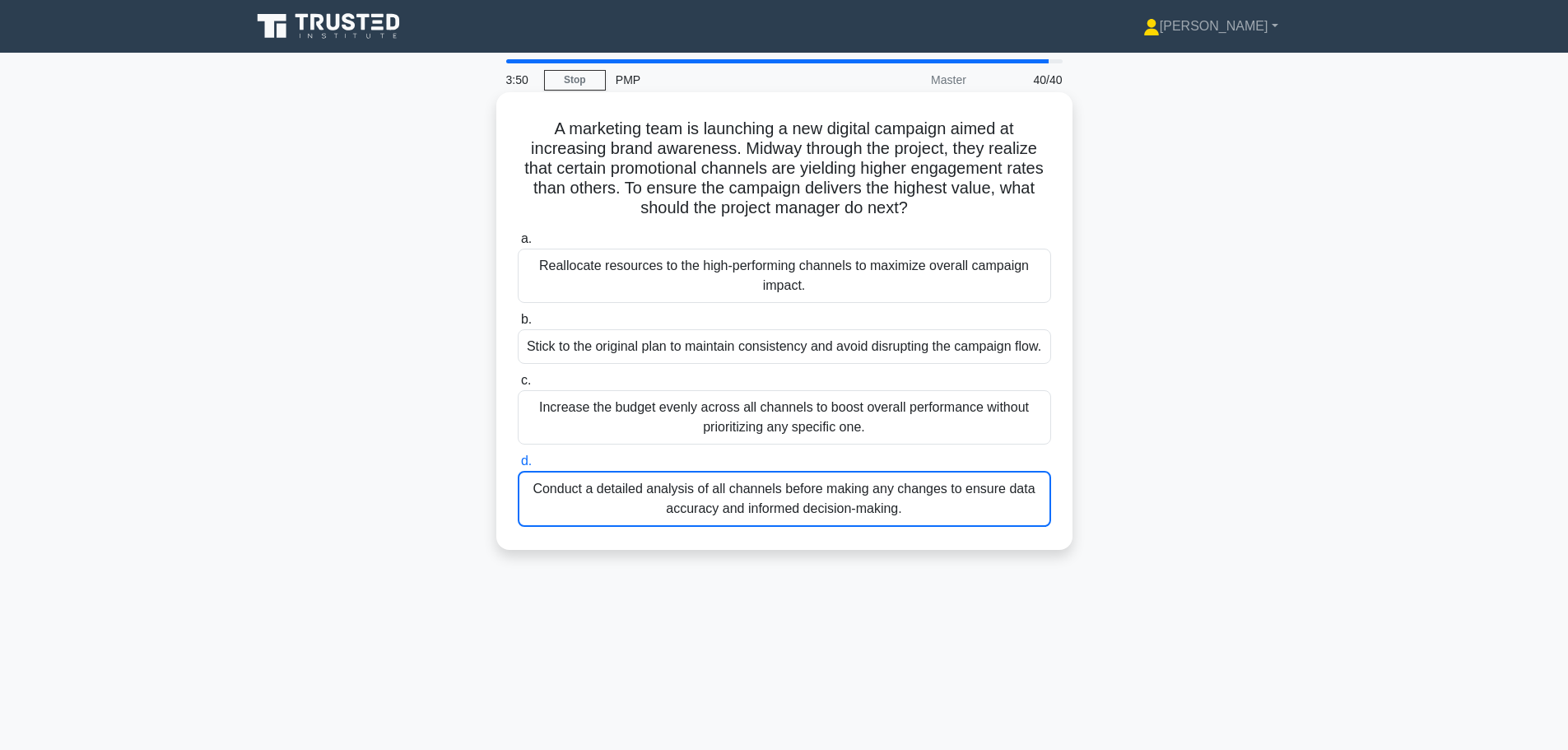
click at [718, 492] on div "Conduct a detailed analysis of all channels before making any changes to ensure…" at bounding box center [784, 498] width 534 height 56
click at [518, 467] on input "d. Conduct a detailed analysis of all channels before making any changes to ens…" at bounding box center [518, 461] width 0 height 10
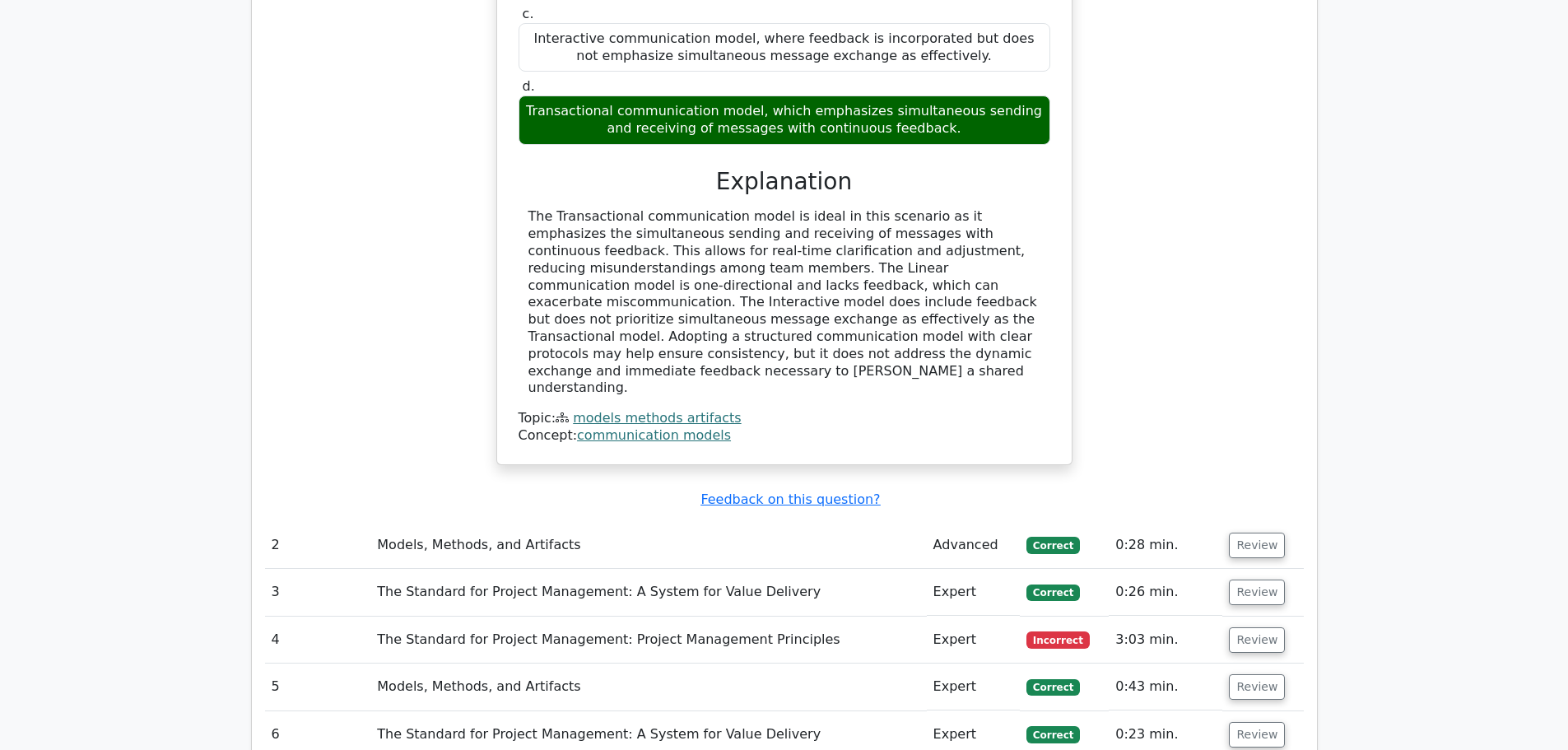
scroll to position [1400, 0]
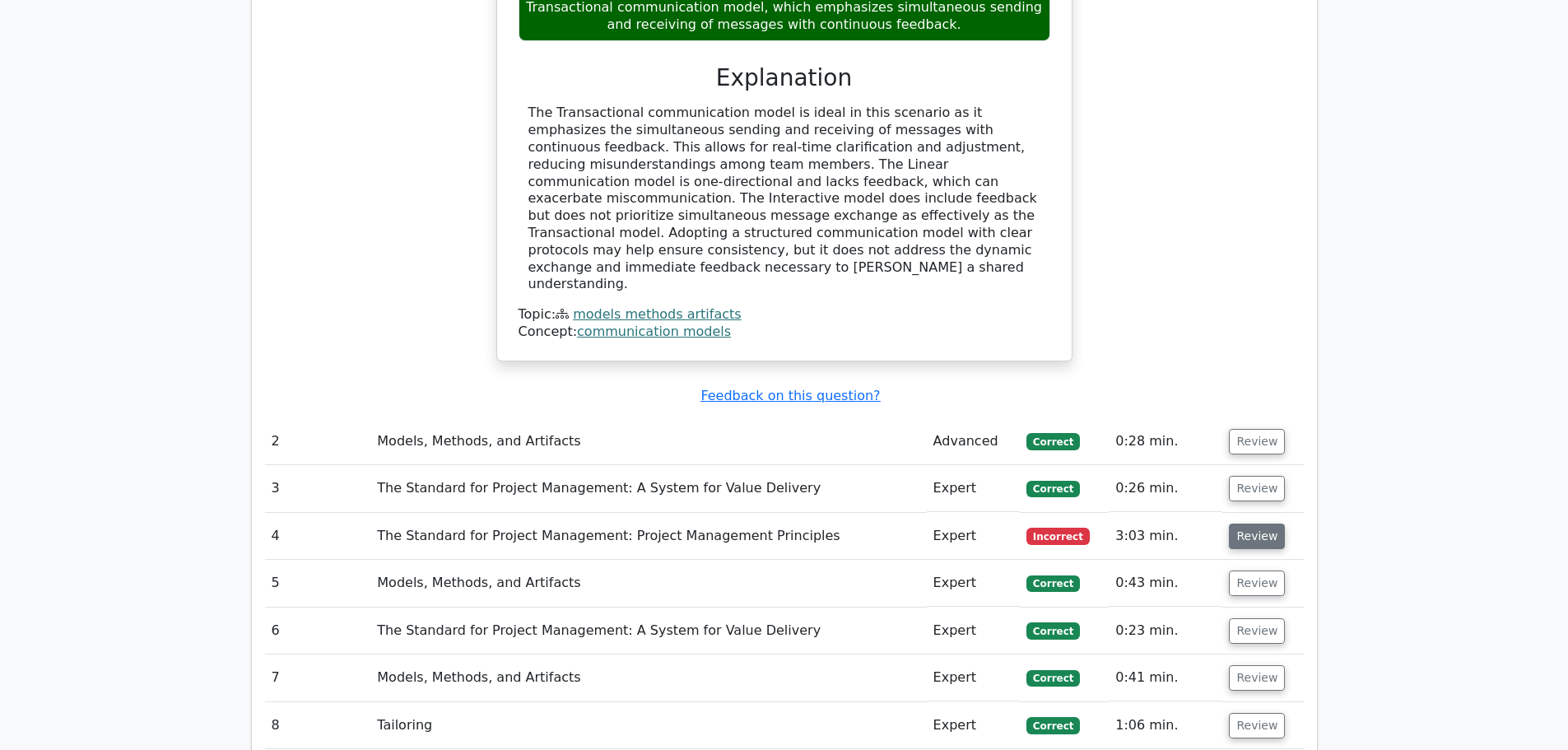
click at [1254, 524] on button "Review" at bounding box center [1256, 536] width 56 height 25
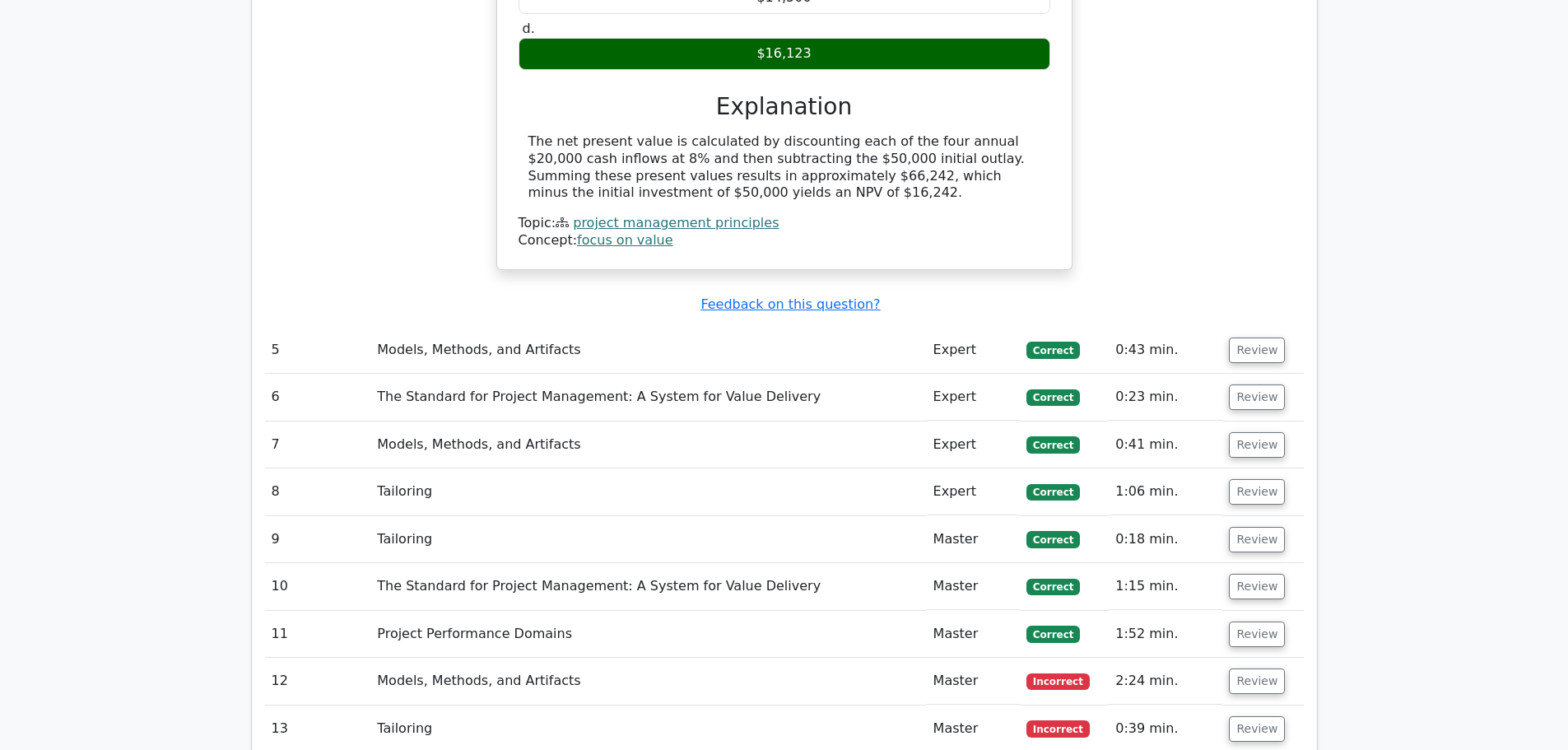
scroll to position [2224, 0]
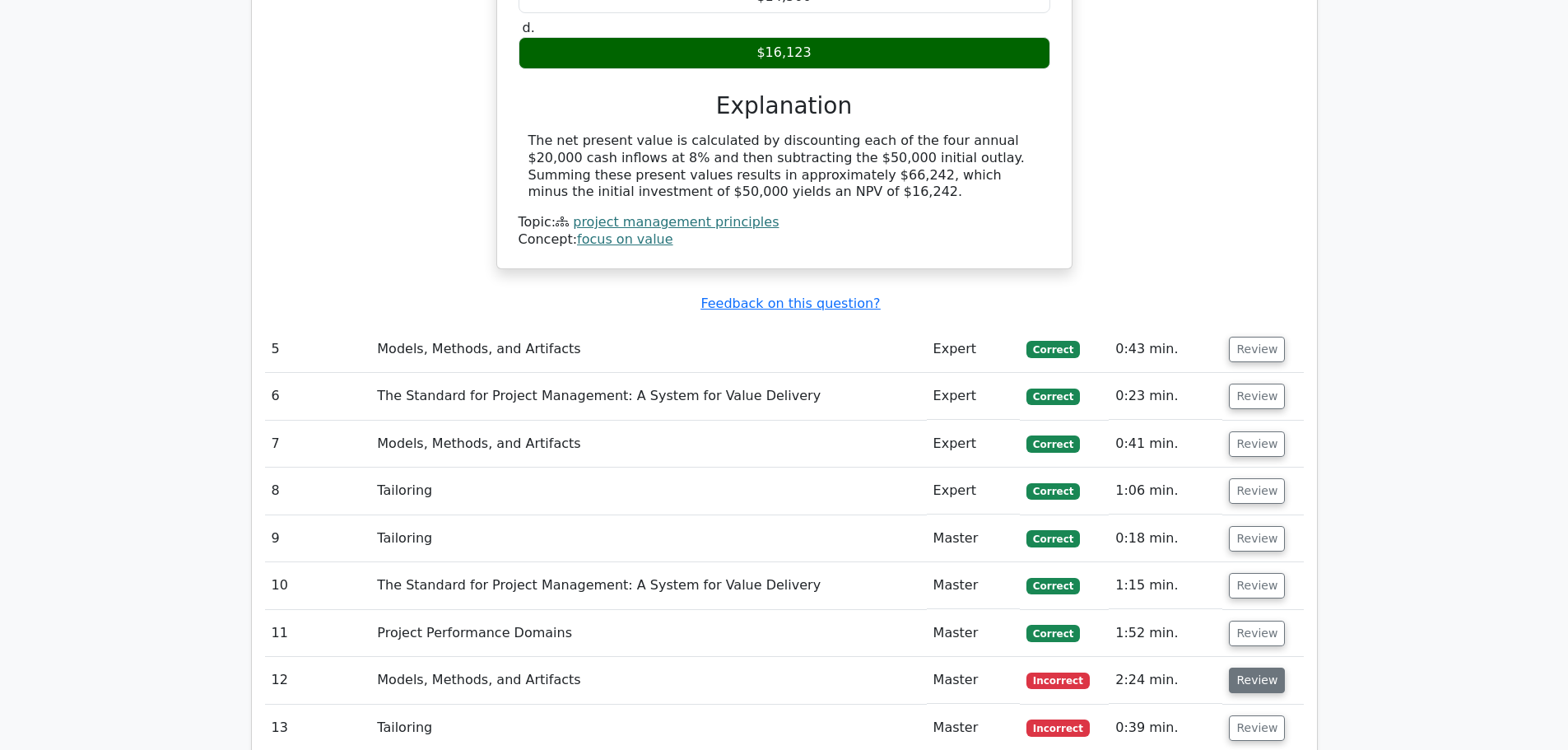
click at [1260, 668] on button "Review" at bounding box center [1256, 680] width 56 height 25
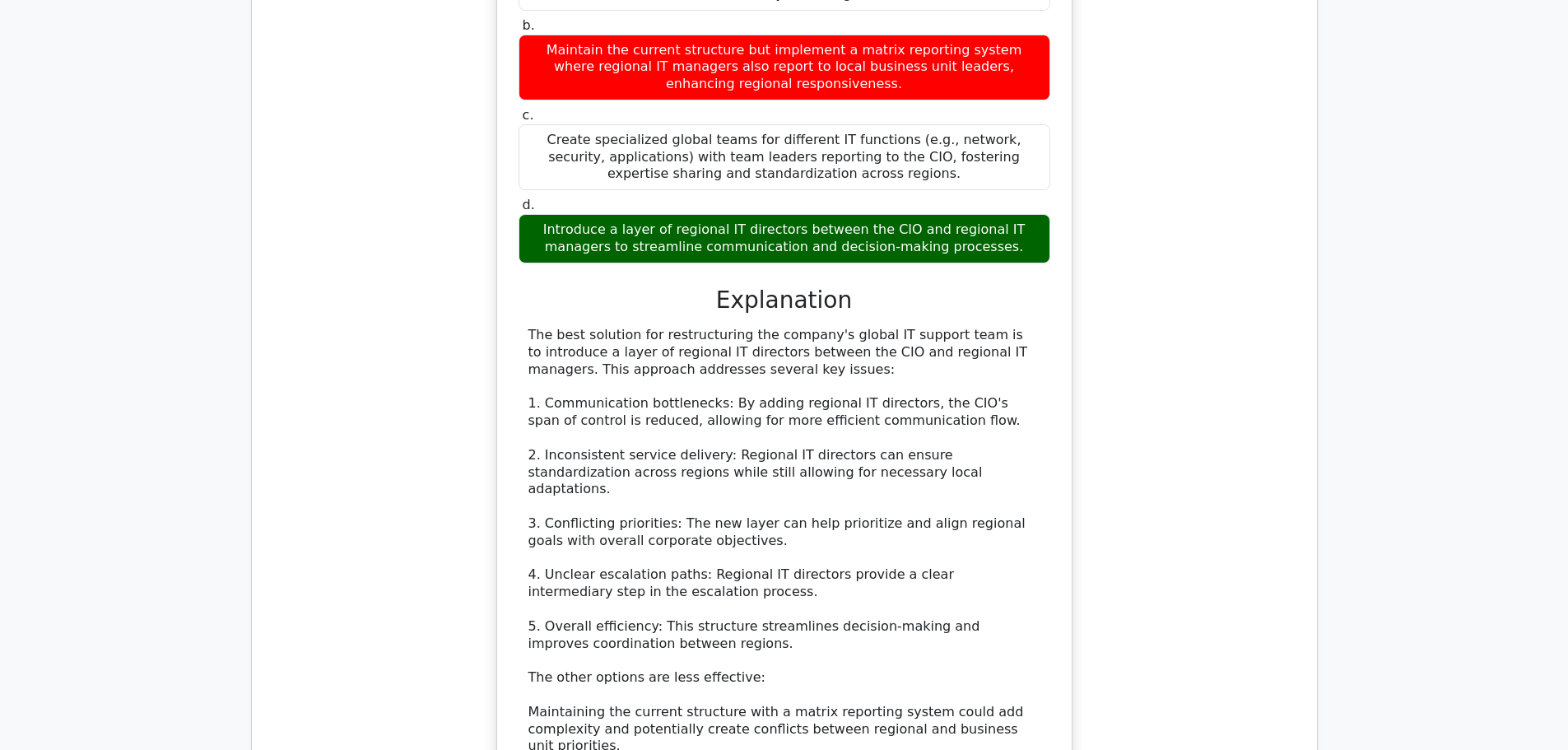
scroll to position [3624, 0]
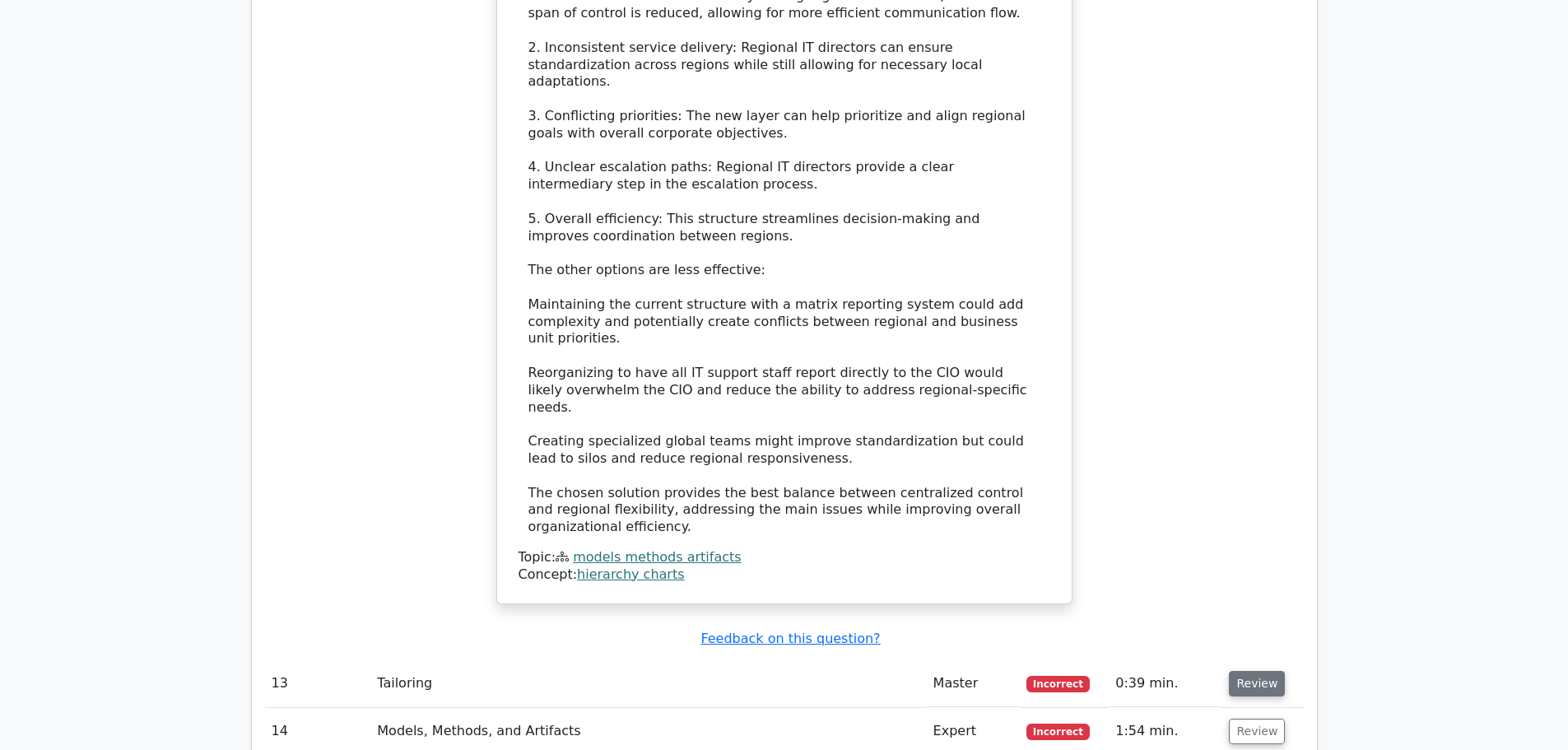
click at [1239, 671] on button "Review" at bounding box center [1256, 683] width 56 height 25
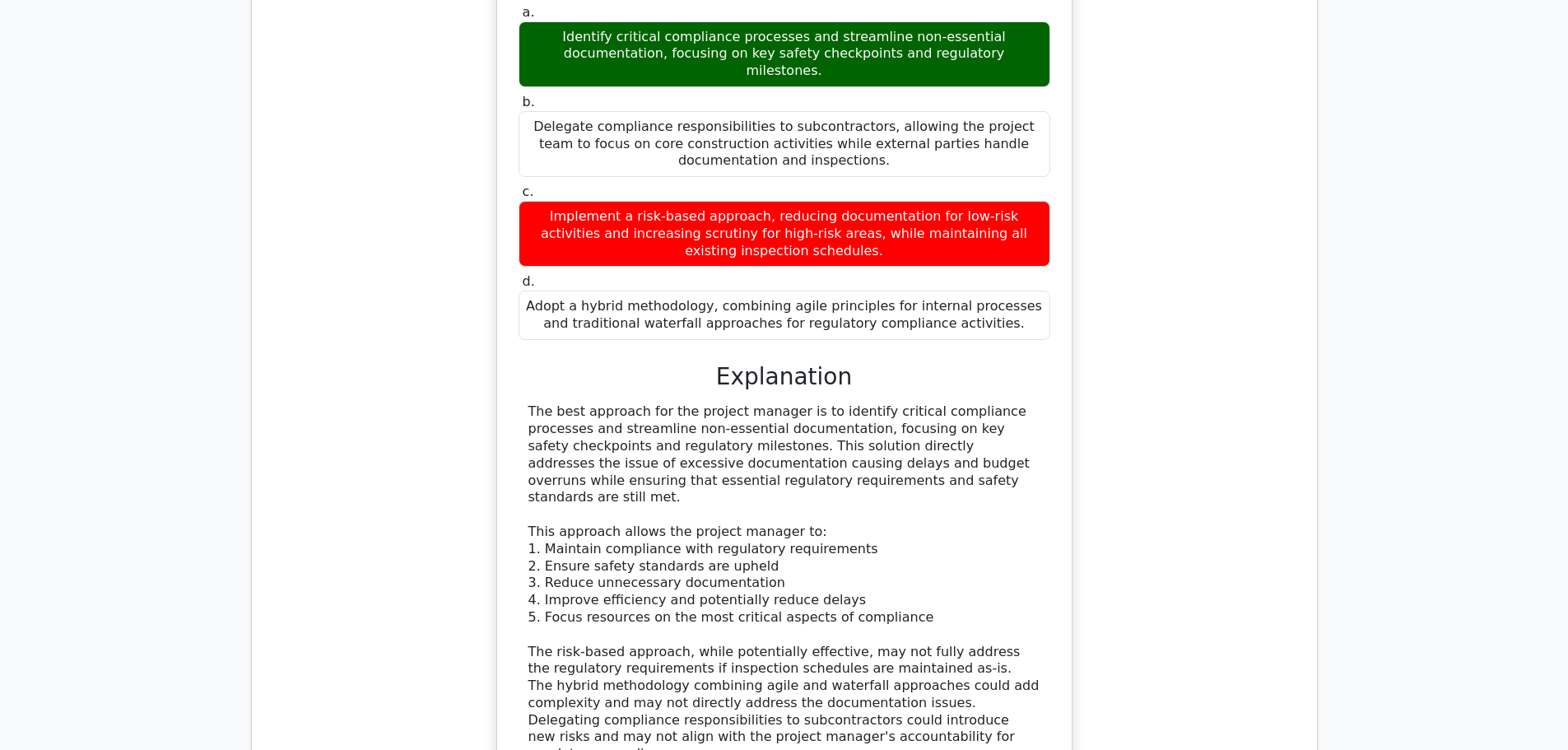
scroll to position [4776, 0]
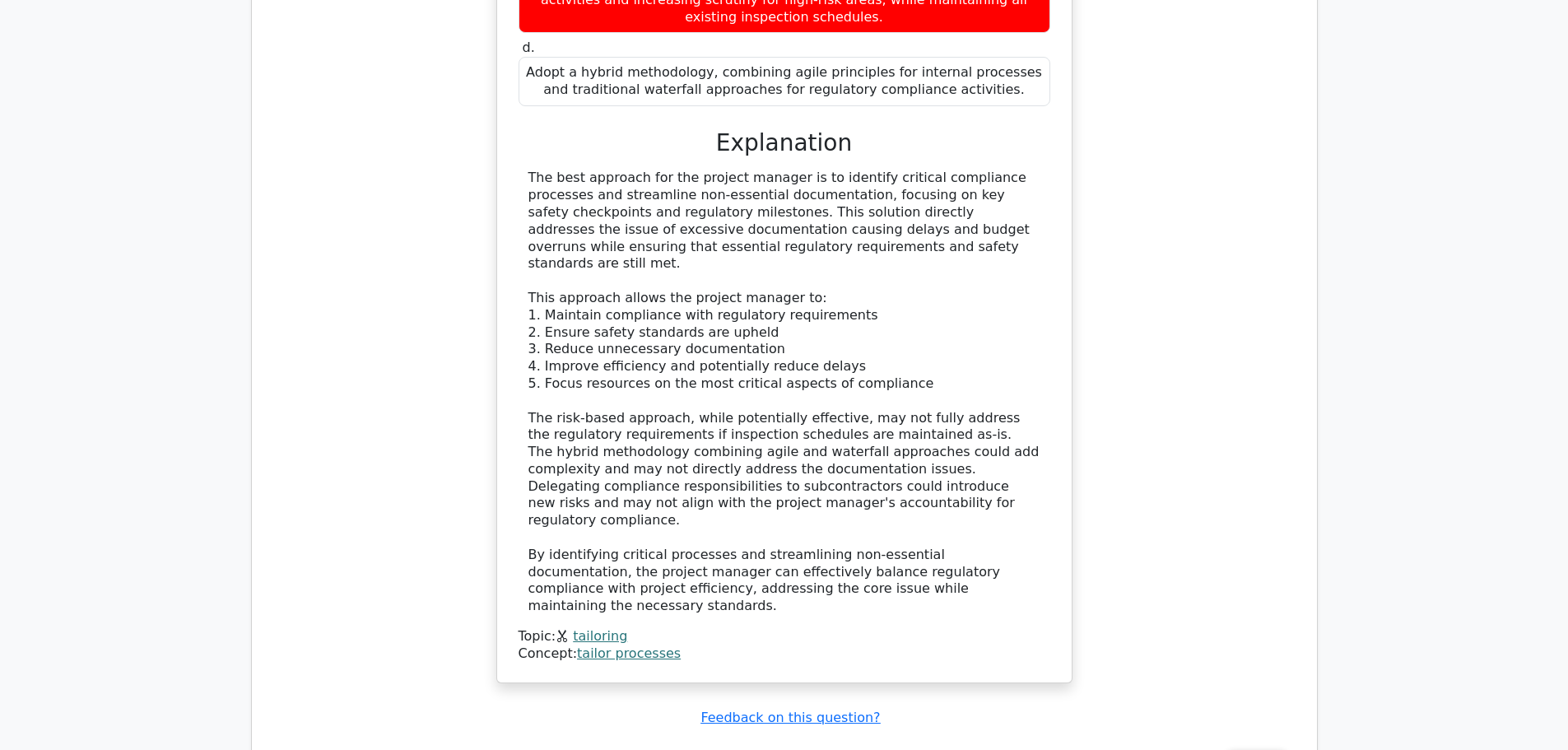
click at [1264, 749] on button "Review" at bounding box center [1256, 762] width 56 height 25
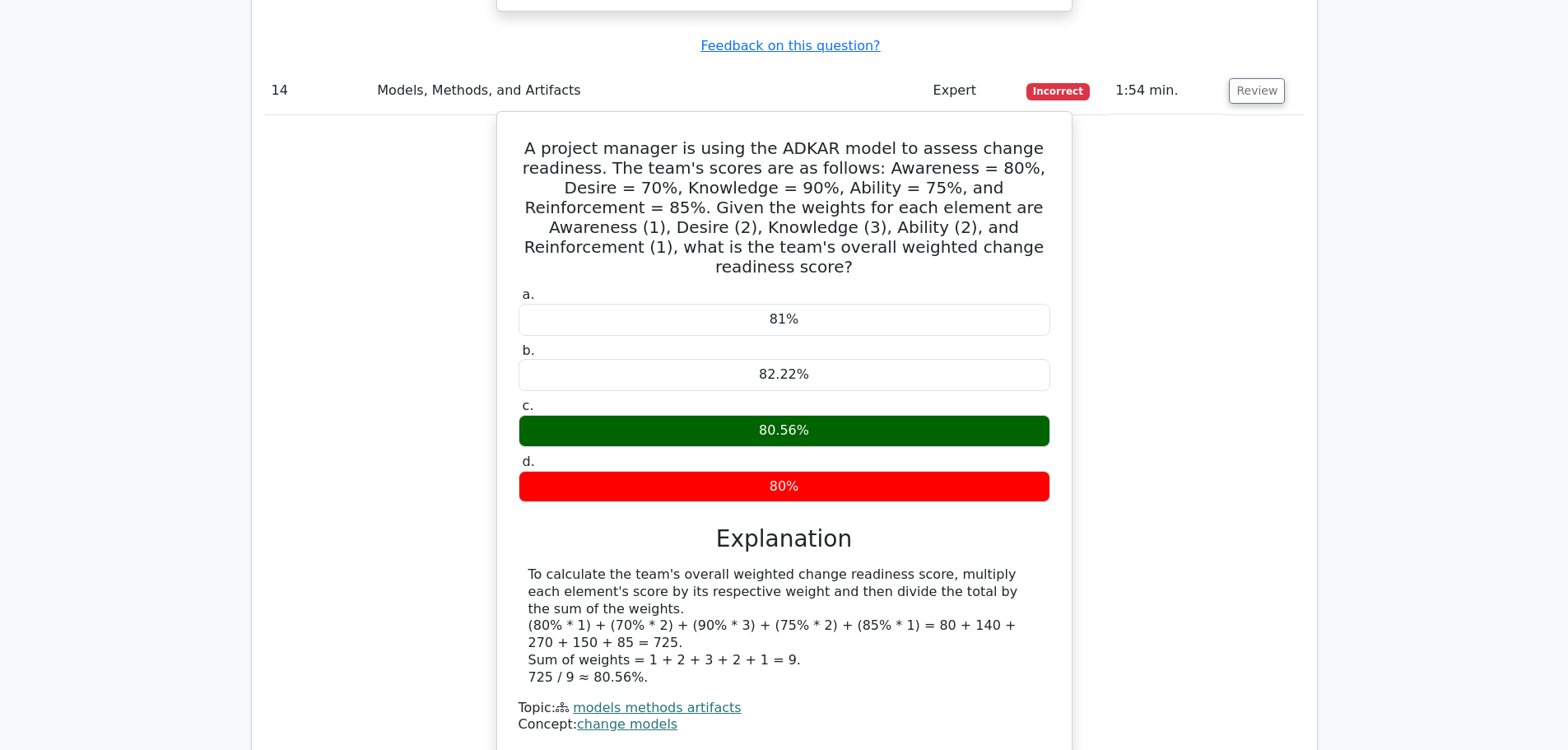
scroll to position [5517, 0]
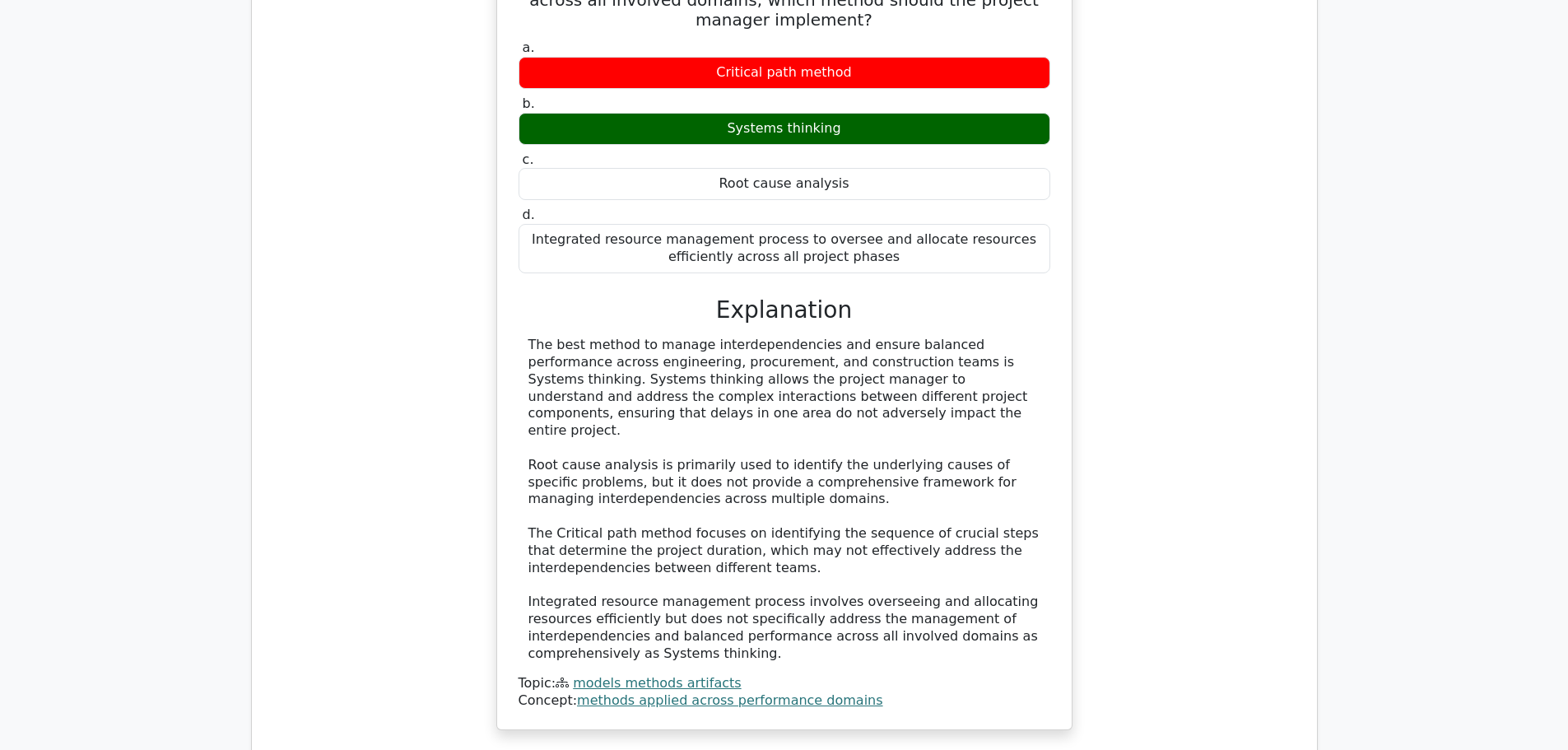
scroll to position [6588, 0]
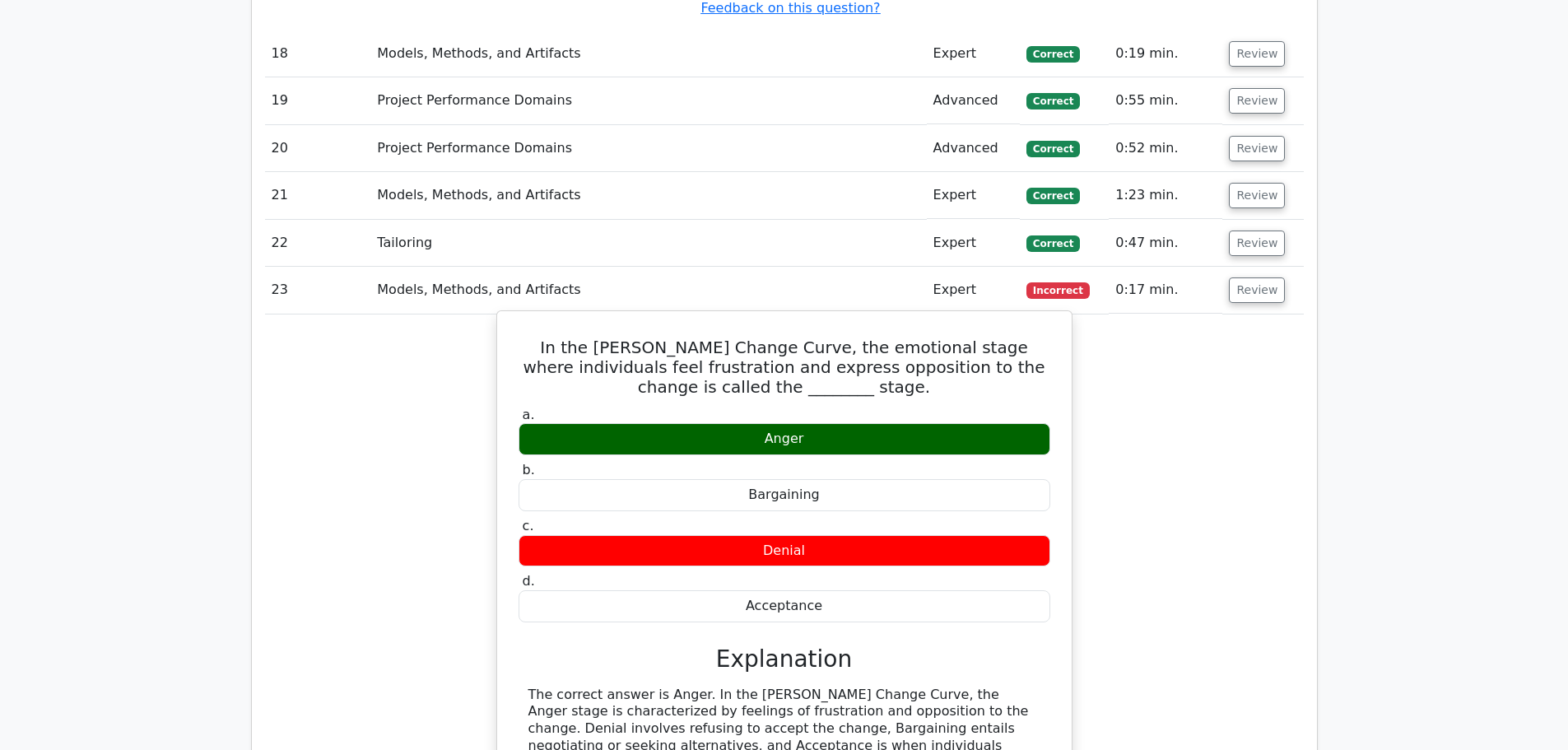
scroll to position [7329, 0]
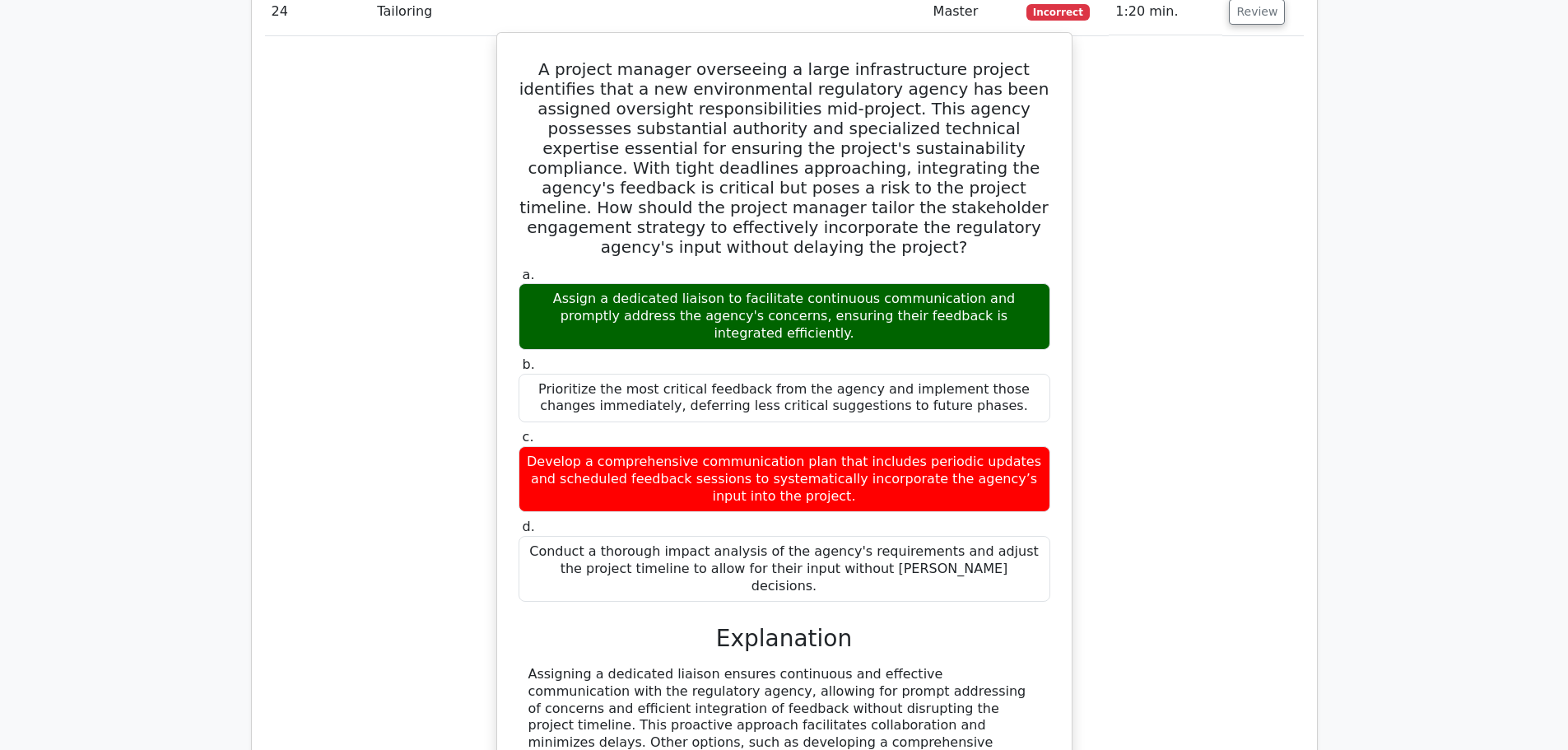
scroll to position [8235, 0]
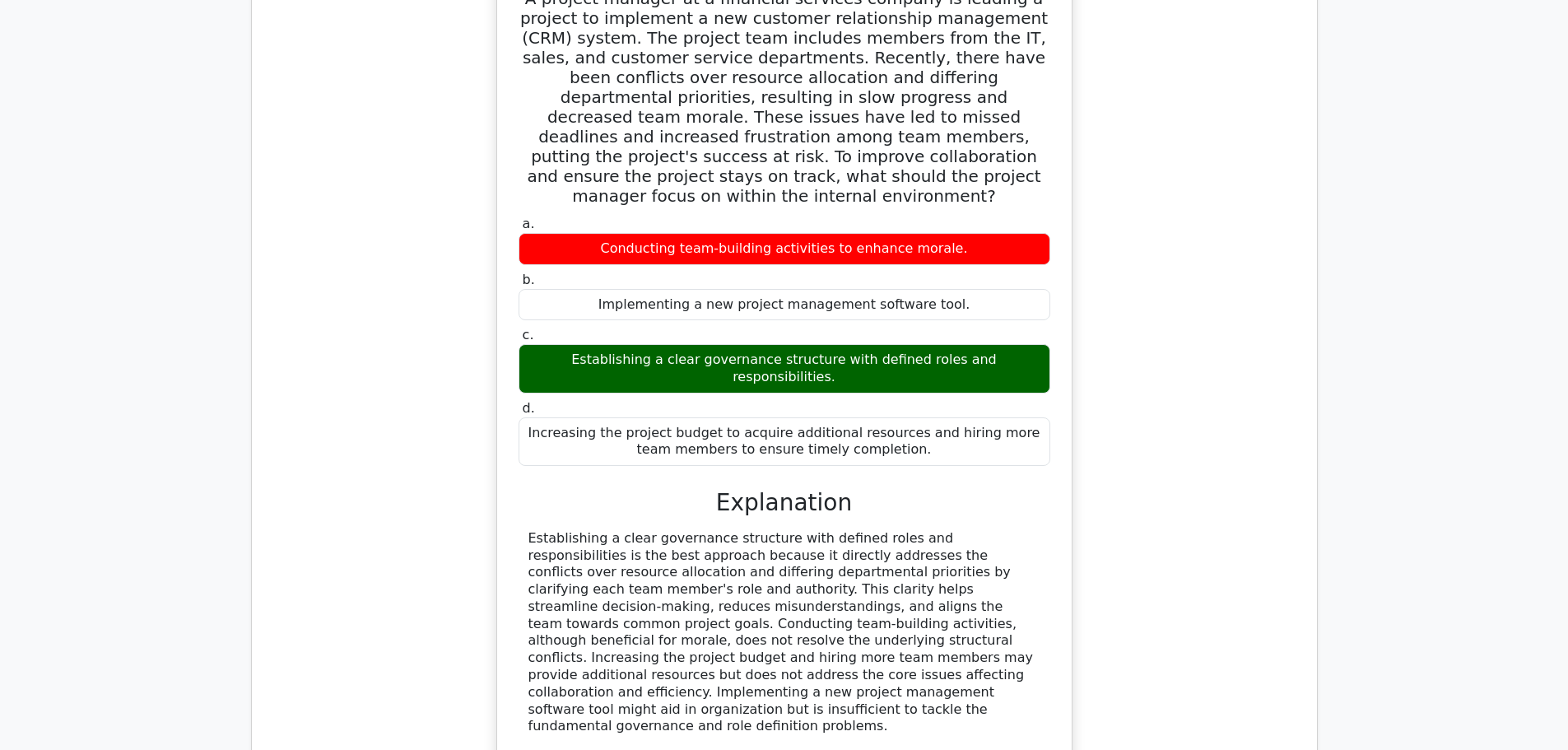
scroll to position [9388, 0]
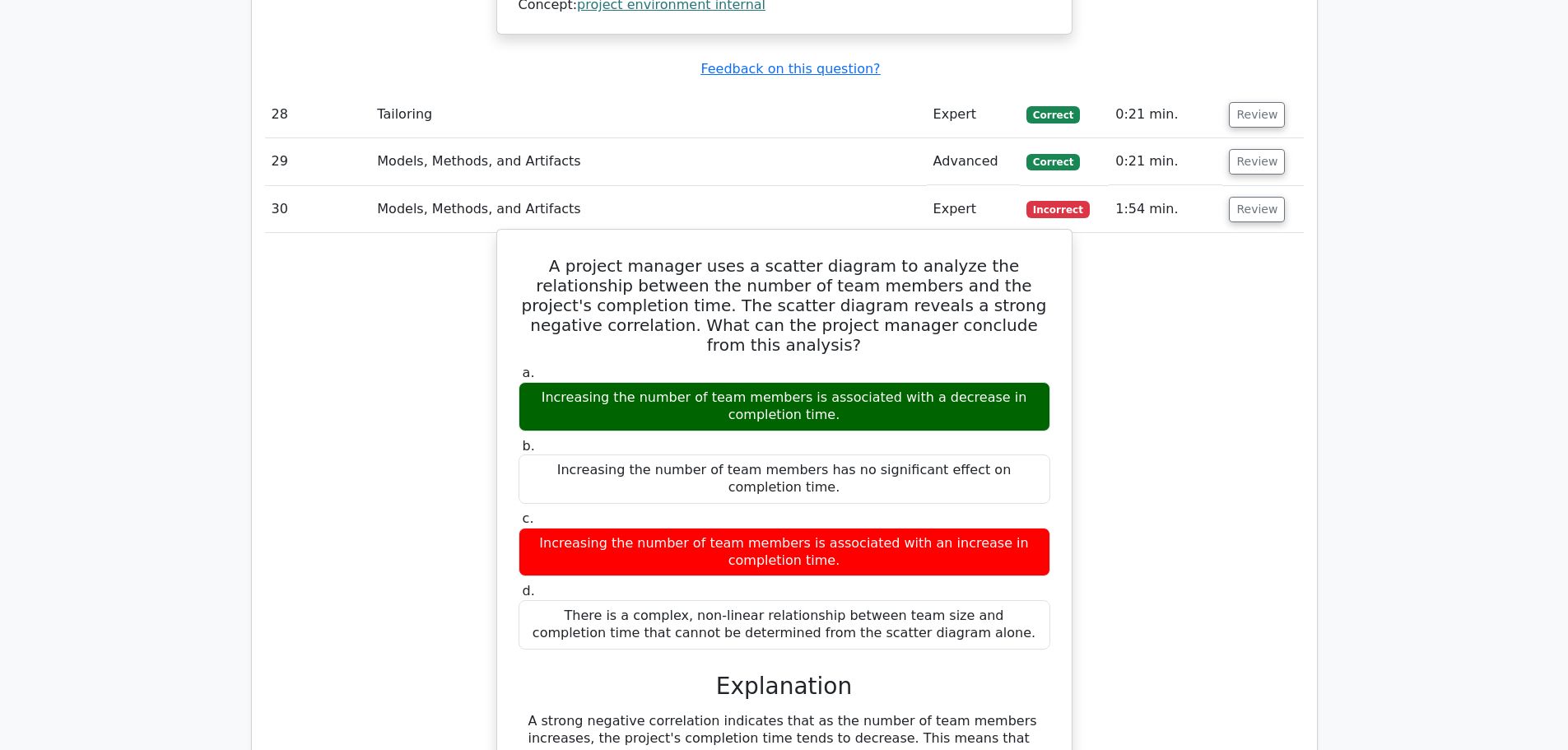
scroll to position [10458, 0]
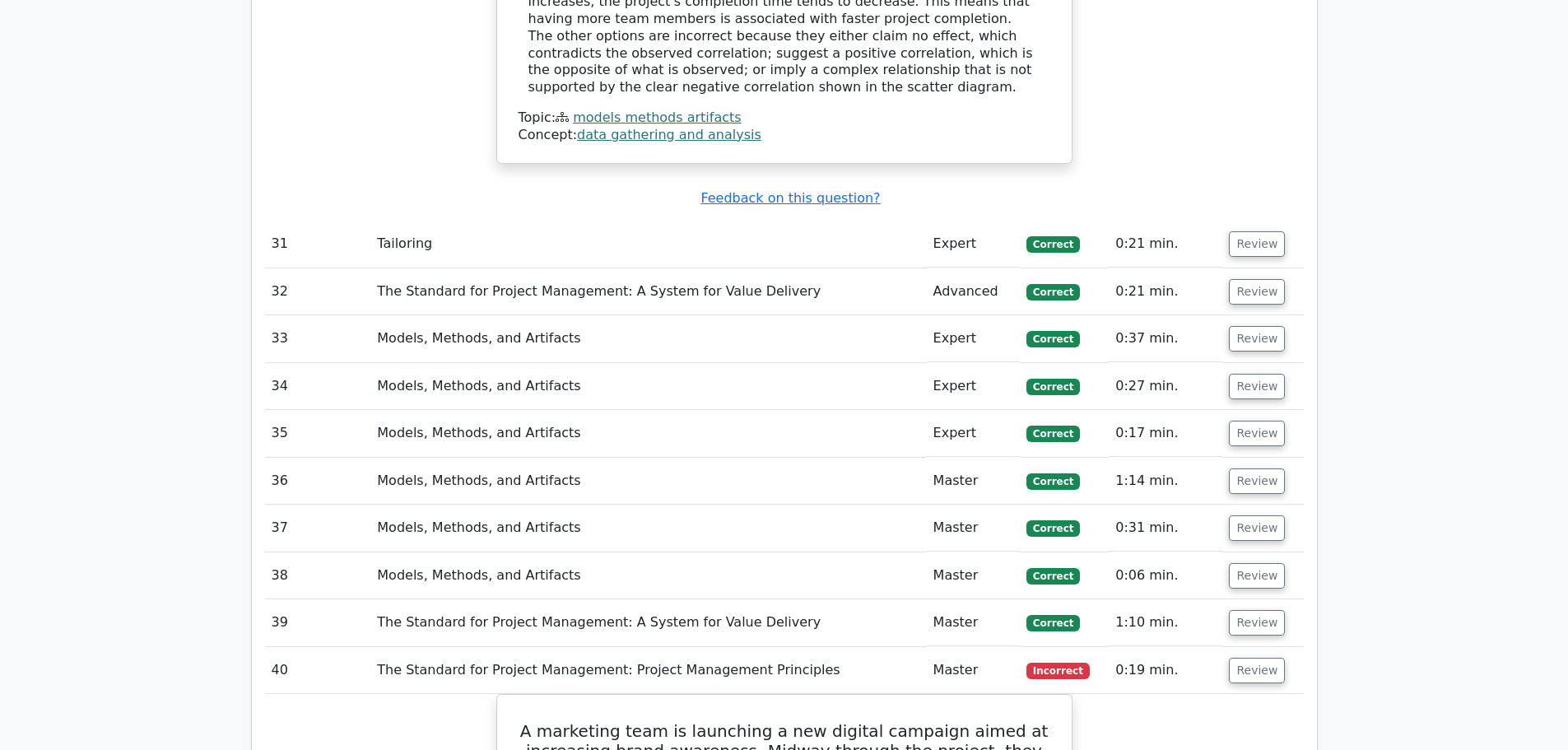
scroll to position [11282, 0]
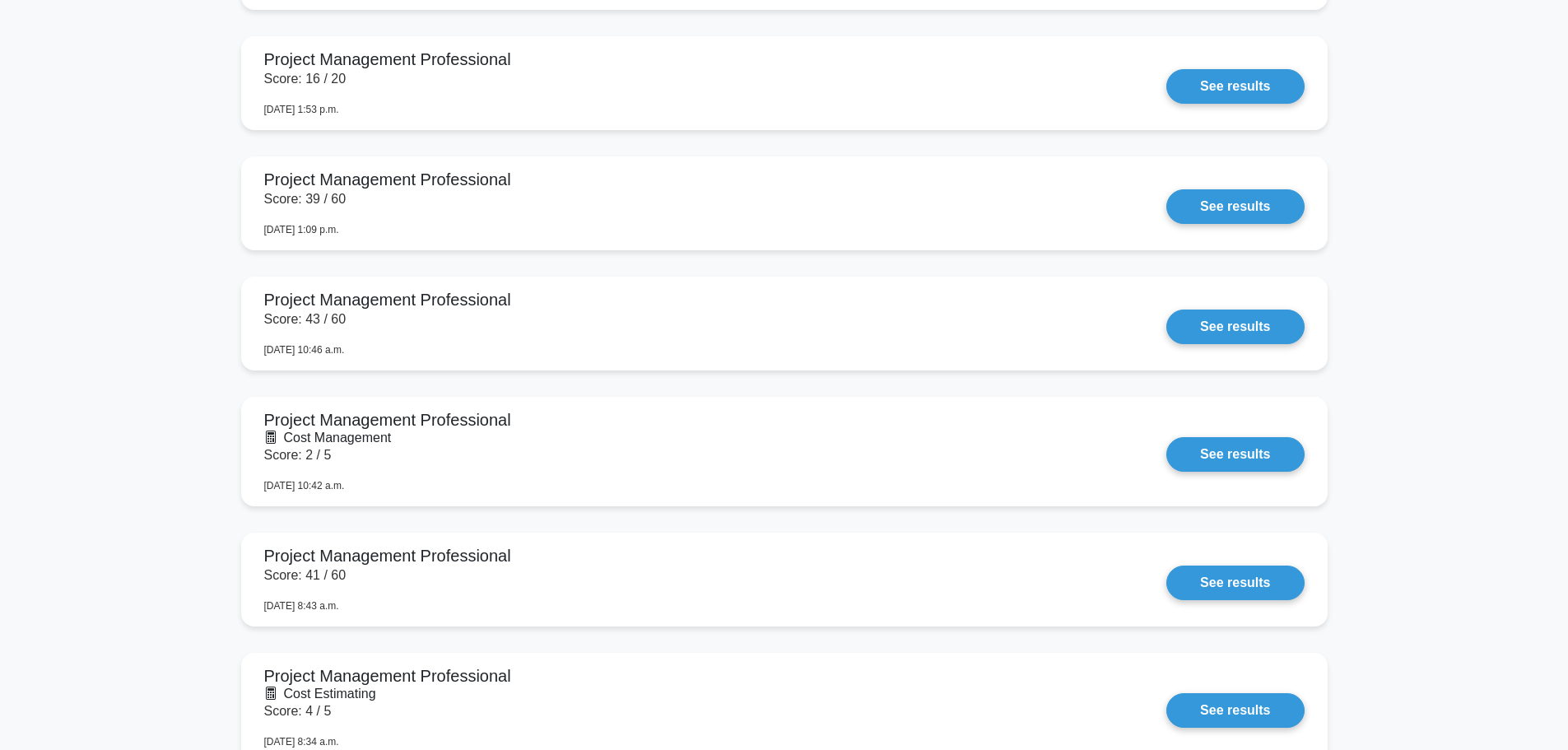
scroll to position [2142, 0]
